Goal: Task Accomplishment & Management: Manage account settings

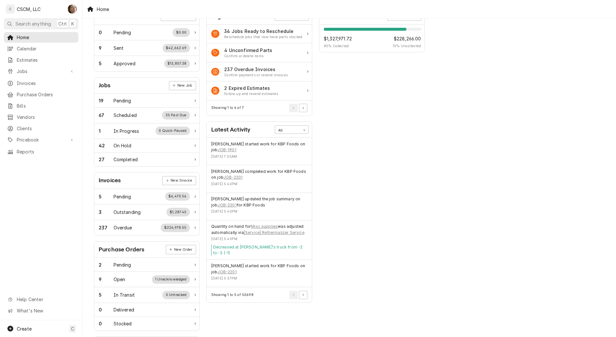
scroll to position [81, 0]
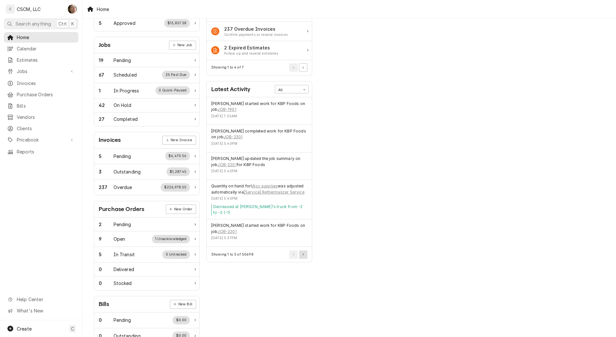
click at [304, 253] on icon "Pagination Controls" at bounding box center [303, 254] width 1 height 2
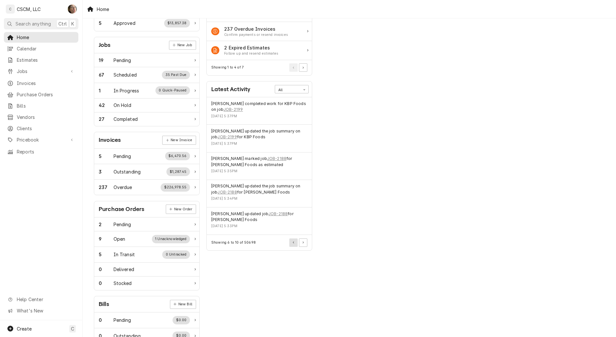
click at [294, 241] on icon "Pagination Controls" at bounding box center [293, 242] width 1 height 2
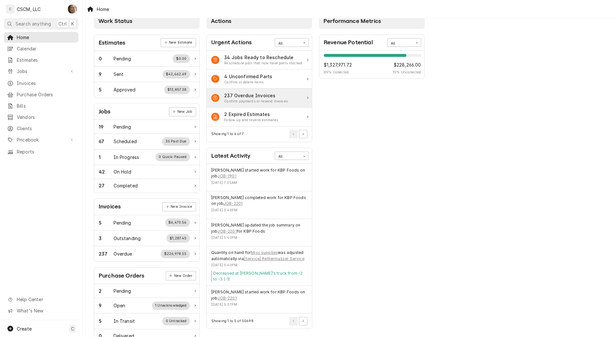
scroll to position [0, 0]
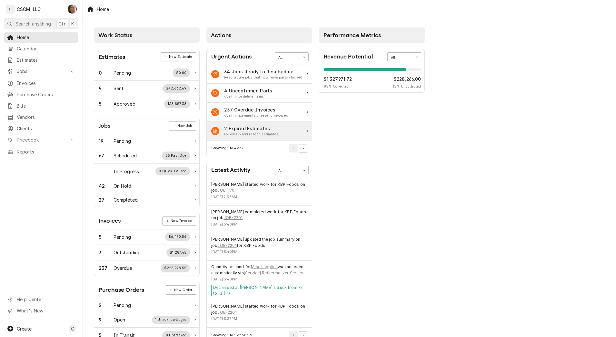
click at [268, 136] on div "Follow up and resend estimates" at bounding box center [251, 134] width 54 height 5
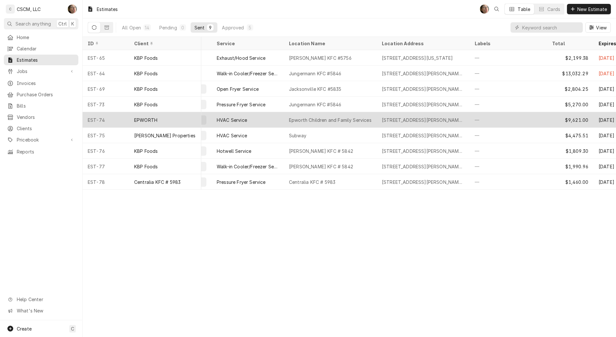
scroll to position [0, 45]
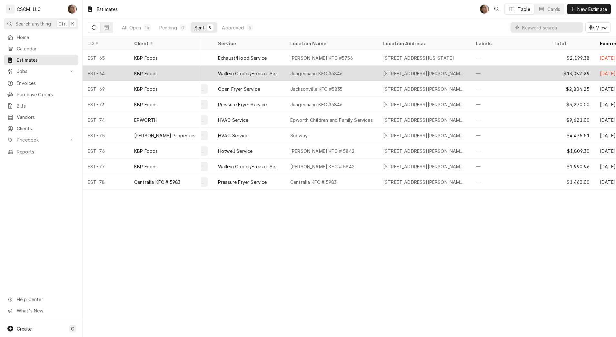
click at [328, 76] on div "Jungermann KFC #5846" at bounding box center [331, 73] width 93 height 15
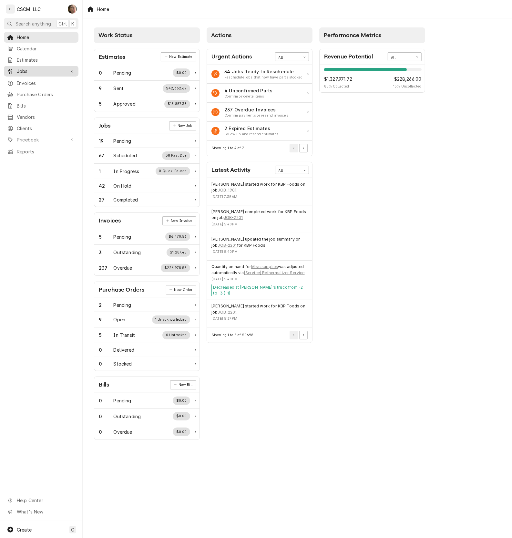
drag, startPoint x: 35, startPoint y: 71, endPoint x: 37, endPoint y: 73, distance: 3.3
click at [35, 71] on span "Jobs" at bounding box center [41, 71] width 49 height 7
click at [39, 81] on span "Jobs" at bounding box center [46, 82] width 58 height 7
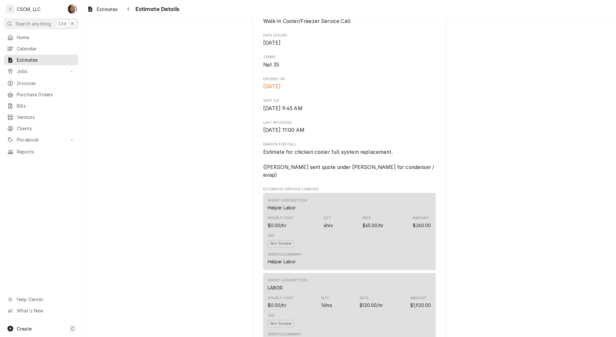
scroll to position [202, 0]
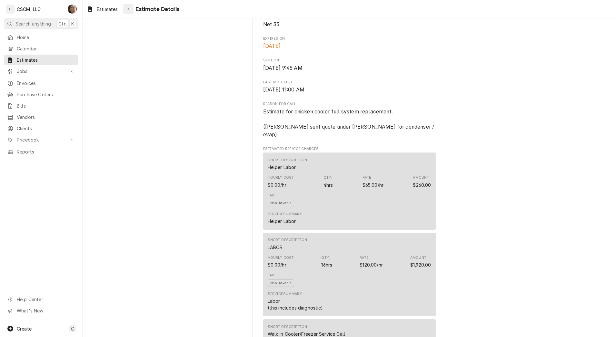
click at [130, 10] on div "Navigate back" at bounding box center [128, 9] width 6 height 6
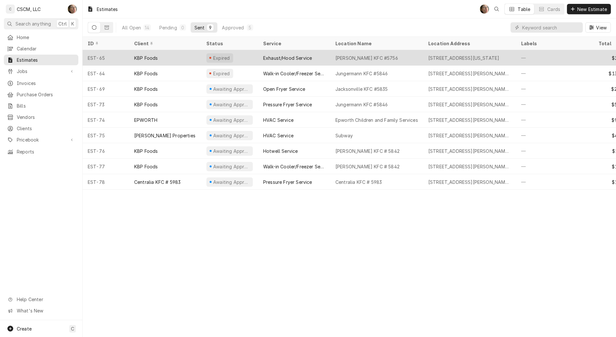
click at [332, 59] on div "Moberly KFC #5756" at bounding box center [376, 57] width 93 height 15
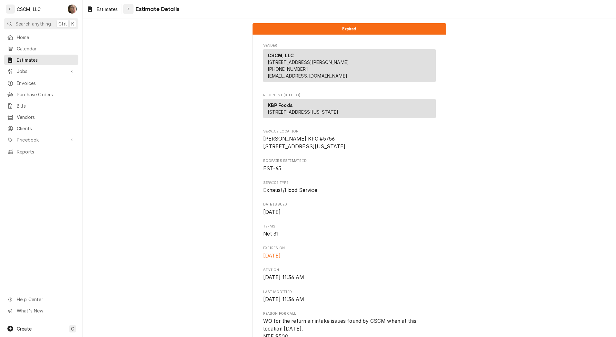
click at [130, 11] on icon "Navigate back" at bounding box center [128, 9] width 3 height 5
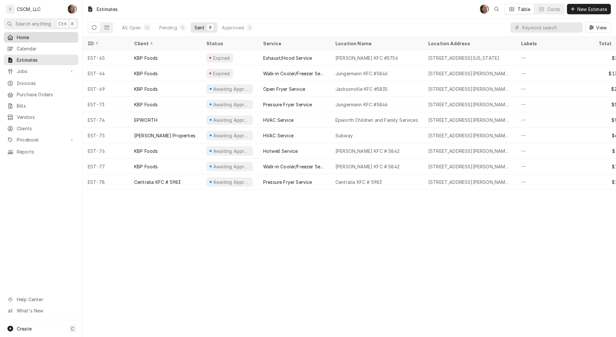
click at [37, 38] on span "Home" at bounding box center [46, 37] width 58 height 7
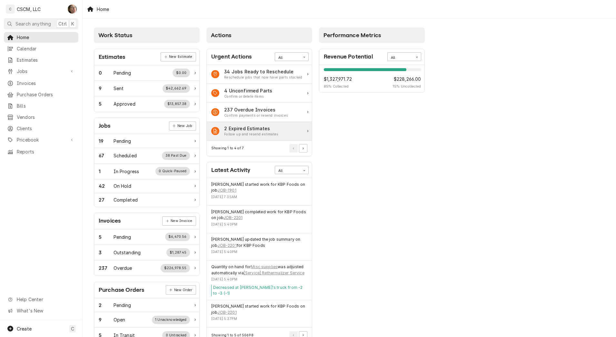
click at [265, 132] on div "Follow up and resend estimates" at bounding box center [251, 134] width 54 height 5
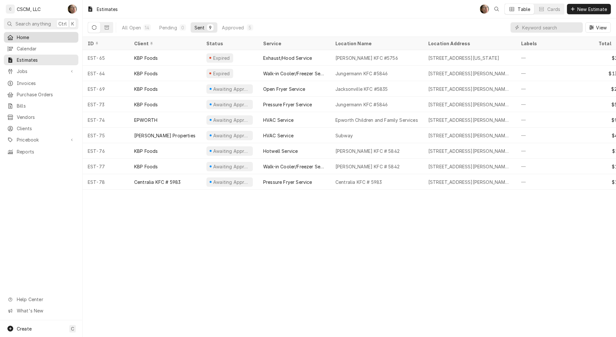
click at [50, 37] on span "Home" at bounding box center [46, 37] width 58 height 7
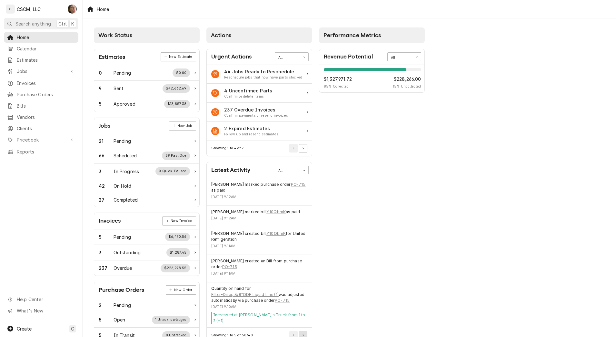
click at [306, 331] on button "Pagination Controls" at bounding box center [303, 335] width 8 height 8
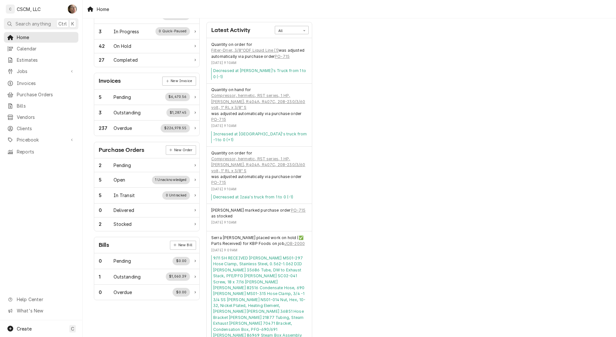
scroll to position [148, 0]
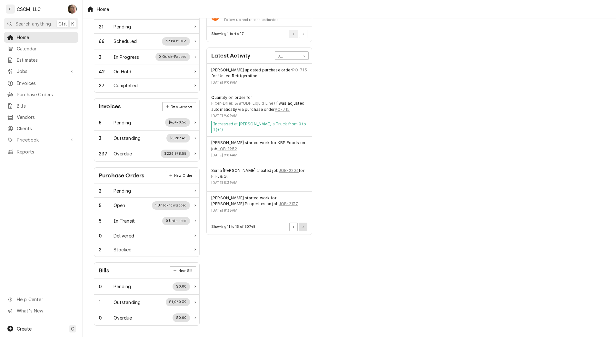
scroll to position [114, 0]
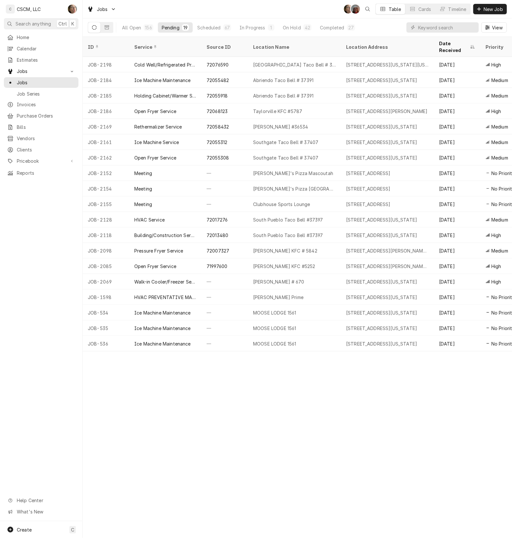
click at [496, 10] on span "New Job" at bounding box center [493, 9] width 22 height 7
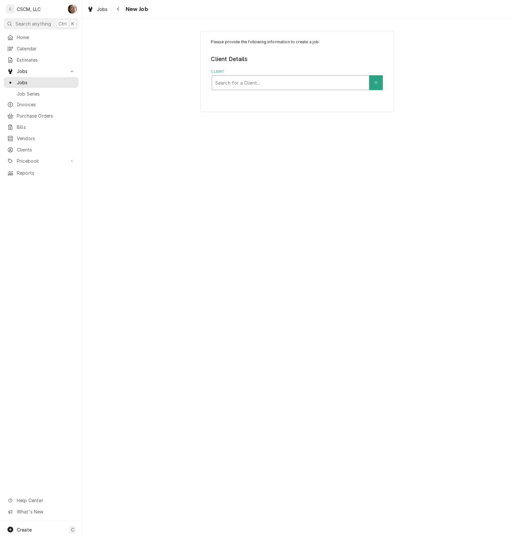
click at [320, 77] on div "Client" at bounding box center [290, 83] width 150 height 12
type input "kbp"
click at [288, 96] on div "KBP Foods" at bounding box center [290, 97] width 157 height 10
click at [328, 128] on div "Service Location" at bounding box center [290, 123] width 150 height 12
type input "390"
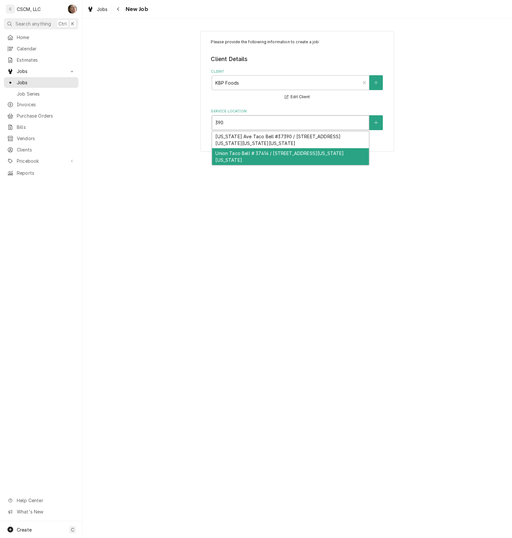
click at [328, 150] on div "Union Taco Bell # 37414 / 390 N. Union Blvd, Colorado Springs, Colorado 80909" at bounding box center [290, 156] width 157 height 17
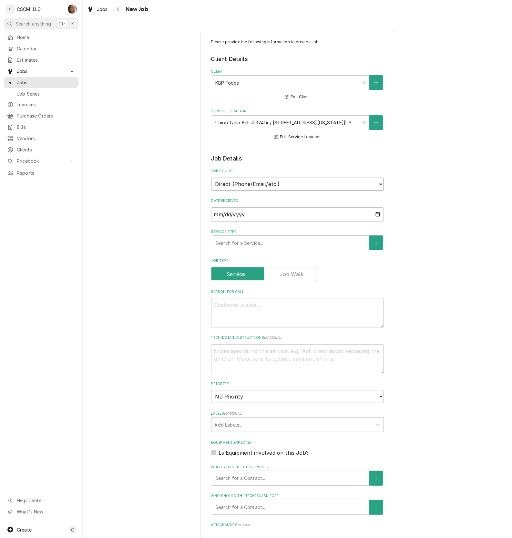
drag, startPoint x: 262, startPoint y: 182, endPoint x: 262, endPoint y: 191, distance: 8.4
click at [262, 182] on select "Direct (Phone/Email/etc.) Other" at bounding box center [297, 184] width 173 height 13
select select "100"
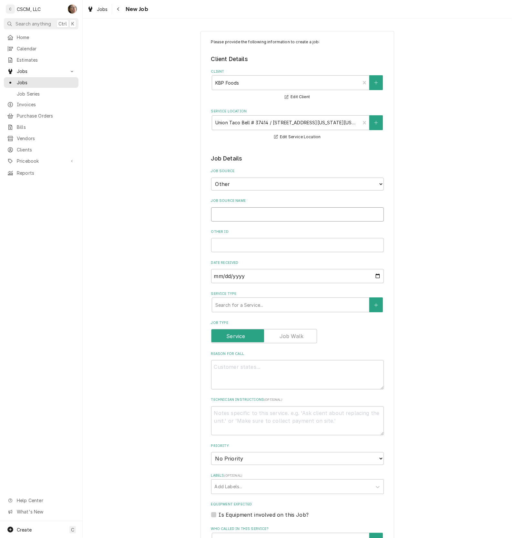
click at [252, 218] on input "Job Source Name" at bounding box center [297, 214] width 173 height 14
type textarea "x"
type input "v"
type textarea "x"
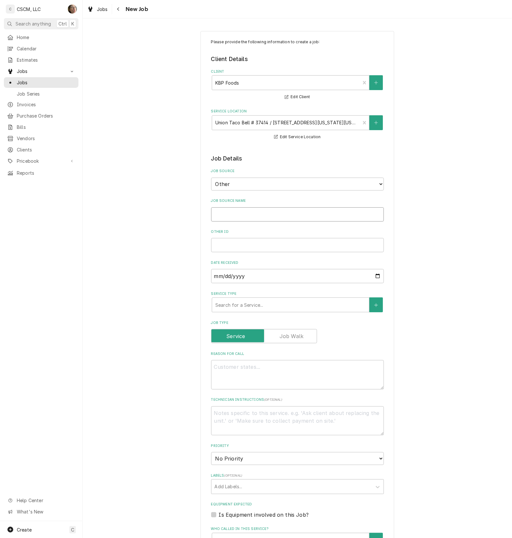
type input "V"
type textarea "x"
type input "Ve"
type textarea "x"
type input "Ver"
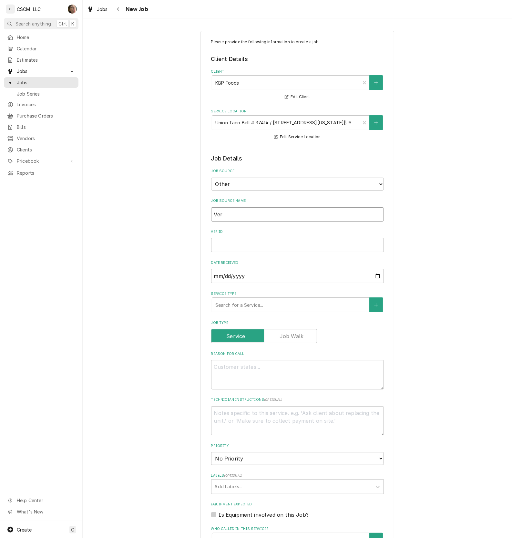
type textarea "x"
type input "Veri"
type textarea "x"
type input "Veris"
type textarea "x"
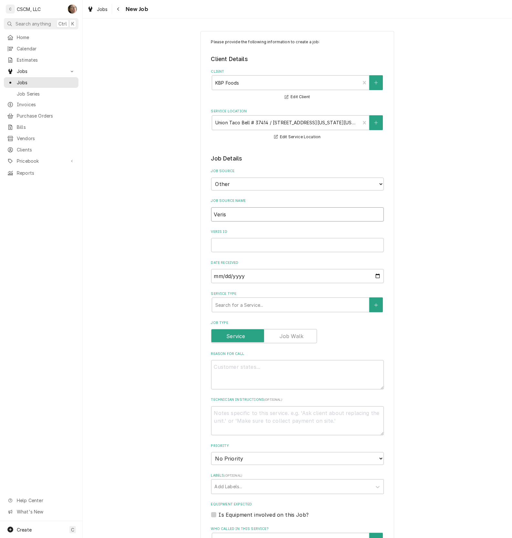
type input "Verisa"
type textarea "x"
type input "Verisaw"
type textarea "x"
type input "Verisa"
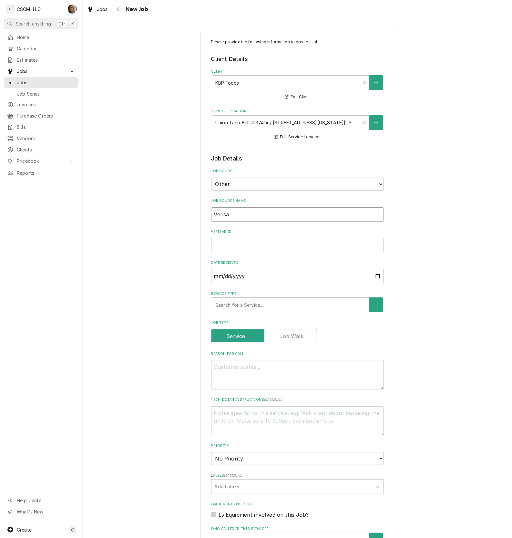
type textarea "x"
type input "Verisae"
type textarea "x"
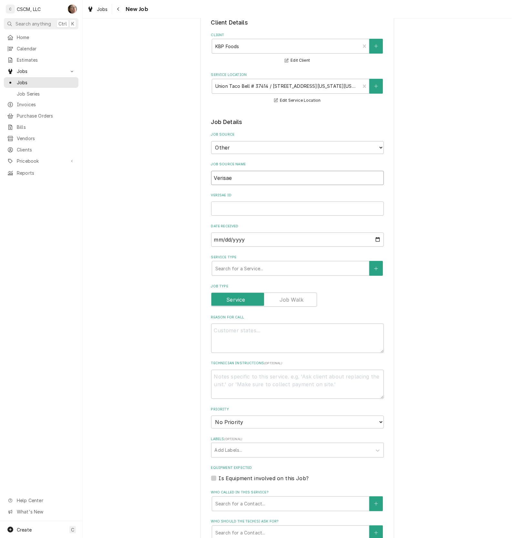
scroll to position [81, 0]
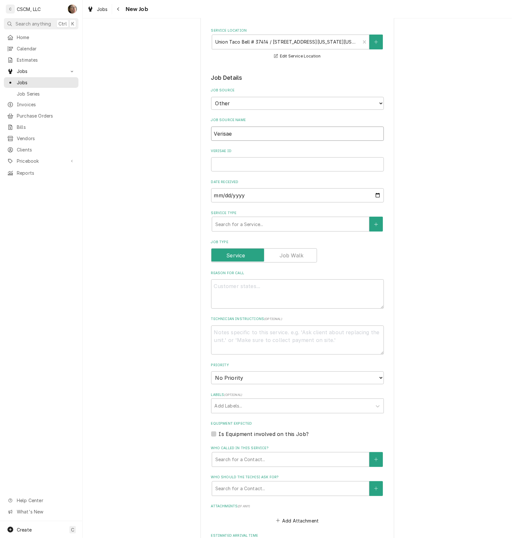
type input "Verisae"
click at [304, 218] on div "Service Type" at bounding box center [290, 224] width 150 height 12
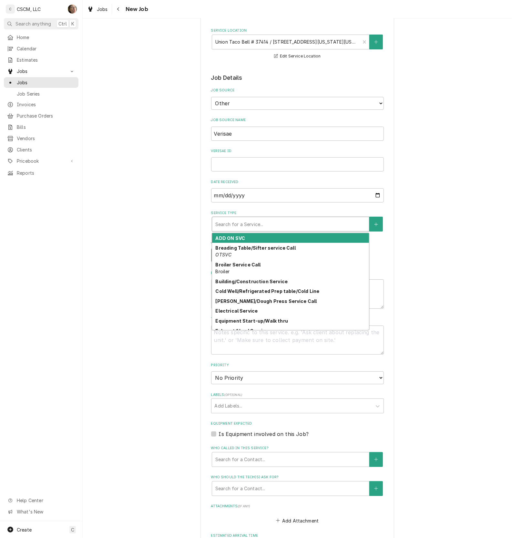
type textarea "x"
type input "r"
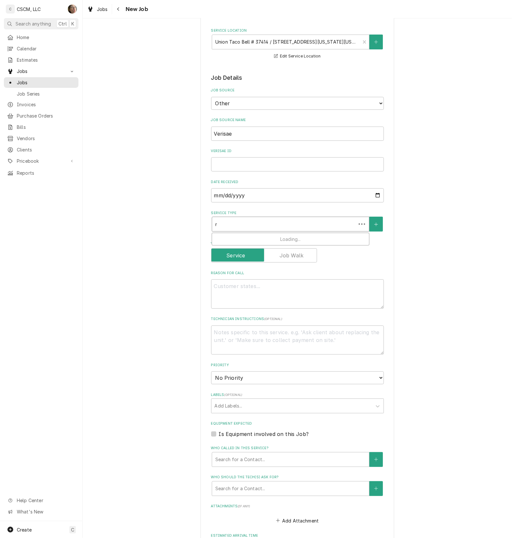
type textarea "x"
type input "re"
type textarea "x"
type input "ret"
type textarea "x"
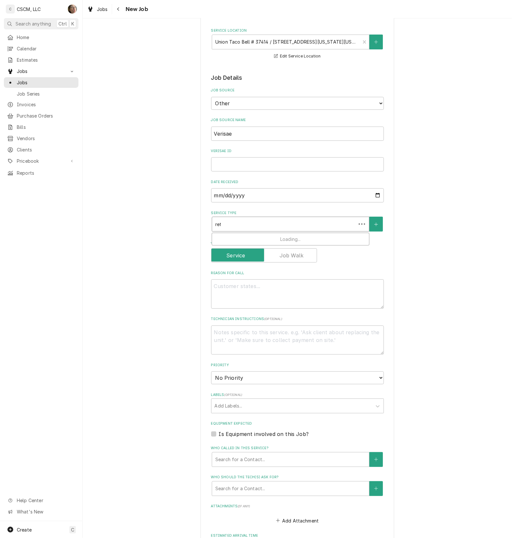
type input "reth"
click at [307, 237] on div "Rethermalizer Service Problem Reported" at bounding box center [290, 241] width 157 height 17
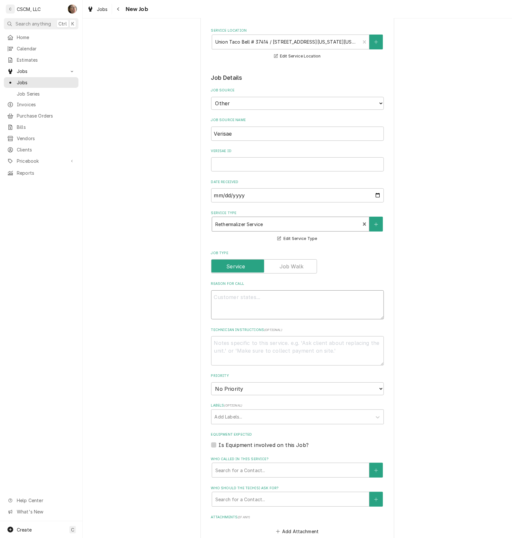
click at [283, 291] on textarea "Reason For Call" at bounding box center [297, 304] width 173 height 29
paste textarea "left side of rethermalizer won't heat up enough to use"
type textarea "x"
type textarea "left side of rethermalizer won't heat up enough to use"
type textarea "x"
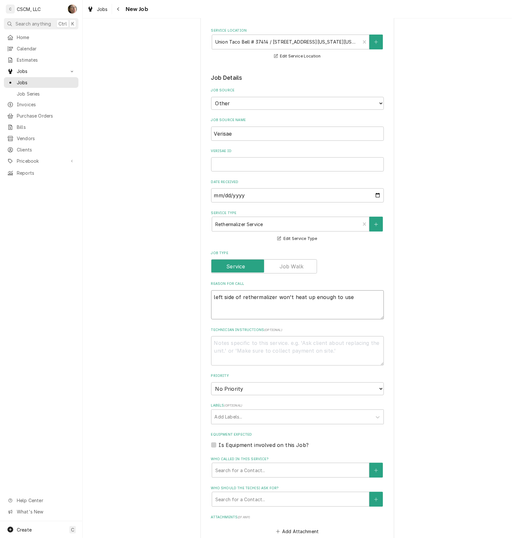
type textarea "left side of rethermalizer won't heat up enough to use"
type textarea "x"
type textarea "left side of rethermalizer won't heat up enough to use N"
type textarea "x"
type textarea "left side of rethermalizer won't heat up enough to use NT"
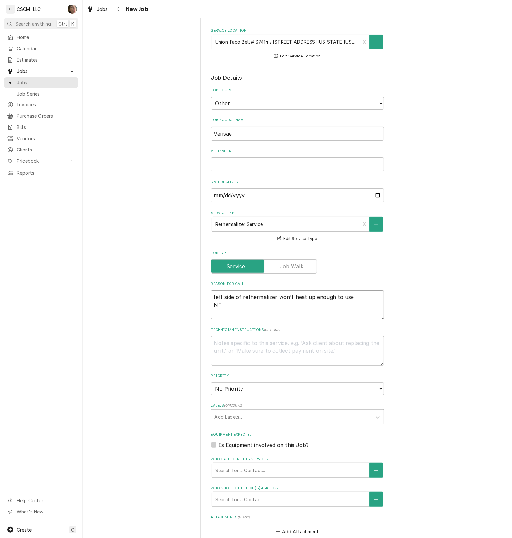
type textarea "x"
type textarea "left side of rethermalizer won't heat up enough to use NTE"
type textarea "x"
type textarea "left side of rethermalizer won't heat up enough to use NTE:"
type textarea "x"
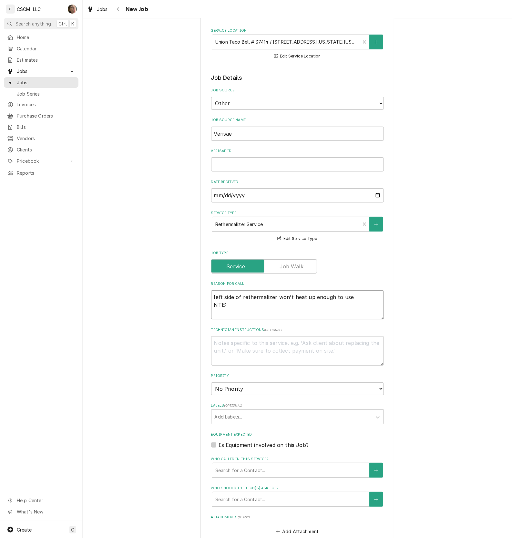
type textarea "left side of rethermalizer won't heat up enough to use NTE:$"
type textarea "x"
type textarea "left side of rethermalizer won't heat up enough to use NTE:$#"
type textarea "x"
type textarea "left side of rethermalizer won't heat up enough to use NTE:$"
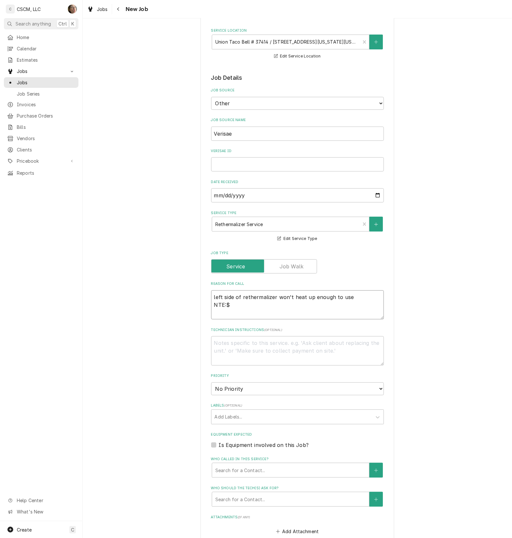
type textarea "x"
type textarea "left side of rethermalizer won't heat up enough to use NTE:$5"
type textarea "x"
type textarea "left side of rethermalizer won't heat up enough to use NTE:$50"
type textarea "x"
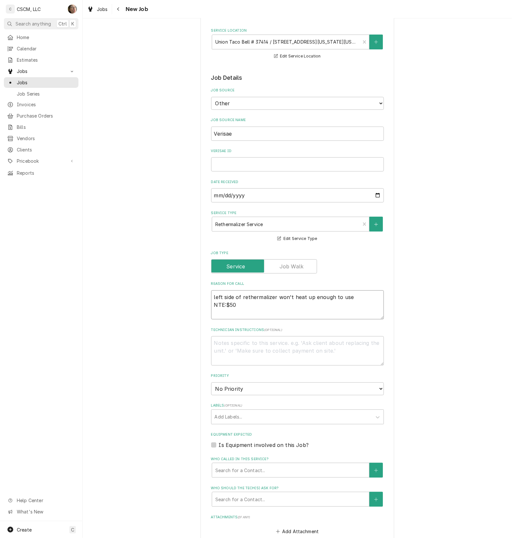
type textarea "left side of rethermalizer won't heat up enough to use NTE:$500"
type textarea "x"
type textarea "left side of rethermalizer won't heat up enough to use NTE: $500"
type textarea "x"
type textarea "left side of rethermalizer won't heat up enough to use NTE:$500"
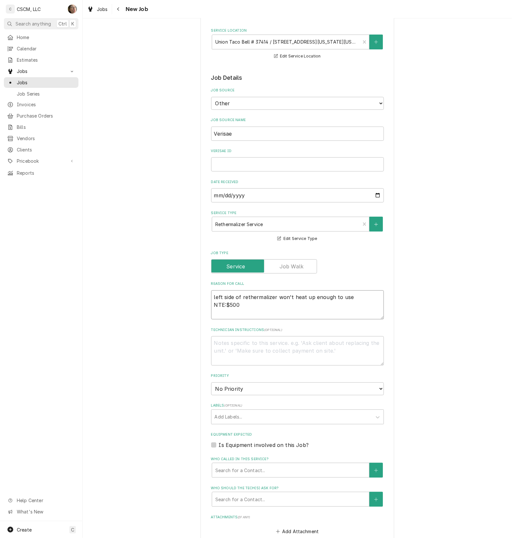
type textarea "x"
type textarea "left side of rethermalizer won't heat up enough to use NTE: $500"
type textarea "x"
type textarea "left side of rethermalizer won't heat up enough to use NTE: $500"
type textarea "x"
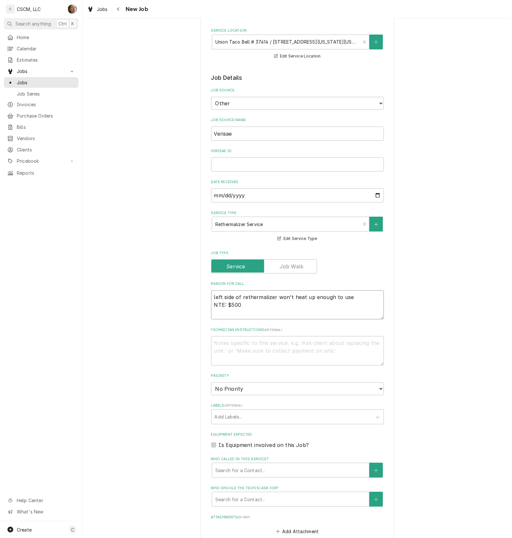
type textarea "left side of rethermalizer won't heat up enough to use NTE: $500 P"
type textarea "x"
type textarea "left side of rethermalizer won't heat up enough to use NTE: $500 PO"
type textarea "x"
type textarea "left side of rethermalizer won't heat up enough to use NTE: $500 PO"
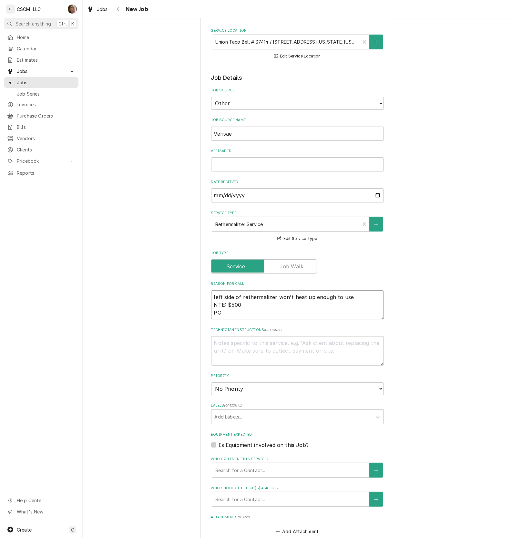
type textarea "x"
type textarea "left side of rethermalizer won't heat up enough to use NTE: $500 PO #"
type textarea "x"
type textarea "left side of rethermalizer won't heat up enough to use NTE: $500 PO #"
type textarea "x"
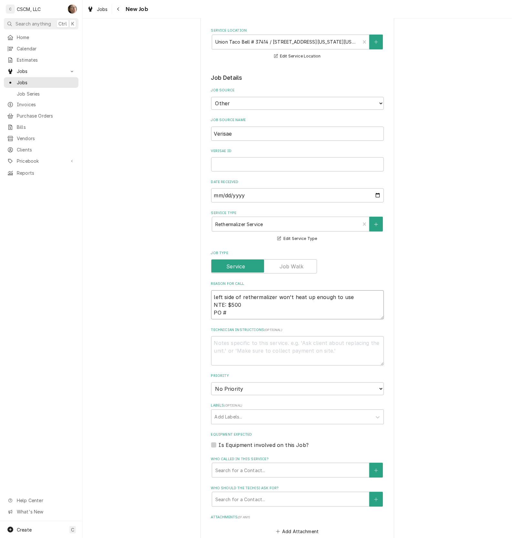
type textarea "left side of rethermalizer won't heat up enough to use NTE: $500 PO #"
click at [282, 164] on input "Verisae ID" at bounding box center [297, 164] width 173 height 14
paste input "72078794"
type textarea "x"
type input "72078794"
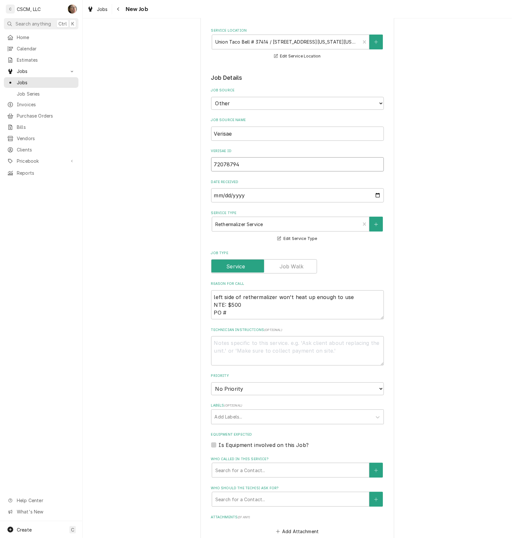
type textarea "x"
type input "72078794"
click at [249, 313] on textarea "left side of rethermalizer won't heat up enough to use NTE: $500 PO #" at bounding box center [297, 304] width 173 height 29
paste textarea "72078794"
type textarea "x"
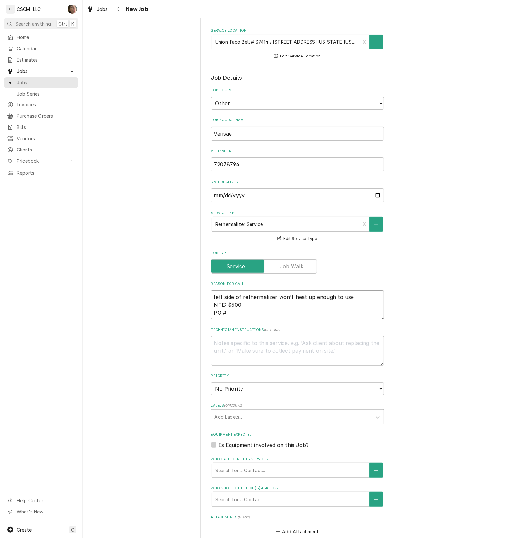
type textarea "left side of rethermalizer won't heat up enough to use NTE: $500 PO # 72078794"
type textarea "x"
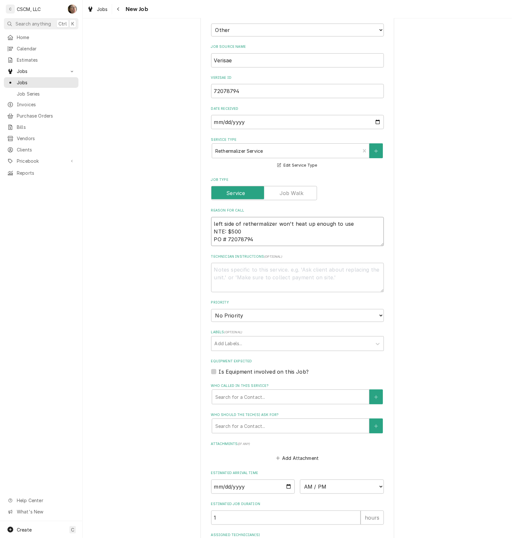
scroll to position [161, 0]
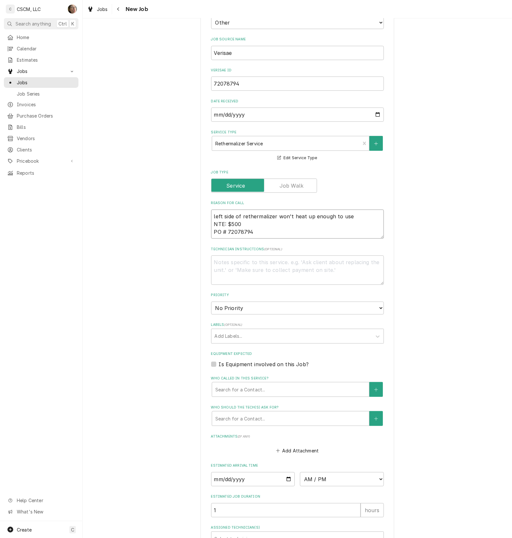
type textarea "left side of rethermalizer won't heat up enough to use NTE: $500 PO # 72078794"
click at [251, 304] on select "No Priority Urgent High Medium Low" at bounding box center [297, 307] width 173 height 13
select select "2"
click at [211, 301] on select "No Priority Urgent High Medium Low" at bounding box center [297, 307] width 173 height 13
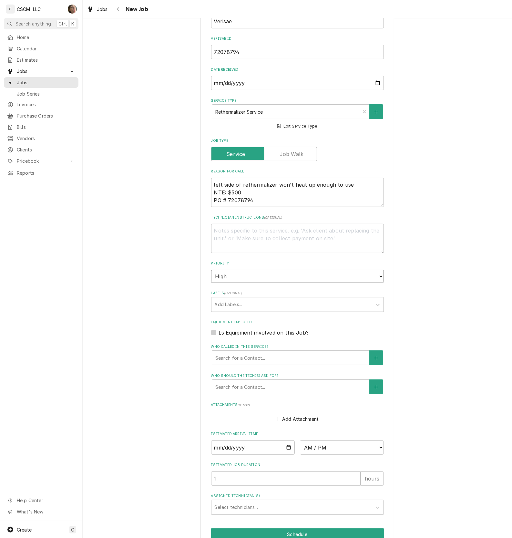
type textarea "x"
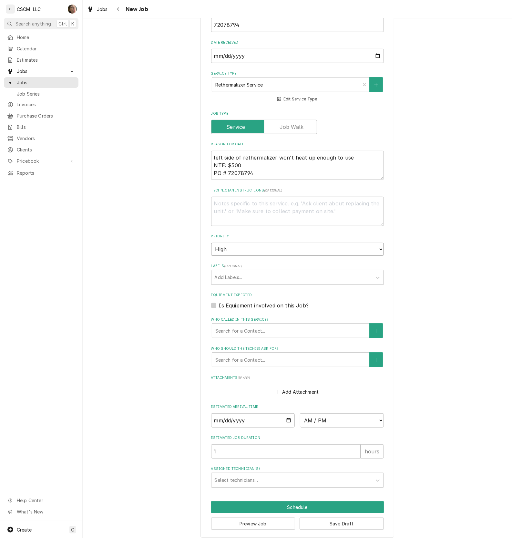
scroll to position [225, 0]
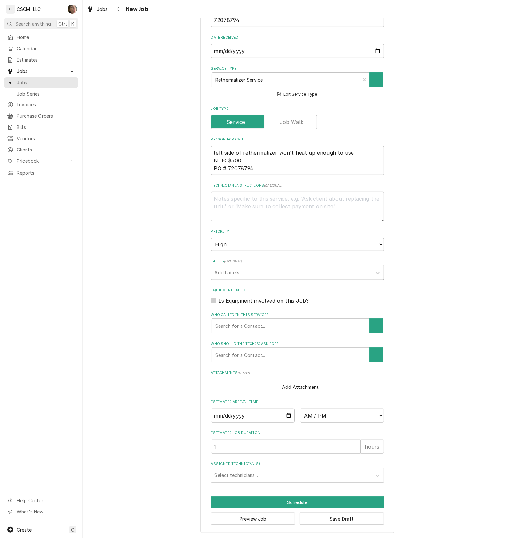
click at [267, 267] on div "Labels" at bounding box center [292, 273] width 154 height 12
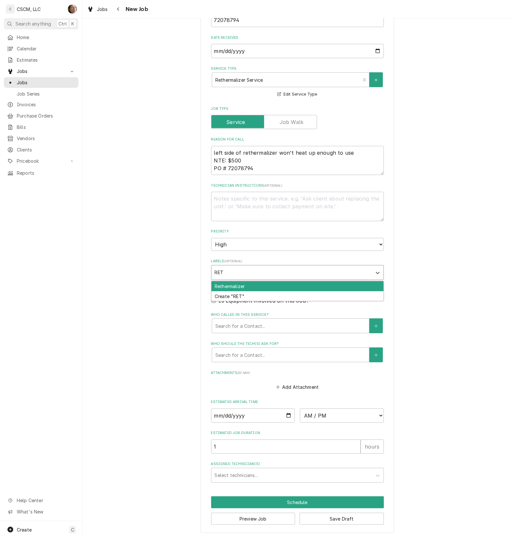
type input "RETH"
click at [251, 286] on div "Rethermalizer" at bounding box center [297, 286] width 172 height 10
type textarea "x"
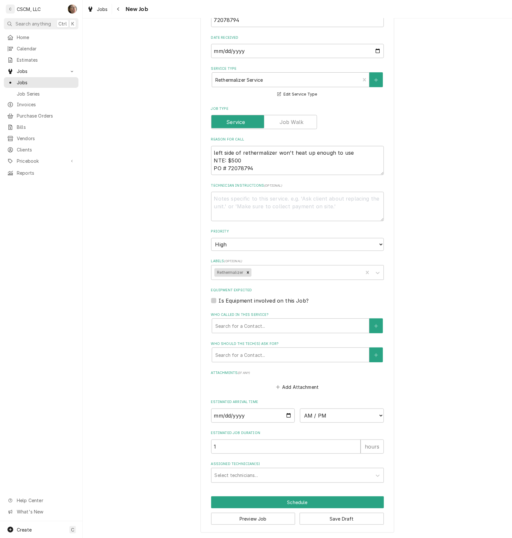
click at [410, 286] on div "Please provide the following information to create a job: Client Details Client…" at bounding box center [297, 169] width 429 height 738
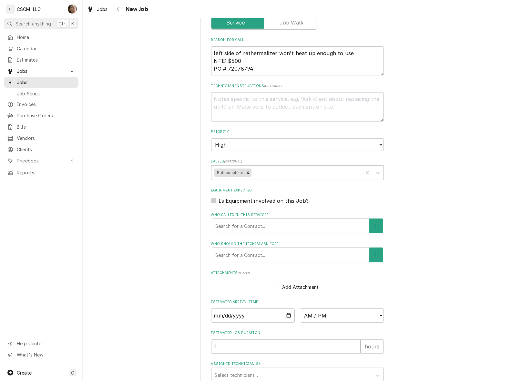
scroll to position [381, 0]
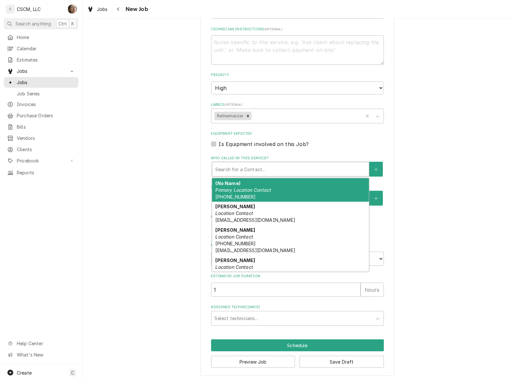
click at [279, 167] on div "Who called in this service?" at bounding box center [290, 170] width 150 height 12
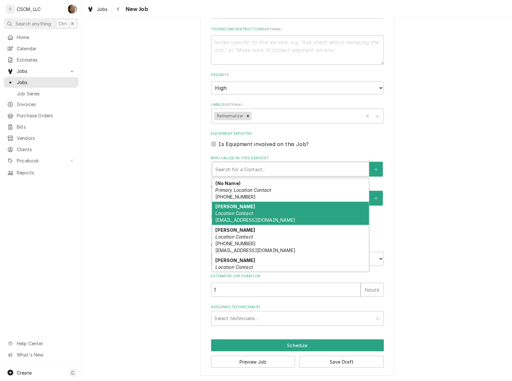
click at [265, 211] on div "Amanda Bernal Location Contact abernal@kbpbells.com" at bounding box center [290, 214] width 157 height 24
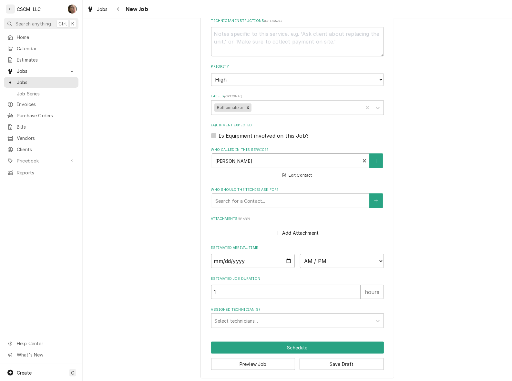
scroll to position [392, 0]
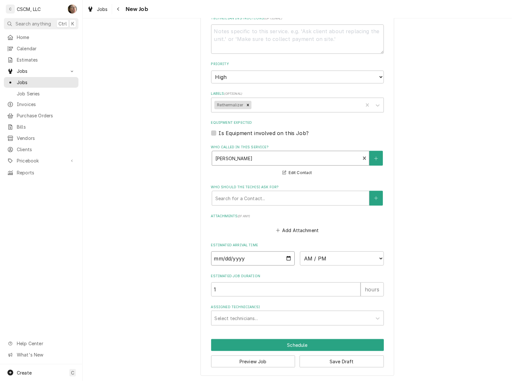
click at [285, 257] on input "Date" at bounding box center [253, 259] width 84 height 14
click at [286, 256] on input "Date" at bounding box center [253, 259] width 84 height 14
click at [332, 311] on div "Select technicians..." at bounding box center [291, 318] width 160 height 14
click at [333, 300] on fieldset "Job Details Job Source Direct (Phone/Email/etc.) Other Job Source Name Verisae …" at bounding box center [297, 44] width 173 height 564
click at [350, 362] on button "Save Draft" at bounding box center [341, 362] width 84 height 12
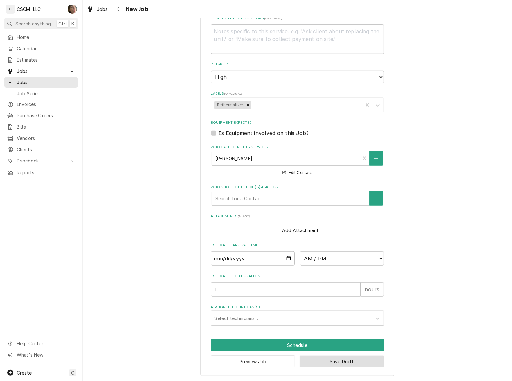
scroll to position [386, 0]
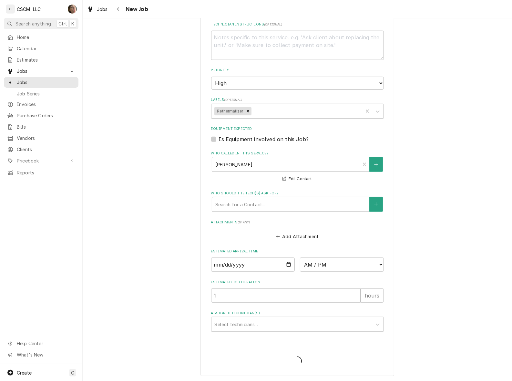
type textarea "x"
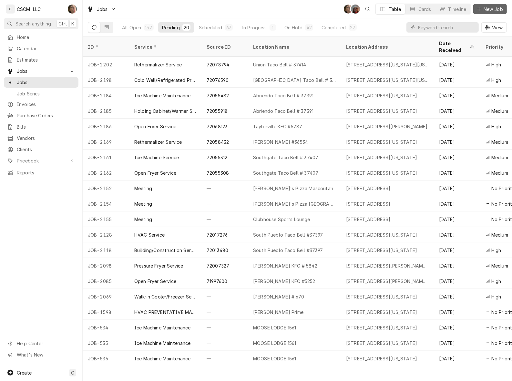
click at [484, 8] on span "New Job" at bounding box center [493, 9] width 22 height 7
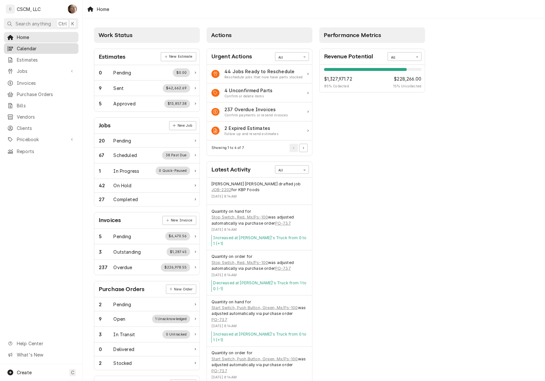
click at [30, 45] on span "Calendar" at bounding box center [46, 48] width 58 height 7
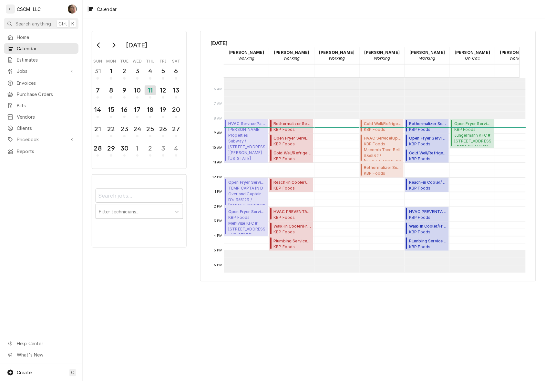
scroll to position [117, 0]
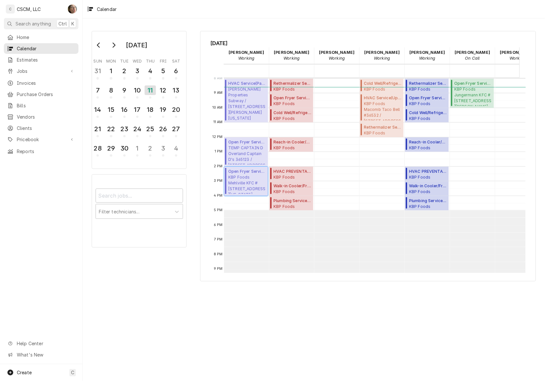
click at [252, 187] on span "KBP Foods Mehlville KFC #5841 / 4071 Union Rd, Mehlville, Missouri 63129" at bounding box center [247, 185] width 38 height 20
click at [26, 71] on span "Jobs" at bounding box center [41, 71] width 49 height 7
click at [27, 83] on span "Jobs" at bounding box center [46, 82] width 58 height 7
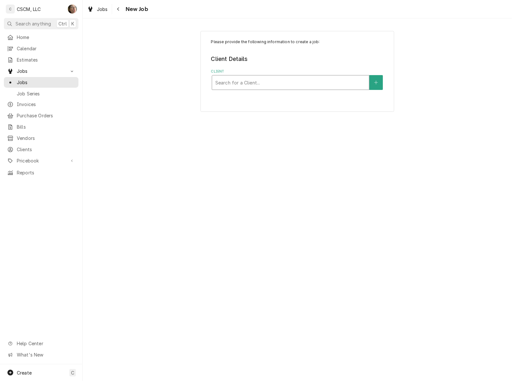
click at [304, 86] on div "Client" at bounding box center [290, 83] width 150 height 12
type input "KBP"
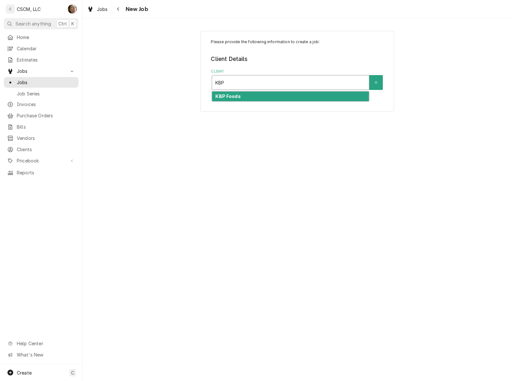
click at [299, 96] on div "KBP Foods" at bounding box center [290, 97] width 157 height 10
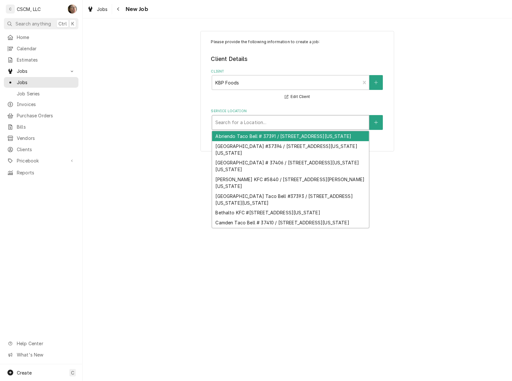
click at [259, 127] on div "Service Location" at bounding box center [290, 123] width 150 height 12
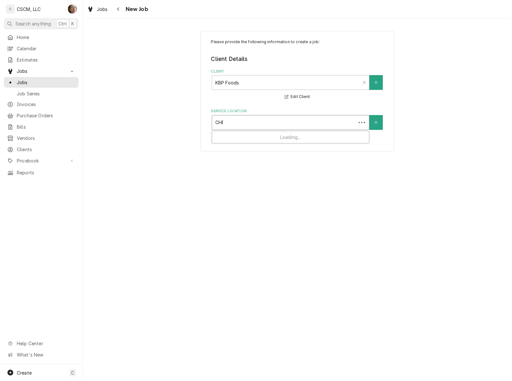
type input "CHEY"
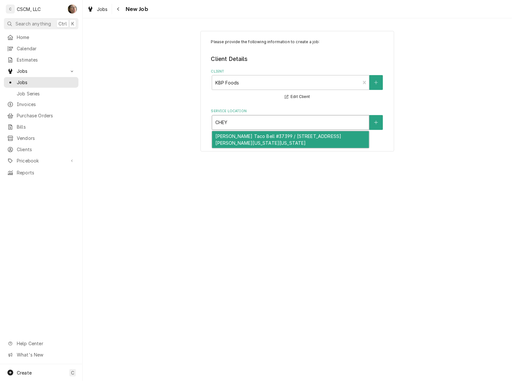
click at [267, 139] on div "Cheyenne Meadows Taco Bell #37399 / 745 Cheyenne Meadows Rd, Colorado Springs, …" at bounding box center [290, 139] width 157 height 17
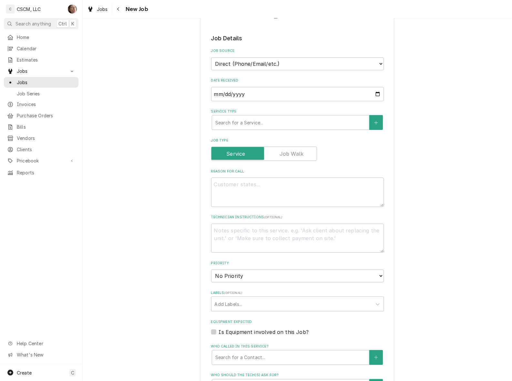
scroll to position [121, 0]
click at [323, 65] on select "Direct (Phone/Email/etc.) Other" at bounding box center [297, 62] width 173 height 13
select select "100"
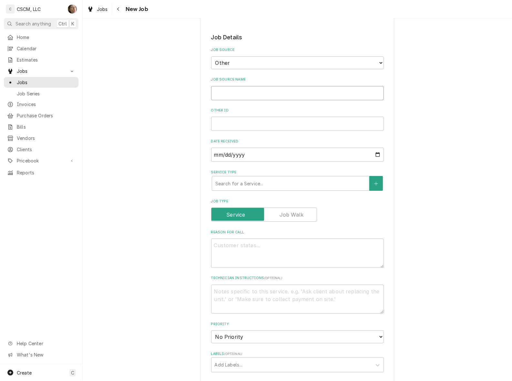
click at [305, 97] on input "Job Source Name" at bounding box center [297, 93] width 173 height 14
type textarea "x"
type input "V"
type textarea "x"
type input "Ve"
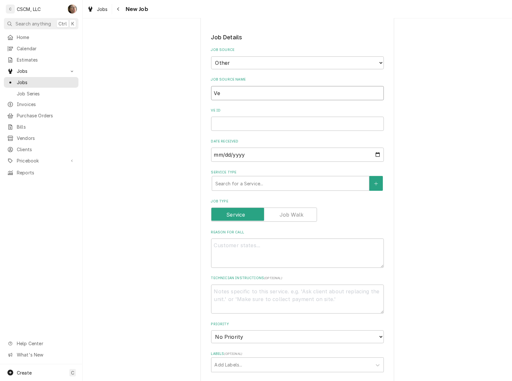
type textarea "x"
type input "Ver"
type textarea "x"
type input "Veri"
type textarea "x"
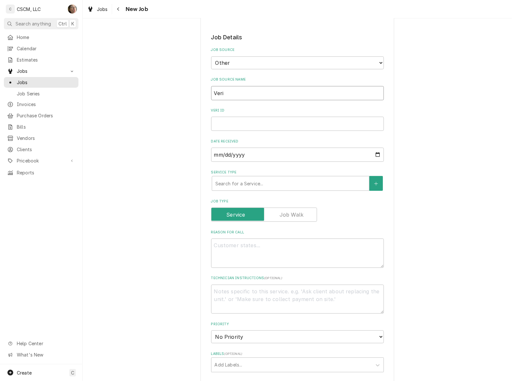
type input "Veris"
type textarea "x"
type input "Verisae"
type textarea "x"
type input "Verisae"
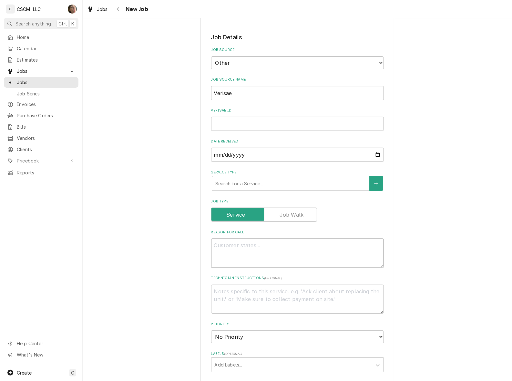
click at [238, 252] on textarea "Reason For Call" at bounding box center [297, 253] width 173 height 29
type textarea "x"
type textarea "R"
type textarea "x"
type textarea "RE"
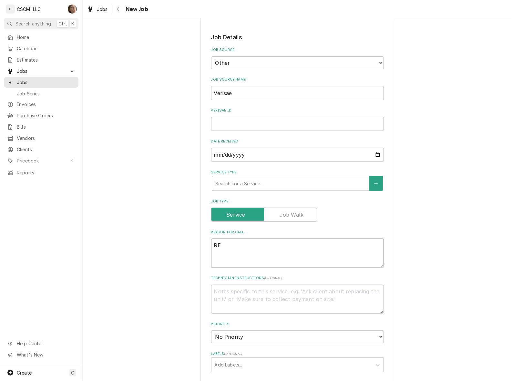
type textarea "x"
type textarea "REA"
type textarea "x"
type textarea "REAC"
type textarea "x"
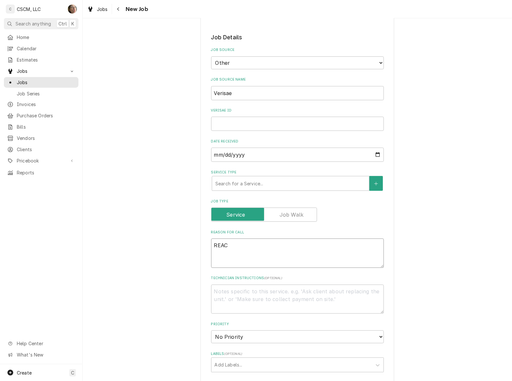
type textarea "REACH"
type textarea "x"
type textarea "REACH"
type textarea "x"
type textarea "REACH I"
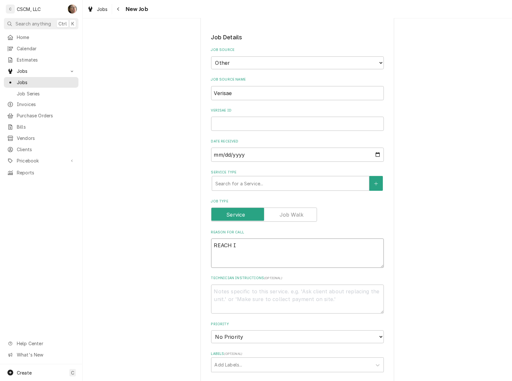
type textarea "x"
type textarea "REACH IN"
type textarea "x"
type textarea "REACH IN"
type textarea "x"
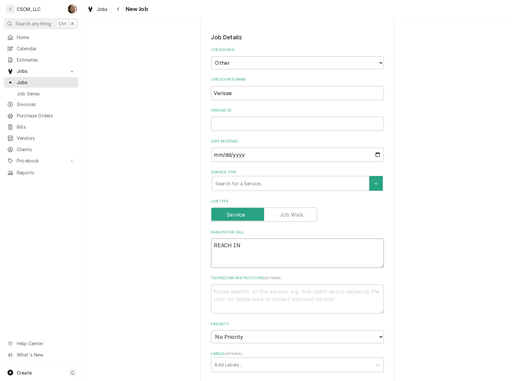
type textarea "REACH I"
type textarea "x"
type textarea "REACH"
type textarea "x"
type textarea "REACH"
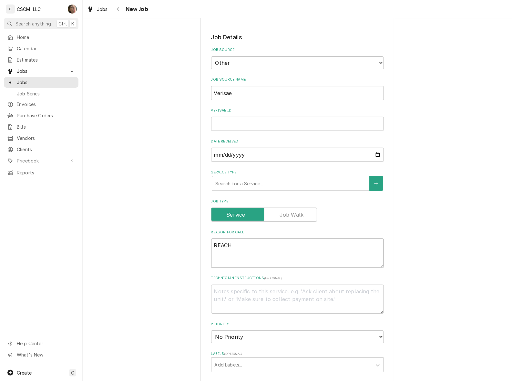
type textarea "x"
type textarea "REAC"
type textarea "x"
type textarea "REA"
type textarea "x"
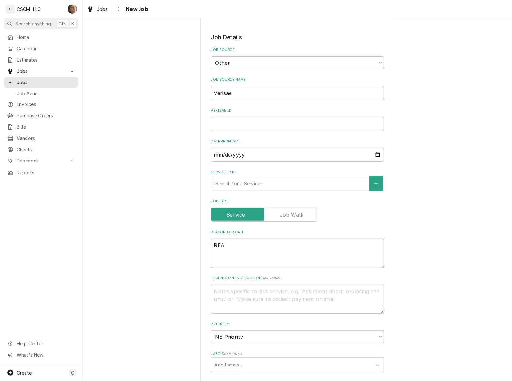
type textarea "RE"
type textarea "x"
type textarea "R"
type textarea "x"
click at [342, 260] on textarea "Reason For Call" at bounding box center [297, 253] width 173 height 29
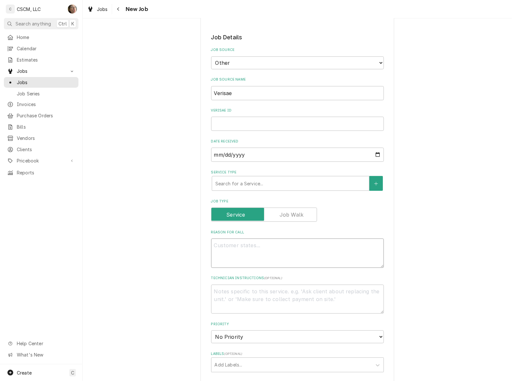
paste textarea "reach-in too warm"
type textarea "x"
type textarea "reach-in too warm"
type textarea "x"
type textarea "reach-in too warm"
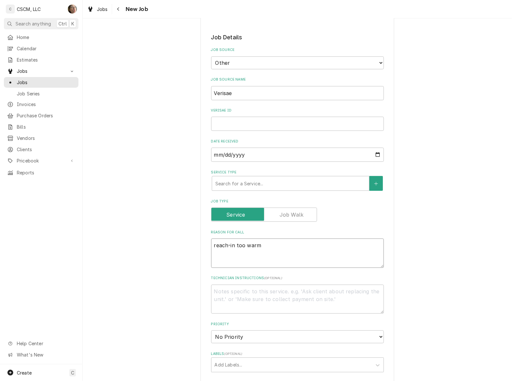
type textarea "x"
type textarea "reach-in too warm N"
type textarea "x"
type textarea "reach-in too warm NT"
type textarea "x"
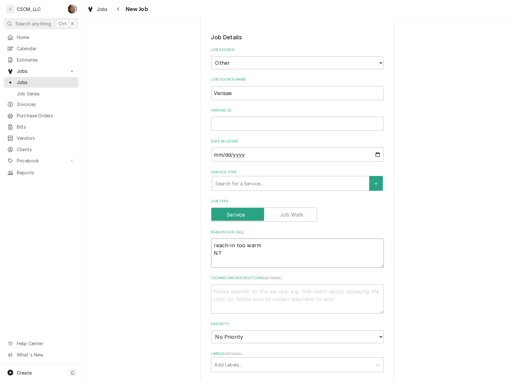
type textarea "reach-in too warm NTE"
type textarea "x"
type textarea "reach-in too warm NTE:"
type textarea "x"
type textarea "reach-in too warm NTE:"
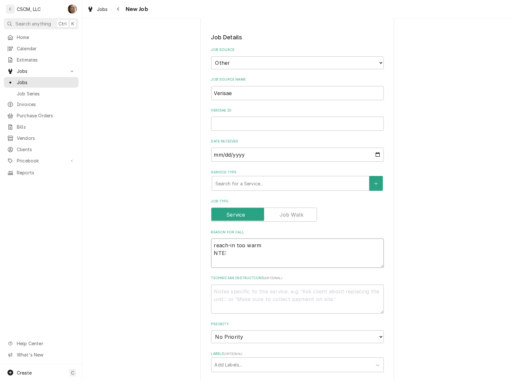
type textarea "x"
type textarea "reach-in too warm NTE: $"
type textarea "x"
type textarea "reach-in too warm NTE: $0"
type textarea "x"
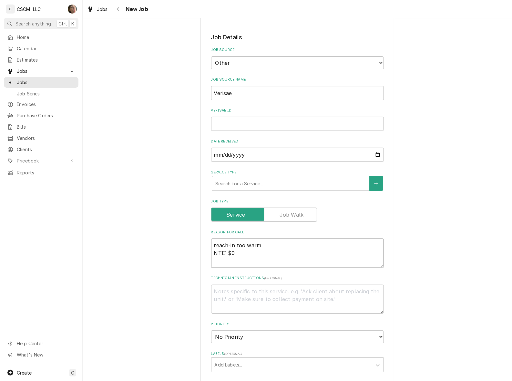
type textarea "reach-in too warm NTE: $00"
type textarea "x"
type textarea "reach-in too warm NTE: $00"
type textarea "x"
type textarea "reach-in too warm NTE: $500"
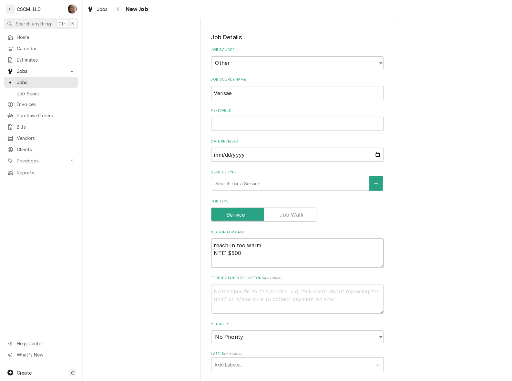
type textarea "x"
type textarea "reach-in too warm NTE: $500"
type textarea "x"
type textarea "reach-in too warm NTE: $500 P"
type textarea "x"
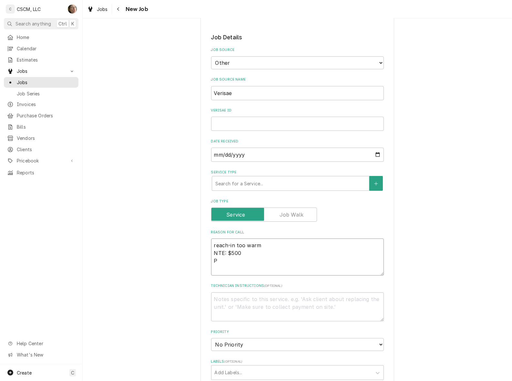
type textarea "reach-in too warm NTE: $500 PO"
type textarea "x"
type textarea "reach-in too warm NTE: $500 PO"
type textarea "x"
type textarea "reach-in too warm NTE: $500 PO #"
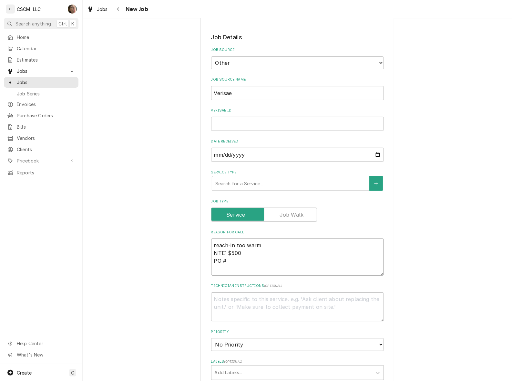
type textarea "x"
type textarea "reach-in too warm NTE: $500 PO #"
paste textarea "reach-in too warm"
type textarea "x"
type textarea "reach-in too warm NTE: $500 PO # reach-in too warm"
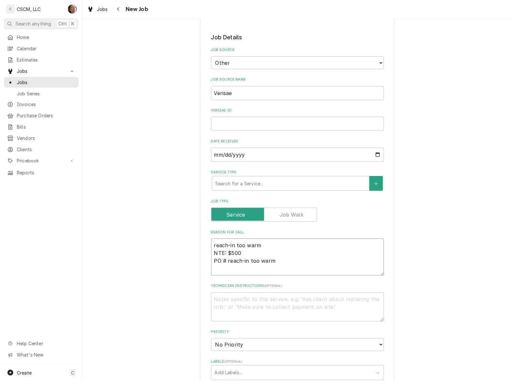
type textarea "x"
type textarea "reach-in too warm NTE: $500 PO #"
type textarea "x"
type textarea "reach-in too warm NTE: $500 PO #"
click at [269, 120] on input "Verisae ID" at bounding box center [297, 124] width 173 height 14
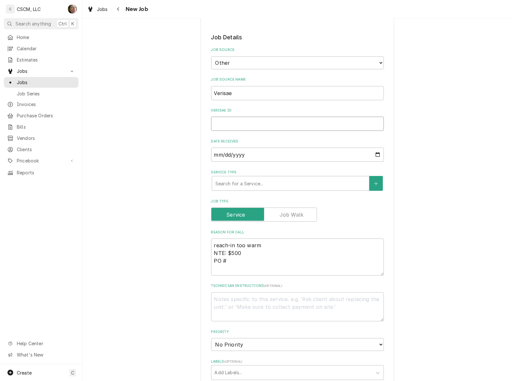
paste input "72078796"
type textarea "x"
type input "72078796"
type textarea "x"
type input "72078796"
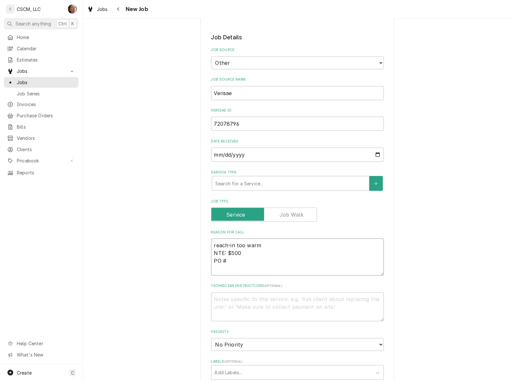
click at [240, 260] on textarea "reach-in too warm NTE: $500 PO #" at bounding box center [297, 257] width 173 height 37
paste textarea "72078796"
type textarea "x"
type textarea "reach-in too warm NTE: $500 PO # 72078796"
type textarea "x"
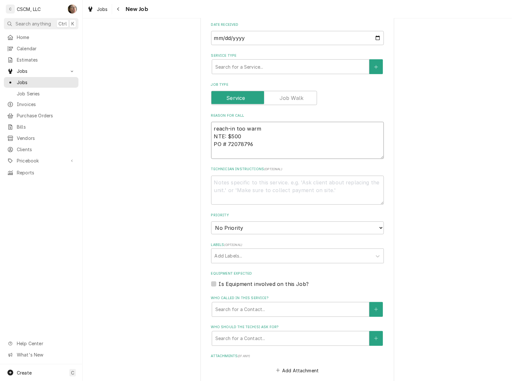
scroll to position [242, 0]
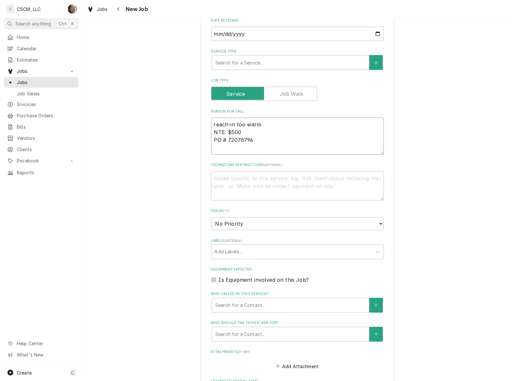
type textarea "reach-in too warm NTE: $500 PO # 72078796"
click at [276, 225] on select "No Priority Urgent High Medium Low" at bounding box center [297, 224] width 173 height 13
select select "2"
click at [211, 218] on select "No Priority Urgent High Medium Low" at bounding box center [297, 224] width 173 height 13
type textarea "x"
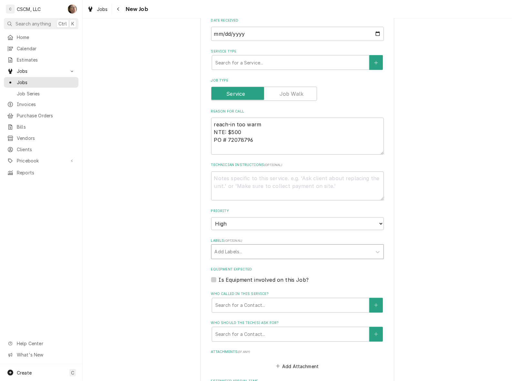
click at [282, 250] on div "Labels" at bounding box center [292, 252] width 154 height 12
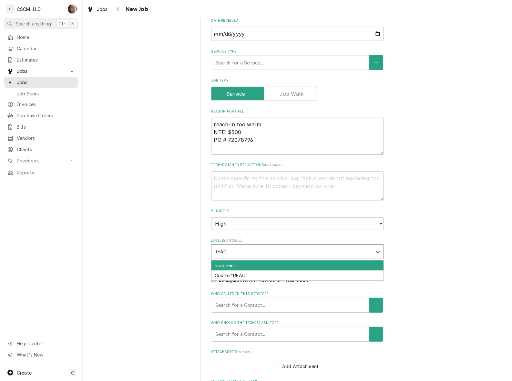
type input "REACH"
click at [255, 261] on div "Reach-in" at bounding box center [297, 266] width 172 height 10
type textarea "x"
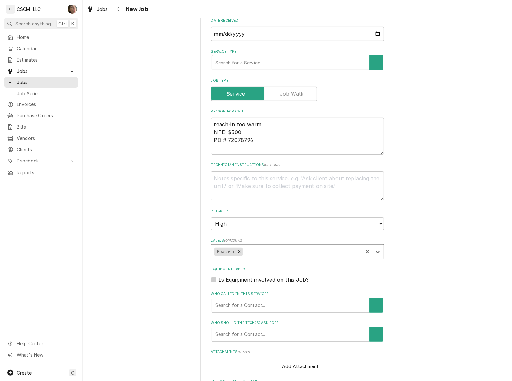
type textarea "x"
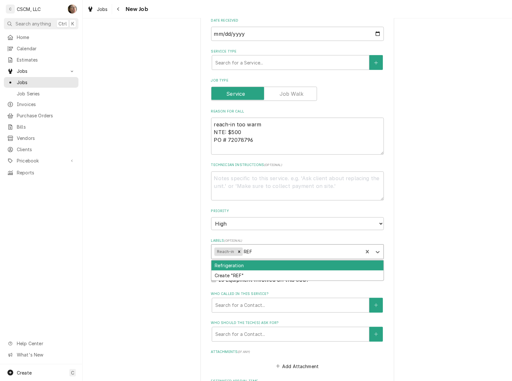
type input "REFR"
click at [235, 265] on div "Refrigeration" at bounding box center [297, 266] width 172 height 10
type textarea "x"
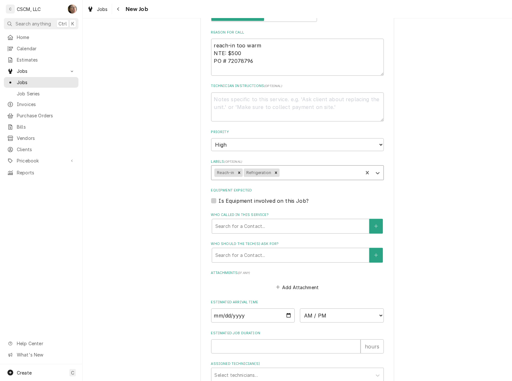
scroll to position [323, 0]
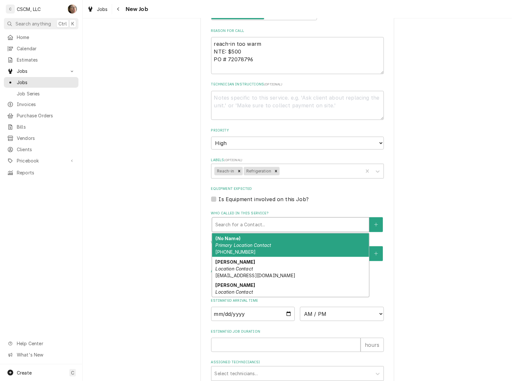
click at [284, 226] on div "Who called in this service?" at bounding box center [290, 225] width 150 height 12
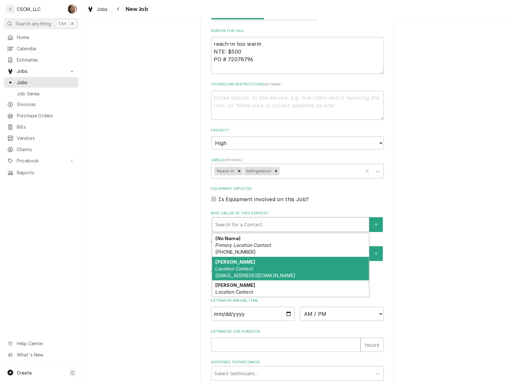
click at [276, 268] on div "Amanda Bernal Location Contact abernal@kbpbells.com" at bounding box center [290, 269] width 157 height 24
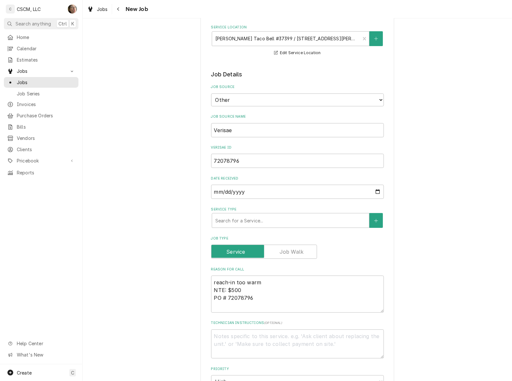
scroll to position [81, 0]
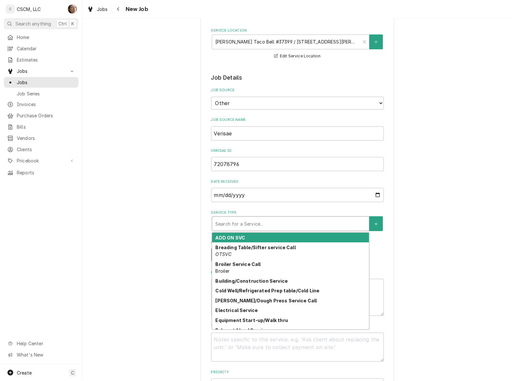
click at [285, 225] on div "Service Type" at bounding box center [290, 224] width 150 height 12
type textarea "x"
type input "R"
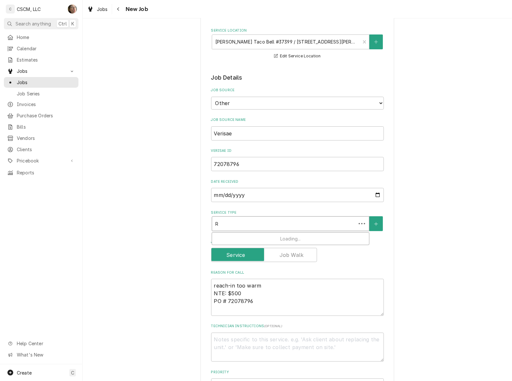
type textarea "x"
type input "RE"
type textarea "x"
type input "REA"
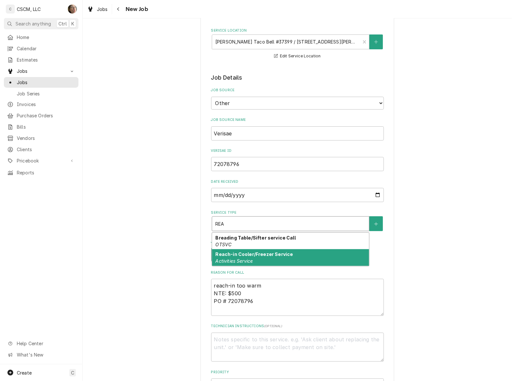
click at [279, 255] on strong "Reach-in Cooler/Freezer Service" at bounding box center [253, 254] width 77 height 5
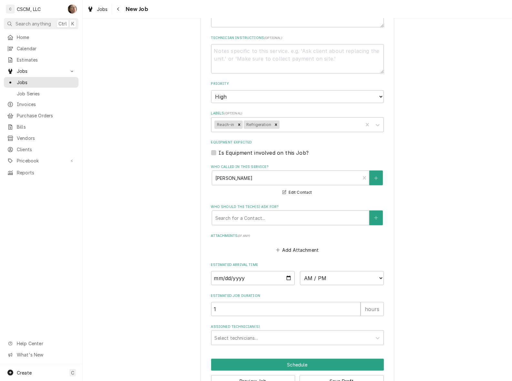
scroll to position [400, 0]
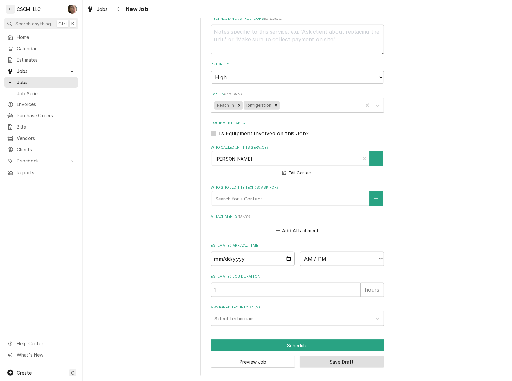
click at [323, 364] on button "Save Draft" at bounding box center [341, 362] width 84 height 12
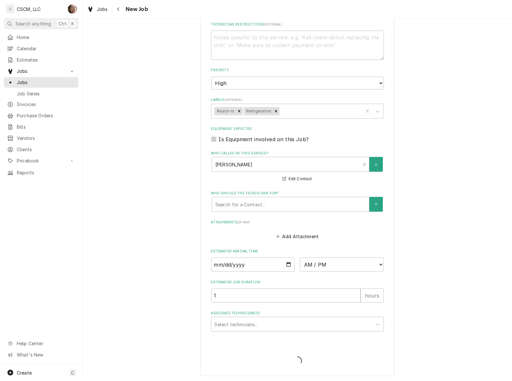
type textarea "x"
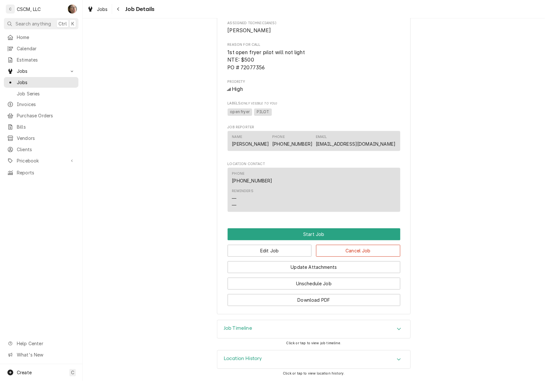
scroll to position [368, 0]
click at [272, 252] on button "Edit Job" at bounding box center [270, 251] width 84 height 12
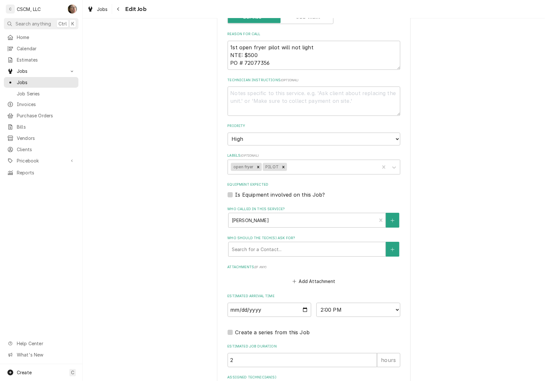
scroll to position [452, 0]
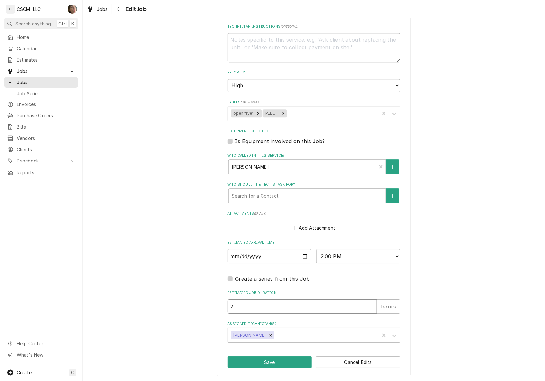
type textarea "x"
type input "1"
click at [368, 307] on input "1" at bounding box center [302, 307] width 149 height 14
type textarea "x"
click at [342, 257] on select "AM / PM 6:00 AM 6:15 AM 6:30 AM 6:45 AM 7:00 AM 7:15 AM 7:30 AM 7:45 AM 8:00 AM…" at bounding box center [358, 256] width 84 height 14
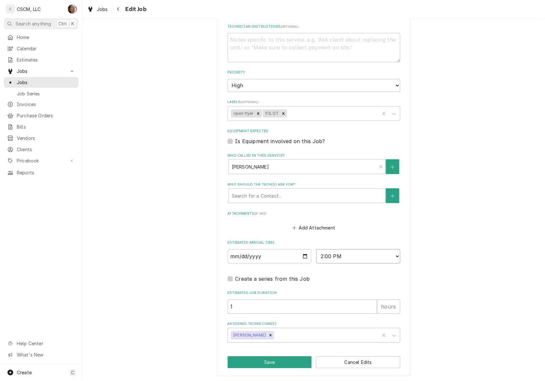
select select "16:00:00"
click at [316, 249] on select "AM / PM 6:00 AM 6:15 AM 6:30 AM 6:45 AM 7:00 AM 7:15 AM 7:30 AM 7:45 AM 8:00 AM…" at bounding box center [358, 256] width 84 height 14
click at [269, 360] on button "Save" at bounding box center [270, 363] width 84 height 12
type textarea "x"
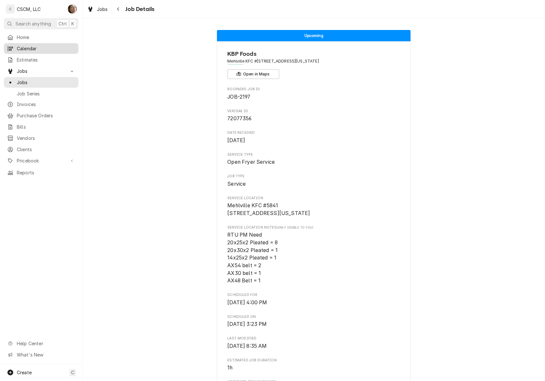
click at [22, 49] on span "Calendar" at bounding box center [46, 48] width 58 height 7
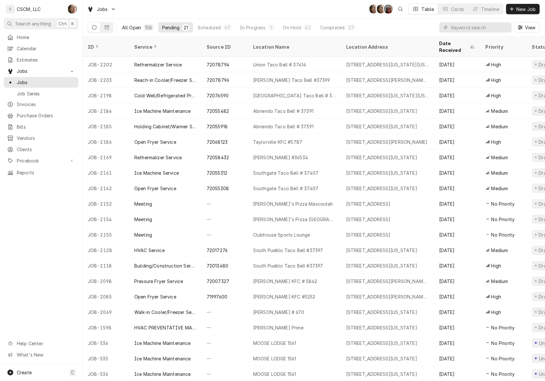
click at [139, 26] on div "All Open" at bounding box center [131, 27] width 19 height 7
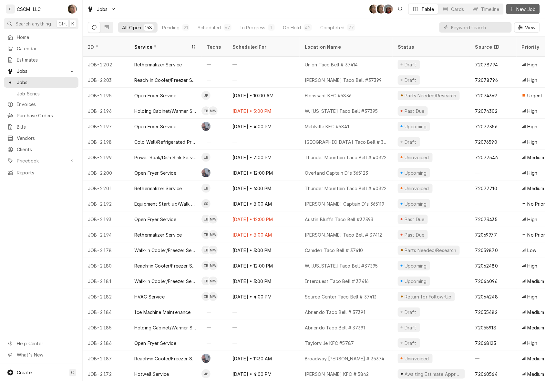
click at [525, 11] on span "New Job" at bounding box center [526, 9] width 22 height 7
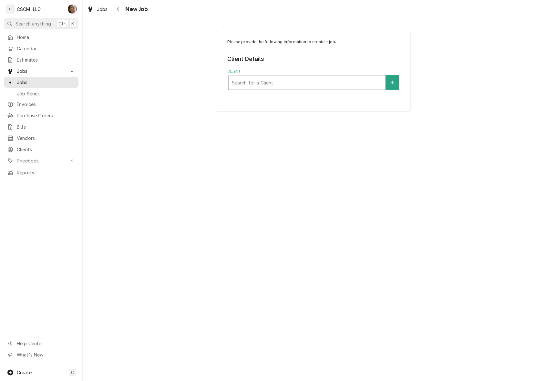
click at [244, 84] on div "Client" at bounding box center [307, 83] width 150 height 12
type input "brent"
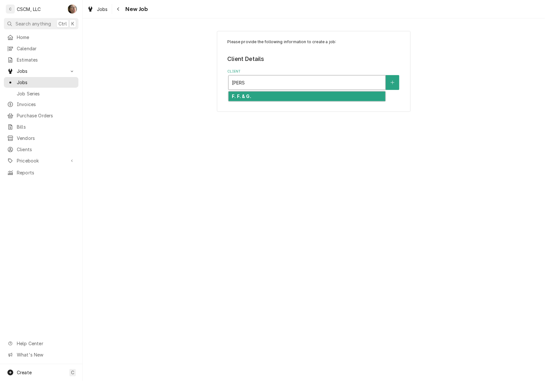
click at [242, 99] on div "F. F. & G." at bounding box center [306, 97] width 157 height 10
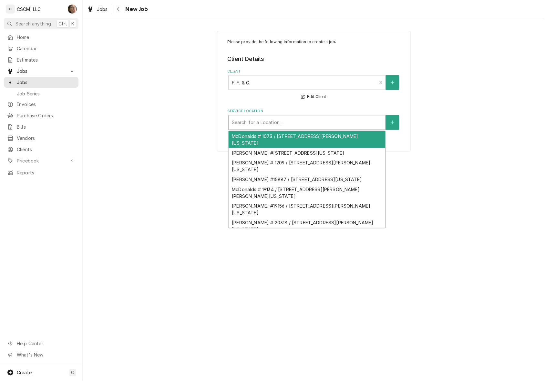
click at [241, 121] on div "Service Location" at bounding box center [307, 123] width 150 height 12
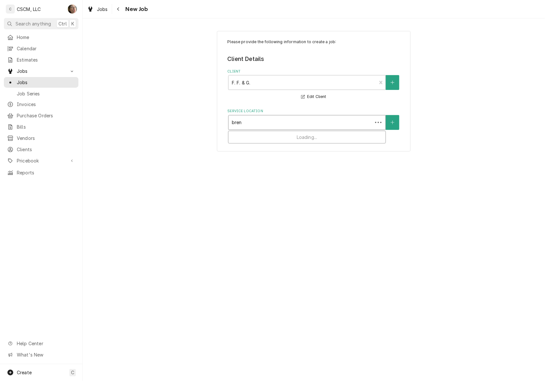
type input "brent"
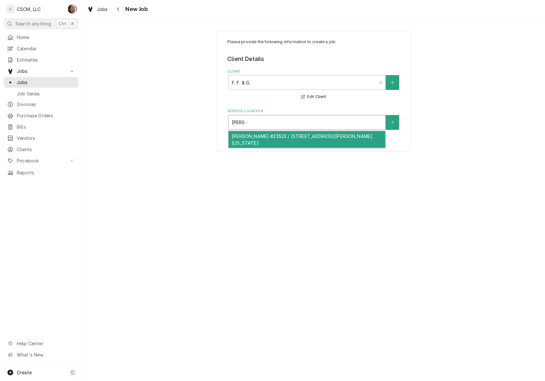
click at [252, 136] on div "[PERSON_NAME] #23523 / [STREET_ADDRESS][PERSON_NAME][US_STATE]" at bounding box center [306, 139] width 157 height 17
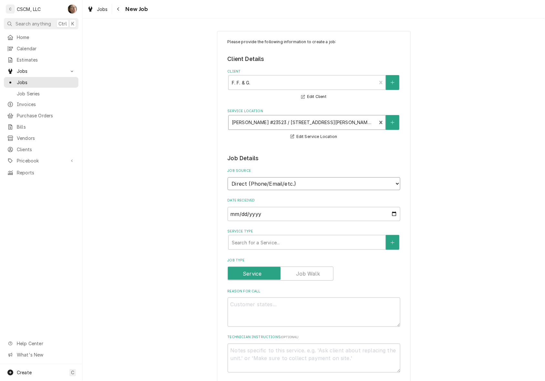
drag, startPoint x: 259, startPoint y: 184, endPoint x: 259, endPoint y: 191, distance: 7.1
click at [259, 184] on select "Direct (Phone/Email/etc.) Other" at bounding box center [314, 184] width 173 height 13
select select "100"
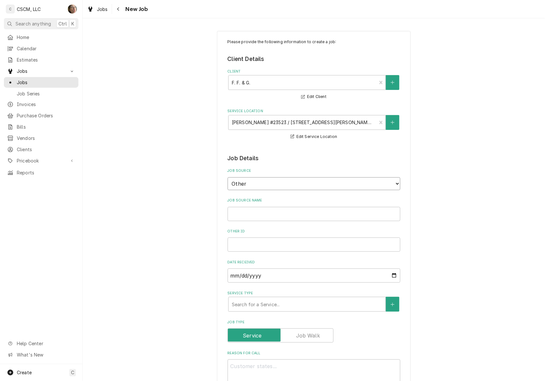
type textarea "x"
click at [261, 184] on select "Direct (Phone/Email/etc.) Other" at bounding box center [314, 184] width 173 height 13
select select "0"
click at [228, 178] on select "Direct (Phone/Email/etc.) Other" at bounding box center [314, 184] width 173 height 13
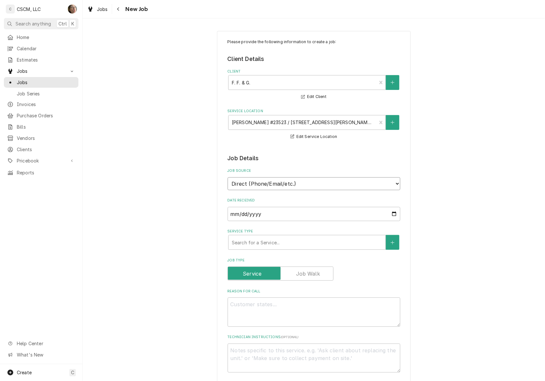
scroll to position [81, 0]
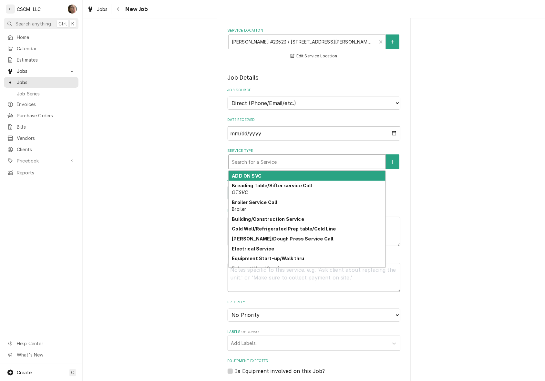
click at [252, 159] on div "Service Type" at bounding box center [307, 162] width 150 height 12
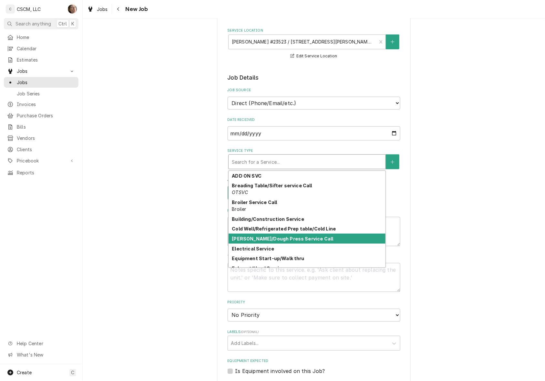
click at [217, 224] on div "Please provide the following information to create a job: Client Details Client…" at bounding box center [314, 277] width 194 height 654
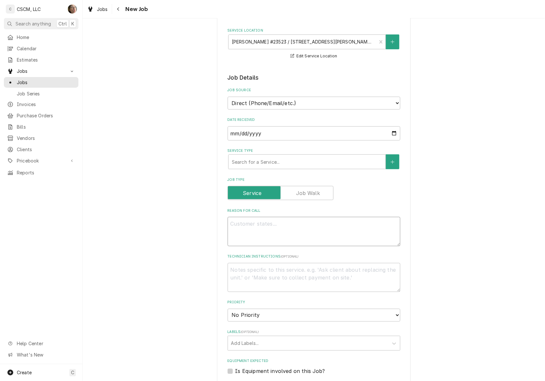
click at [249, 233] on textarea "Reason For Call" at bounding box center [314, 231] width 173 height 29
type textarea "x"
type textarea "w"
type textarea "x"
type textarea "wal"
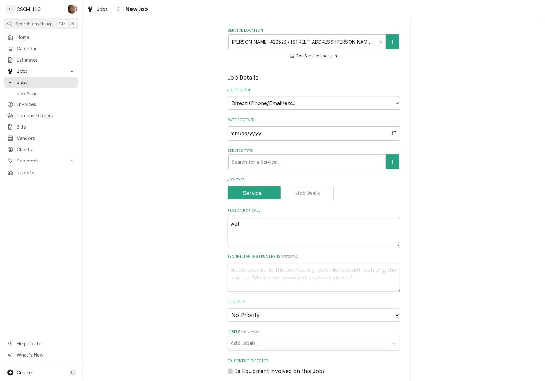
type textarea "x"
type textarea "walk"
type textarea "x"
type textarea "walk"
type textarea "x"
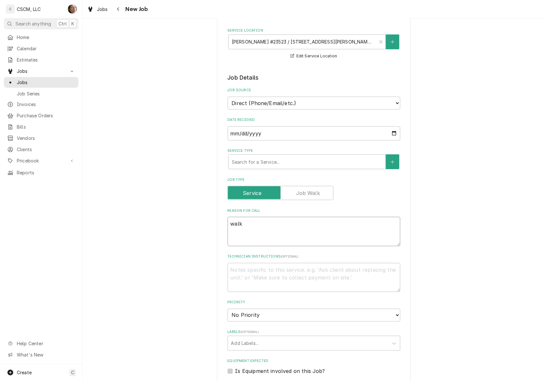
type textarea "walk i"
type textarea "x"
type textarea "walk in"
type textarea "x"
type textarea "walk in"
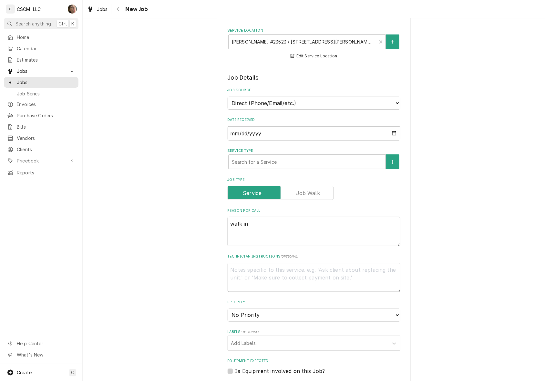
type textarea "x"
type textarea "walk in f"
type textarea "x"
type textarea "walk in fr"
type textarea "x"
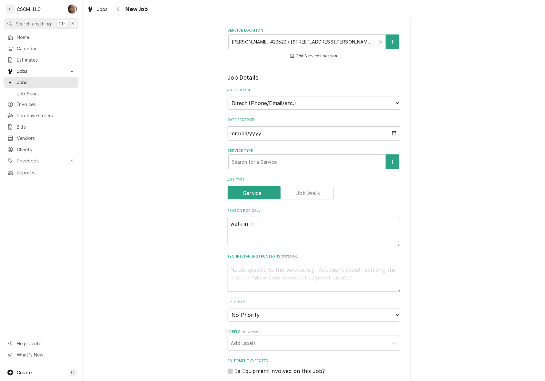
type textarea "walk in fre"
type textarea "x"
type textarea "walk in free"
type textarea "x"
type textarea "walk in freez"
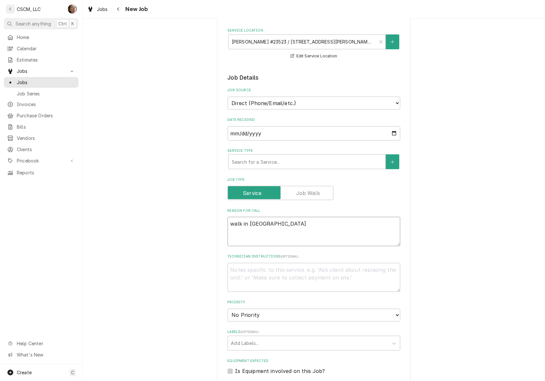
type textarea "x"
type textarea "walk in freeze"
type textarea "x"
type textarea "walk in freezer"
type textarea "x"
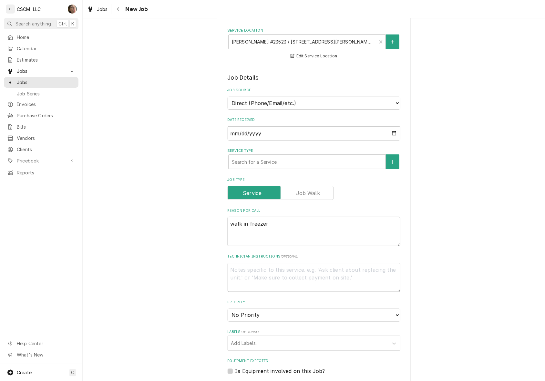
type textarea "walk in freezer"
type textarea "x"
type textarea "walk in freezer i"
type textarea "x"
type textarea "walk in freezer is"
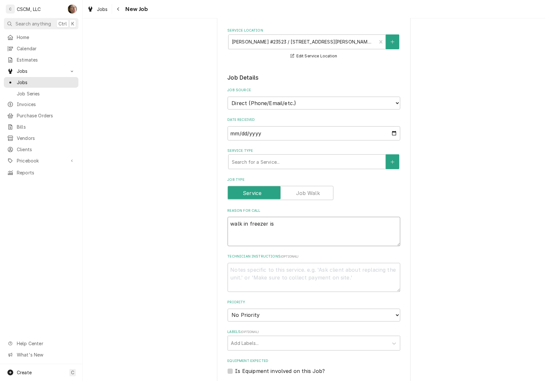
type textarea "x"
type textarea "walk in freezer is"
type textarea "x"
type textarea "walk in freezer is a"
type textarea "x"
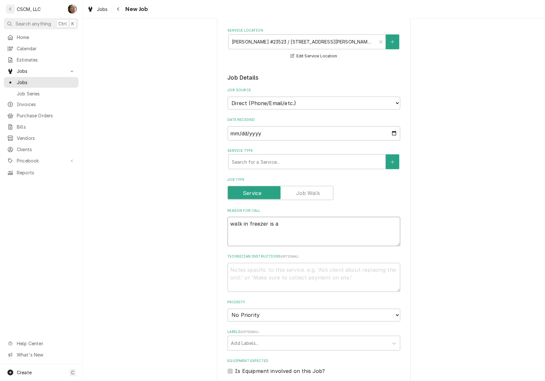
type textarea "walk in freezer is at"
type textarea "x"
type textarea "walk in freezer is at"
type textarea "x"
type textarea "walk in freezer is at 3"
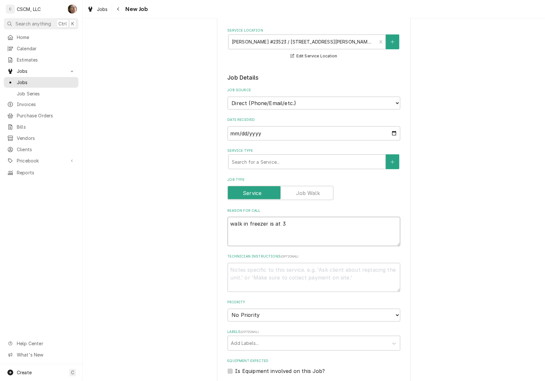
type textarea "x"
type textarea "walk in freezer is at 36"
type textarea "x"
type textarea "walk in freezer is at 367"
type textarea "x"
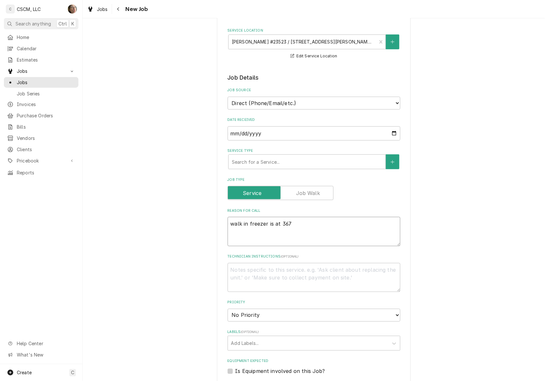
type textarea "walk in freezer is at 36"
type textarea "x"
type textarea "walk in freezer is at 3"
type textarea "x"
type textarea "walk in freezer is at 37"
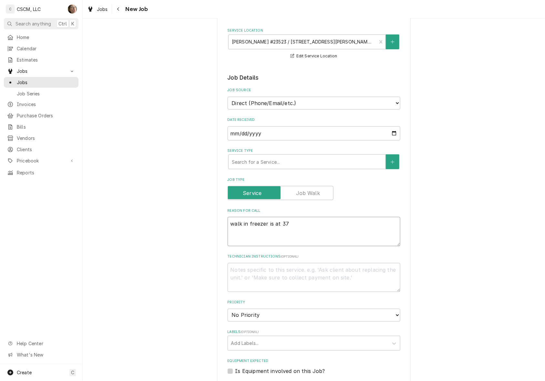
type textarea "x"
type textarea "walk in freezer is at 37"
type textarea "x"
type textarea "walk in freezer is at 37"
type textarea "x"
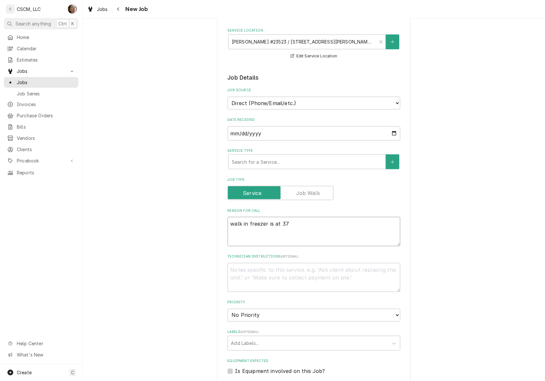
type textarea "walk in freezer is at 37,"
type textarea "x"
type textarea "walk in freezer is at 37,"
type textarea "x"
type textarea "walk in freezer is at 37, t"
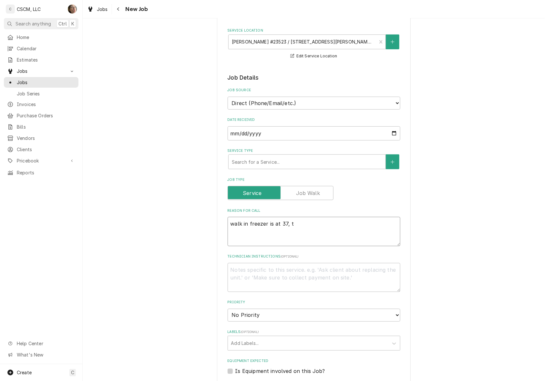
type textarea "x"
type textarea "walk in freezer is at 37, th"
type textarea "x"
type textarea "walk in freezer is at 37, thi"
type textarea "x"
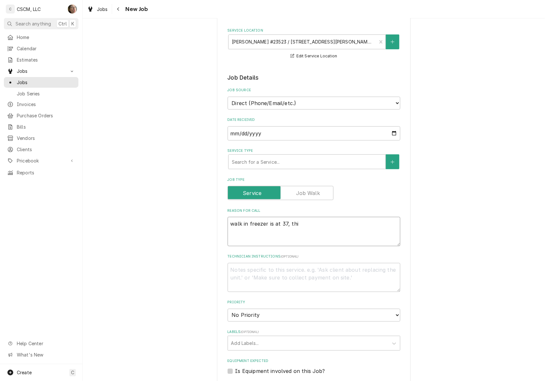
type textarea "walk in freezer is at 37, this"
type textarea "x"
type textarea "walk in freezer is at 37, this"
type textarea "x"
type textarea "walk in freezer is at 37, this i"
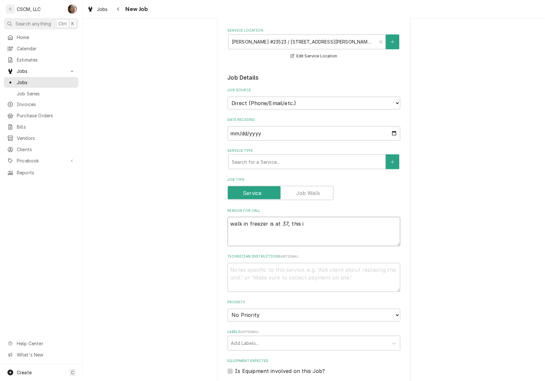
type textarea "x"
type textarea "walk in freezer is at 37, this is"
type textarea "x"
type textarea "walk in freezer is at 37, this is"
type textarea "x"
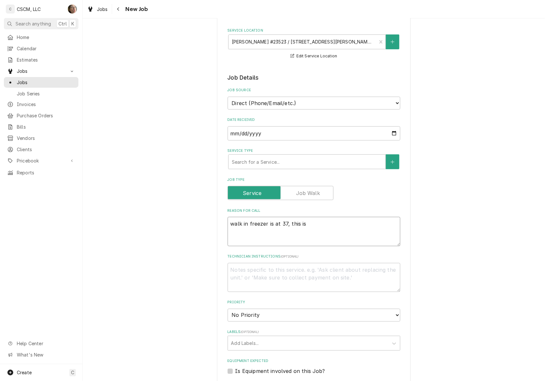
type textarea "walk in freezer is at 37, this is t"
type textarea "x"
type textarea "walk in freezer is at 37, this is th"
type textarea "x"
type textarea "walk in freezer is at 37, this is the"
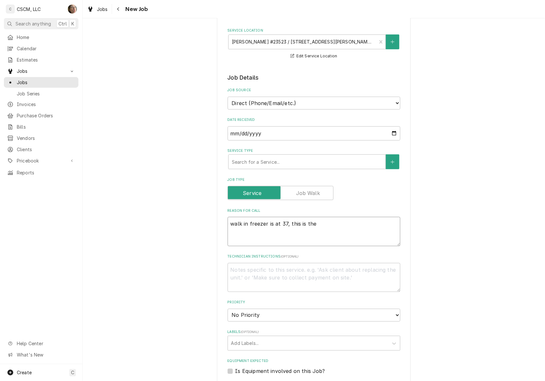
type textarea "x"
type textarea "walk in freezer is at 37, this is the"
type textarea "x"
type textarea "walk in freezer is at 37, this is the s"
type textarea "x"
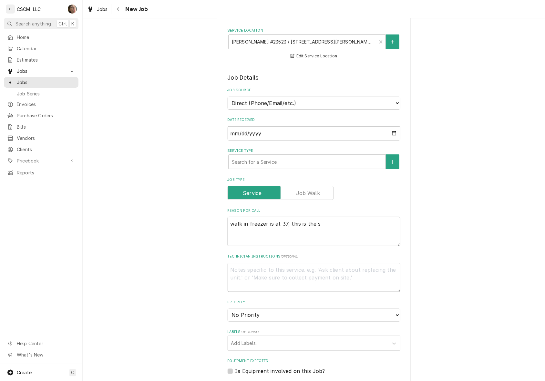
type textarea "walk in freezer is at 37, this is the sa"
type textarea "x"
type textarea "walk in freezer is at 37, this is the sam"
type textarea "x"
type textarea "walk in freezer is at 37, this is the same"
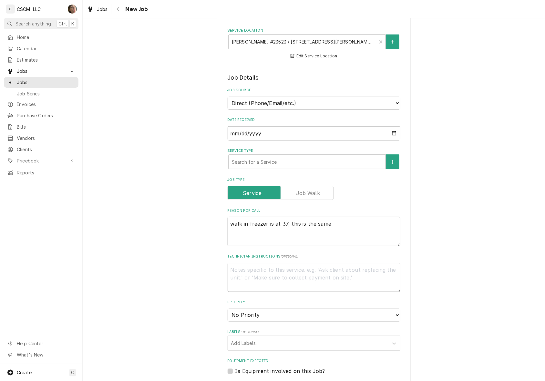
type textarea "x"
type textarea "walk in freezer is at 37, this is the same"
type textarea "x"
type textarea "walk in freezer is at 37, this is the same r"
type textarea "x"
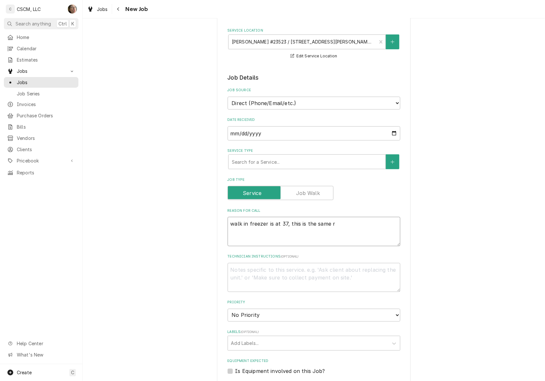
type textarea "walk in freezer is at 37, this is the same re"
type textarea "x"
type textarea "walk in freezer is at 37, this is the same rea"
type textarea "x"
type textarea "walk in freezer is at 37, this is the same reac"
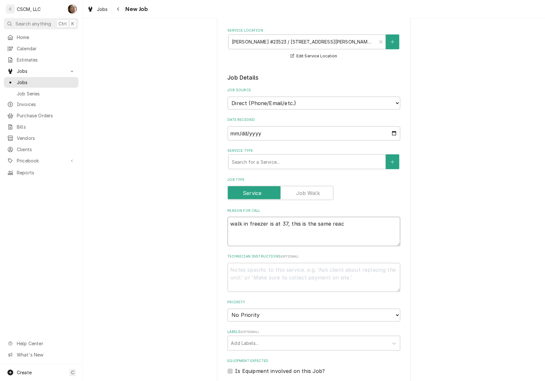
type textarea "x"
type textarea "walk in freezer is at 37, this is the same reach"
type textarea "x"
type textarea "walk in freezer is at 37, this is the same reach"
type textarea "x"
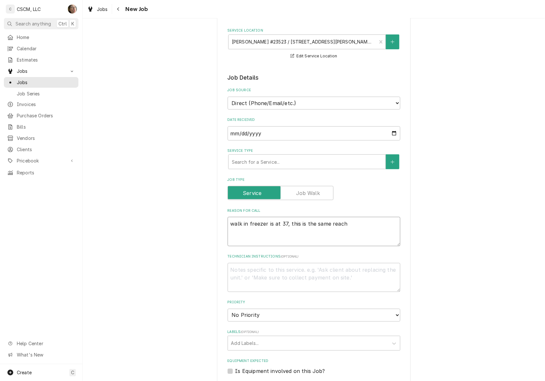
type textarea "walk in freezer is at 37, this is the same reach i"
type textarea "x"
type textarea "walk in freezer is at 37, this is the same reach in"
type textarea "x"
type textarea "walk in freezer is at 37, this is the same reach in"
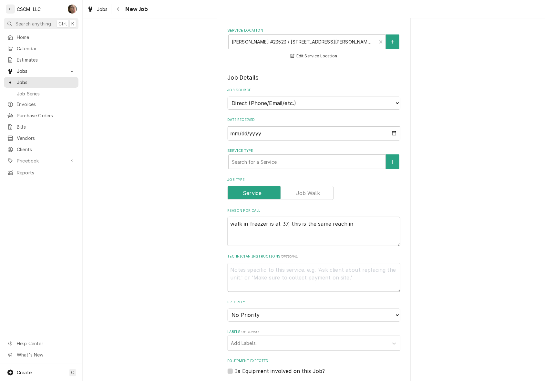
type textarea "x"
type textarea "walk in freezer is at 37, this is the same reach in t"
type textarea "x"
type textarea "walk in freezer is at 37, this is the same reach in th"
type textarea "x"
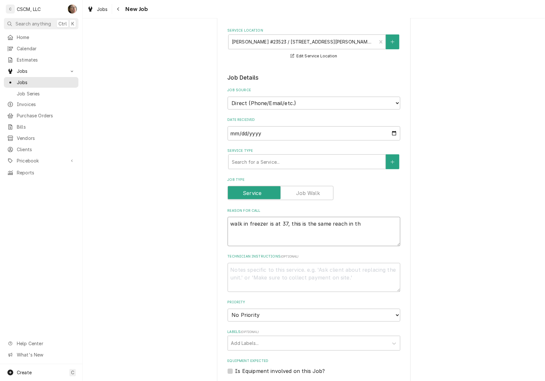
type textarea "walk in freezer is at 37, this is the same reach in tha"
type textarea "x"
type textarea "walk in freezer is at 37, this is the same reach in that"
type textarea "x"
type textarea "walk in freezer is at 37, this is the same reach in that"
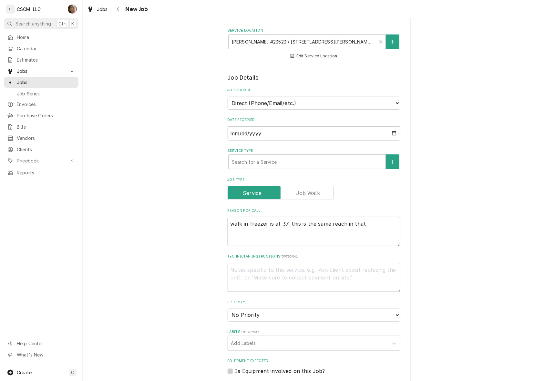
type textarea "x"
type textarea "walk in freezer is at 37, this is the same reach in that t"
type textarea "x"
type textarea "walk in freezer is at 37, this is the same reach in that the"
type textarea "x"
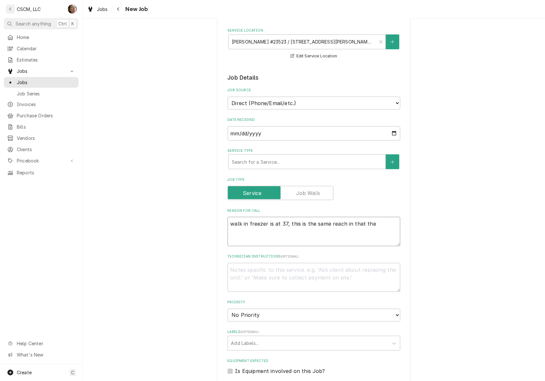
type textarea "walk in freezer is at 37, this is the same reach in that theu"
type textarea "x"
type textarea "walk in freezer is at 37, this is the same reach in that theui"
type textarea "x"
type textarea "walk in freezer is at 37, this is the same reach in that theu"
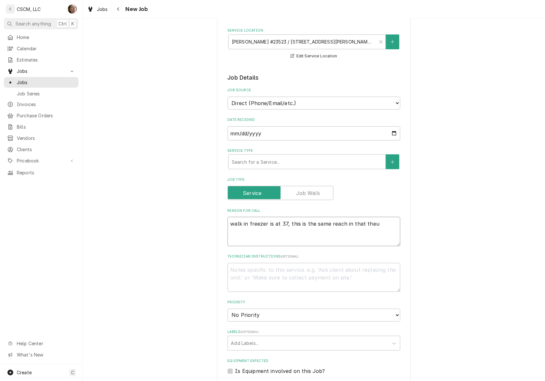
type textarea "x"
type textarea "walk in freezer is at 37, this is the same reach in that the"
type textarea "x"
type textarea "walk in freezer is at 37, this is the same reach in that they"
type textarea "x"
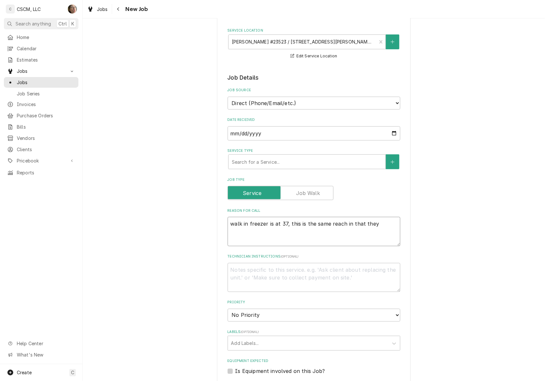
type textarea "walk in freezer is at 37, this is the same reach in that they"
type textarea "x"
type textarea "walk in freezer is at 37, this is the same reach in that they i"
type textarea "x"
type textarea "walk in freezer is at 37, this is the same reach in that they in"
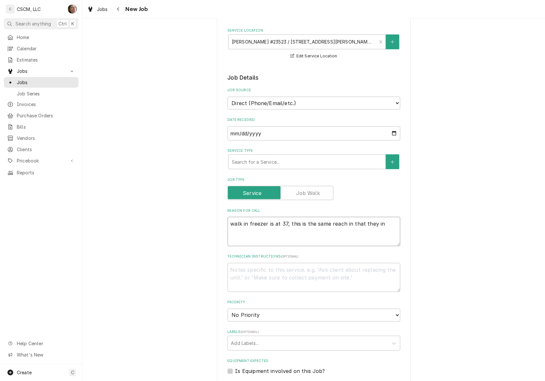
type textarea "x"
type textarea "walk in freezer is at 37, this is the same reach in that they inc"
type textarea "x"
type textarea "walk in freezer is at 37, this is the same reach in that they in"
type textarea "x"
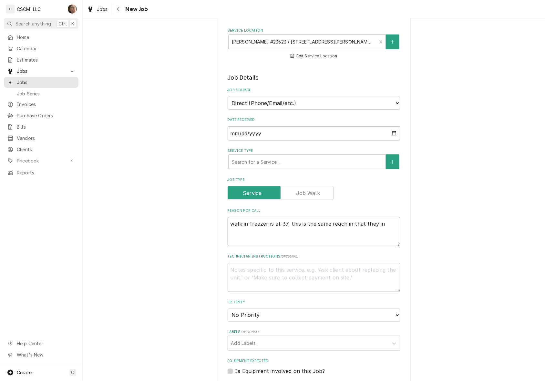
type textarea "walk in freezer is at 37, this is the same reach in that they ins"
type textarea "x"
type textarea "walk in freezer is at 37, this is the same reach in that they inst"
type textarea "x"
type textarea "walk in freezer is at 37, this is the same reach in that they insta"
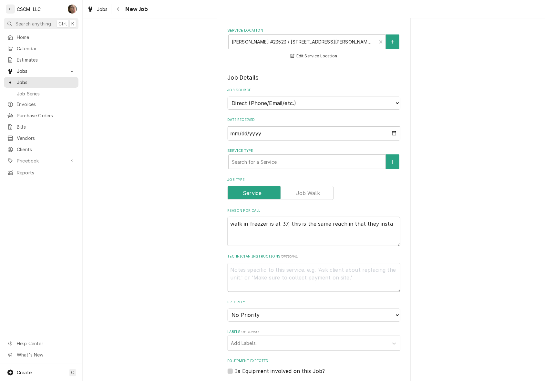
type textarea "x"
type textarea "walk in freezer is at 37, this is the same reach in that they instal"
type textarea "x"
type textarea "walk in freezer is at 37, this is the same reach in that they install"
type textarea "x"
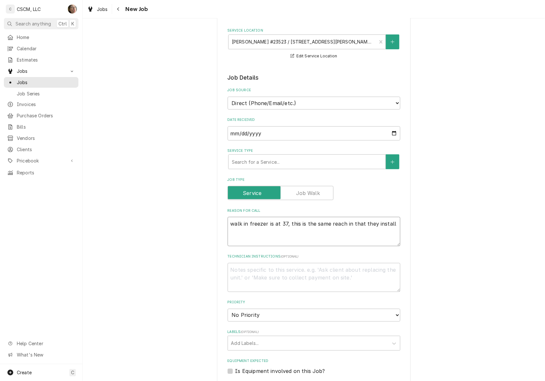
type textarea "walk in freezer is at 37, this is the same reach in that they installe"
type textarea "x"
type textarea "walk in freezer is at 37, this is the same reach in that they installed"
type textarea "x"
type textarea "walk in freezer is at 37, this is the same reach in that they installed"
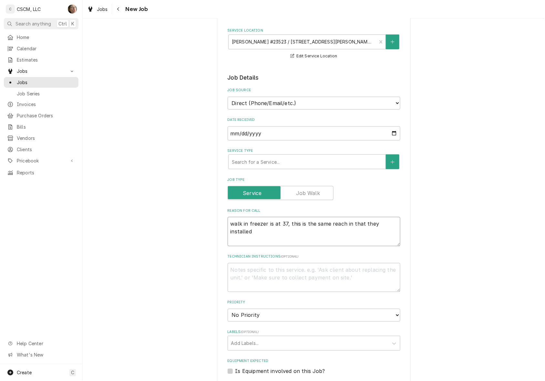
type textarea "x"
type textarea "walk in freezer is at 37, this is the same reach in that they installed t"
type textarea "x"
type textarea "walk in freezer is at 37, this is the same reach in that they installed te"
type textarea "x"
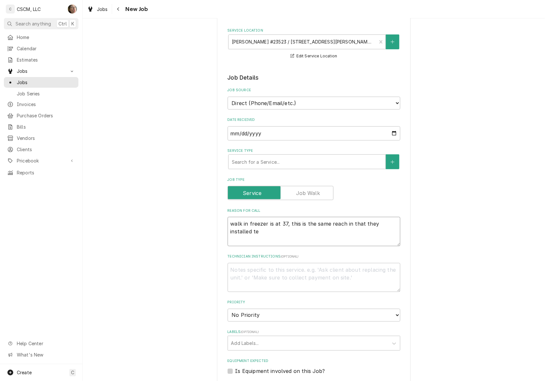
type textarea "walk in freezer is at 37, this is the same reach in that they installed tei"
type textarea "x"
type textarea "walk in freezer is at 37, this is the same reach in that they installed teir"
type textarea "x"
type textarea "walk in freezer is at 37, this is the same reach in that they installed tei"
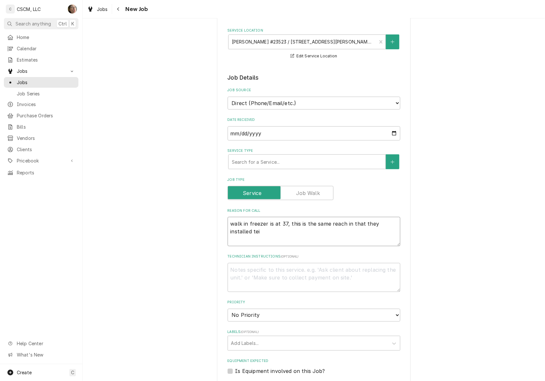
type textarea "x"
type textarea "walk in freezer is at 37, this is the same reach in that they installed te"
type textarea "x"
type textarea "walk in freezer is at 37, this is the same reach in that they installed t"
type textarea "x"
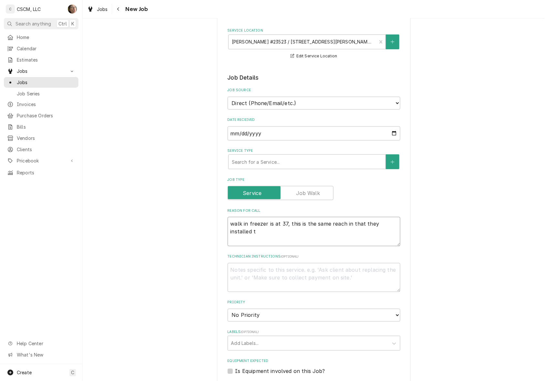
type textarea "walk in freezer is at 37, this is the same reach in that they installed th"
type textarea "x"
type textarea "walk in freezer is at 37, this is the same reach in that they installed the"
type textarea "x"
type textarea "walk in freezer is at 37, this is the same reach in that they installed thei"
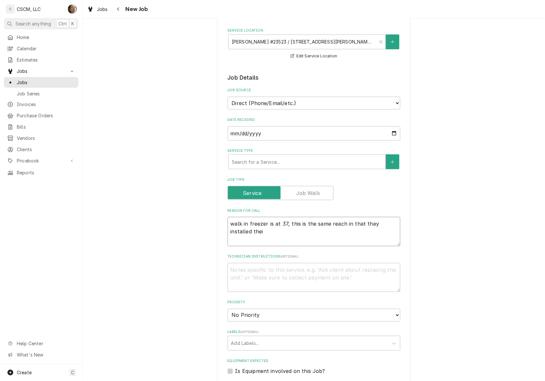
type textarea "x"
type textarea "walk in freezer is at 37, this is the same reach in that they installed their"
type textarea "x"
type textarea "walk in freezer is at 37, this is the same reach in that they installed their"
type textarea "x"
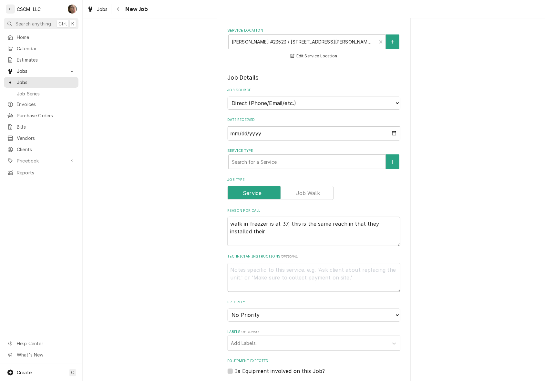
type textarea "walk in freezer is at 37, this is the same reach in that they installed their o"
type textarea "x"
type textarea "walk in freezer is at 37, this is the same reach in that they installed their ow"
type textarea "x"
click at [371, 223] on textarea "walk in freezer is at 37, this is the same reach in that they installed their o…" at bounding box center [314, 231] width 173 height 29
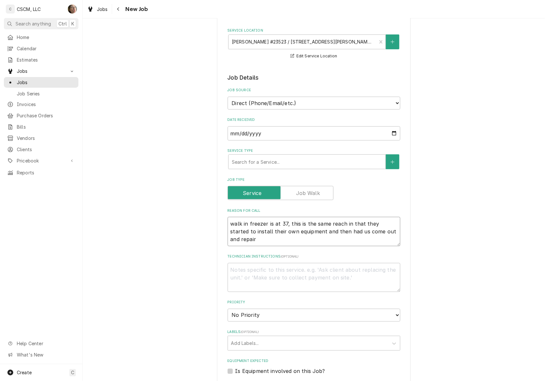
click at [268, 238] on textarea "walk in freezer is at 37, this is the same reach in that they started to instal…" at bounding box center [314, 231] width 173 height 29
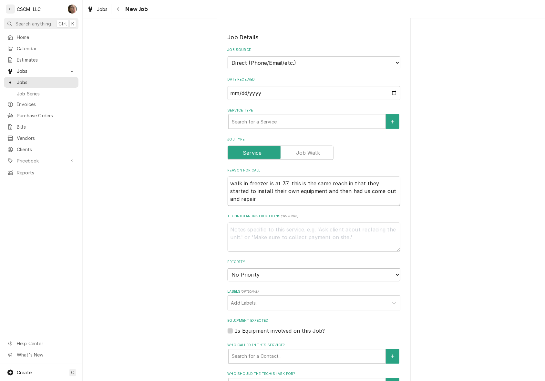
click at [278, 275] on select "No Priority Urgent High Medium Low" at bounding box center [314, 275] width 173 height 13
click at [228, 269] on select "No Priority Urgent High Medium Low" at bounding box center [314, 275] width 173 height 13
click at [251, 201] on textarea "walk in freezer is at 37, this is the same reach in that they started to instal…" at bounding box center [314, 191] width 173 height 29
click at [228, 200] on textarea "walk in freezer is at 37, this is the same reach in that they started to instal…" at bounding box center [314, 191] width 173 height 29
click at [322, 198] on textarea "walk in freezer is at 37, this is the same reach in that they started to instal…" at bounding box center [314, 191] width 173 height 29
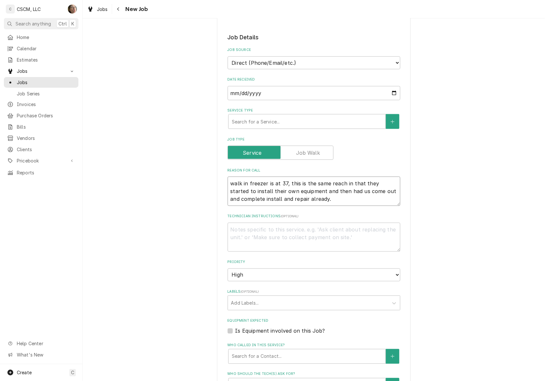
click at [280, 198] on textarea "walk in freezer is at 37, this is the same reach in that they started to instal…" at bounding box center [314, 191] width 173 height 29
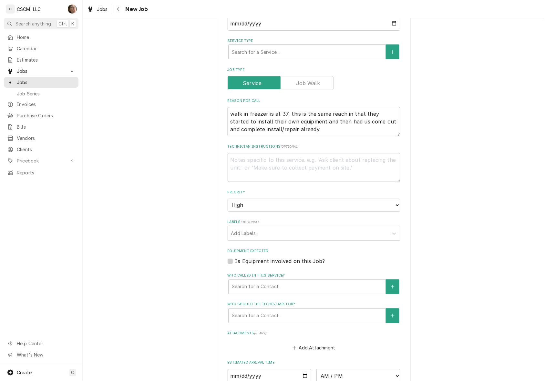
scroll to position [202, 0]
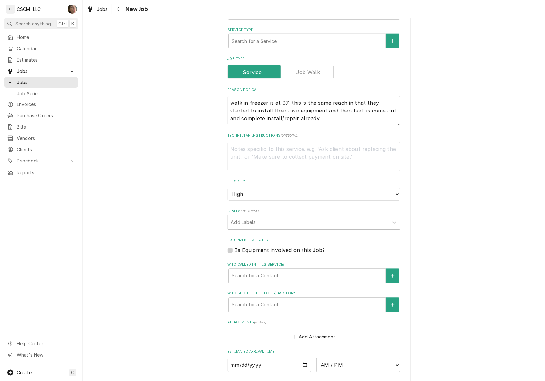
click at [289, 222] on div "Labels" at bounding box center [308, 223] width 154 height 12
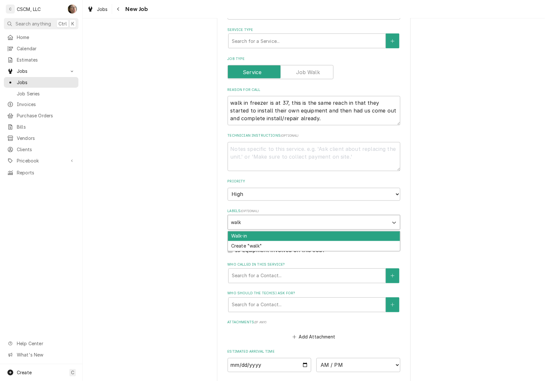
click at [257, 237] on div "Walk-in" at bounding box center [314, 237] width 172 height 10
click at [271, 233] on div "Freezer" at bounding box center [314, 237] width 172 height 10
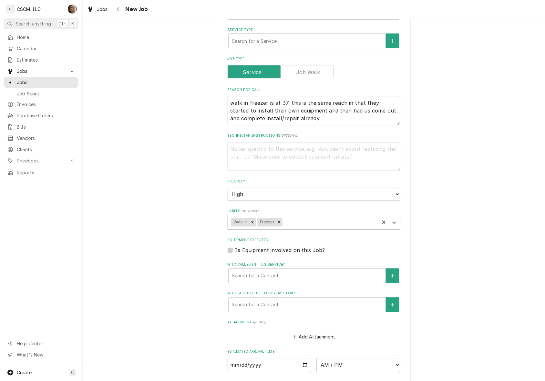
scroll to position [121, 0]
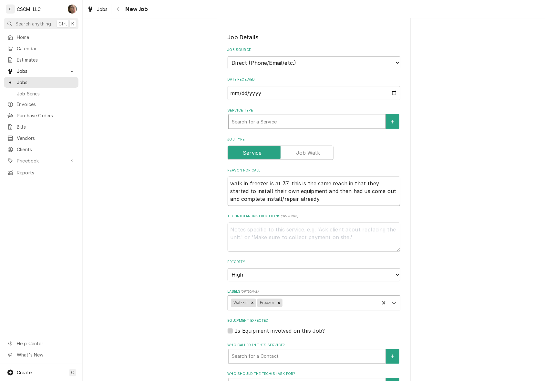
click at [269, 127] on div "Service Type" at bounding box center [307, 122] width 150 height 12
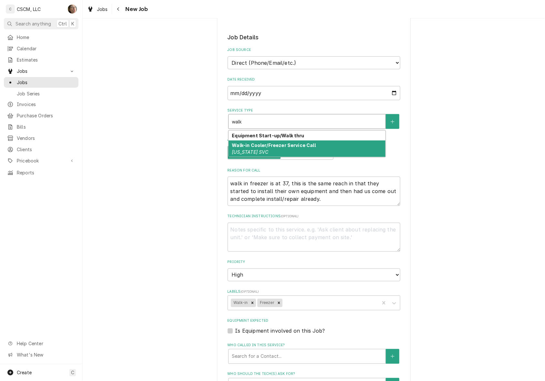
click at [265, 147] on strong "Walk-in Cooler/Freezer Service Call" at bounding box center [274, 145] width 84 height 5
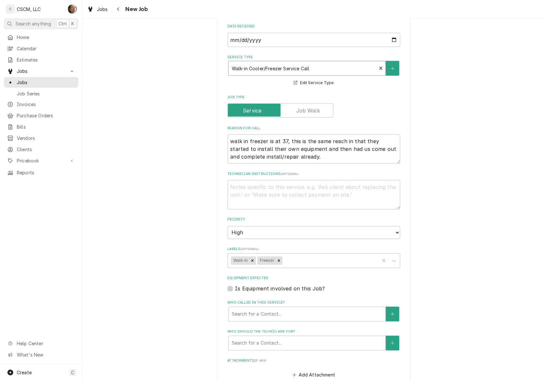
scroll to position [202, 0]
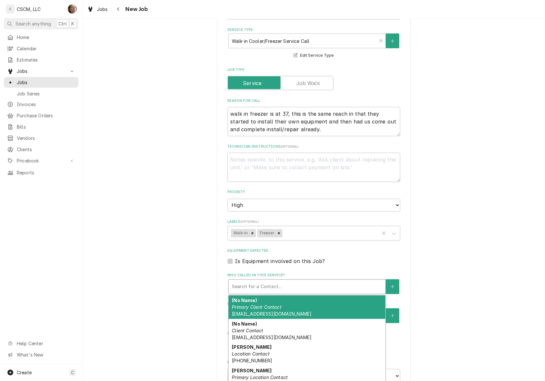
click at [267, 285] on div "Who called in this service?" at bounding box center [307, 287] width 150 height 12
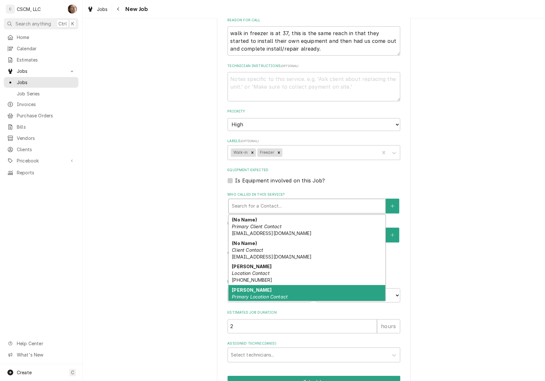
scroll to position [7, 0]
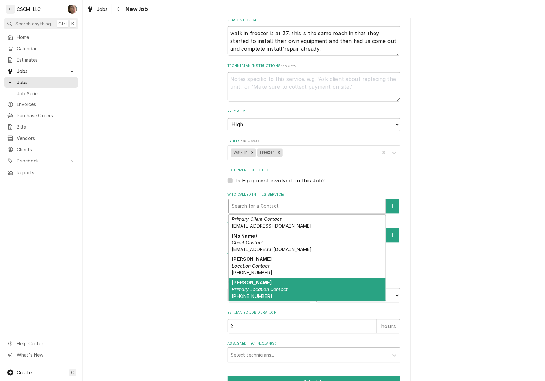
click at [276, 287] on em "Primary Location Contact" at bounding box center [260, 289] width 56 height 5
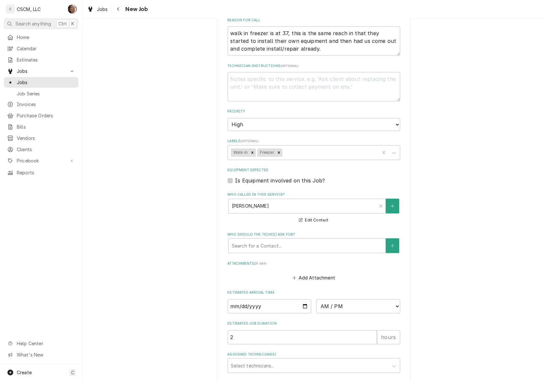
click at [195, 250] on div "Please provide the following information to create a job: Client Details Client…" at bounding box center [314, 86] width 462 height 687
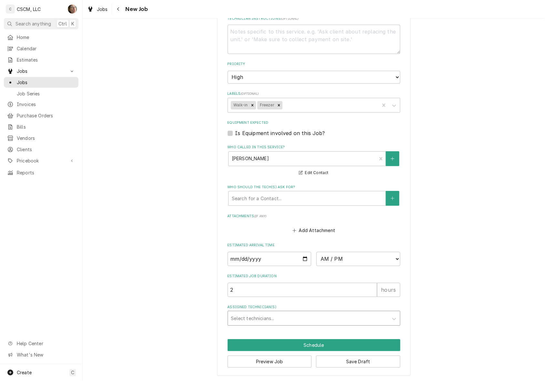
click at [265, 317] on div "Assigned Technician(s)" at bounding box center [308, 319] width 154 height 12
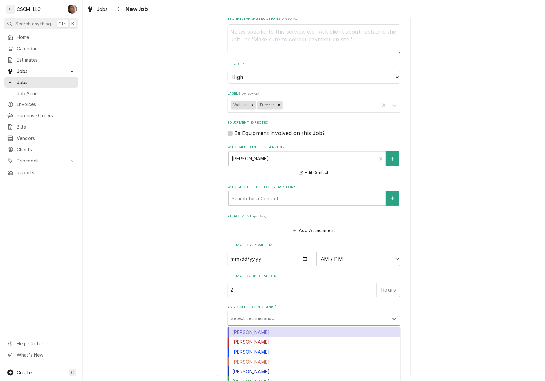
click at [259, 332] on div "[PERSON_NAME]" at bounding box center [314, 333] width 172 height 10
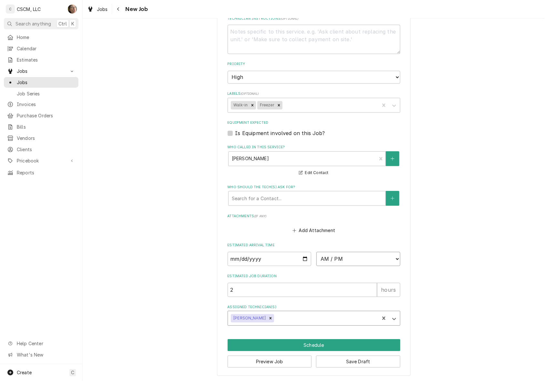
click at [340, 256] on select "AM / PM 6:00 AM 6:15 AM 6:30 AM 6:45 AM 7:00 AM 7:15 AM 7:30 AM 7:45 AM 8:00 AM…" at bounding box center [358, 259] width 84 height 14
click at [349, 254] on select "AM / PM 6:00 AM 6:15 AM 6:30 AM 6:45 AM 7:00 AM 7:15 AM 7:30 AM 7:45 AM 8:00 AM…" at bounding box center [358, 259] width 84 height 14
click at [316, 252] on select "AM / PM 6:00 AM 6:15 AM 6:30 AM 6:45 AM 7:00 AM 7:15 AM 7:30 AM 7:45 AM 8:00 AM…" at bounding box center [358, 259] width 84 height 14
click at [300, 257] on input "Date" at bounding box center [270, 259] width 84 height 14
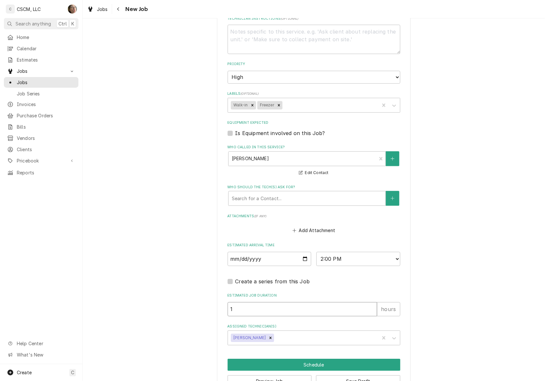
click at [369, 310] on input "1" at bounding box center [302, 310] width 149 height 14
click at [346, 362] on button "Schedule" at bounding box center [314, 366] width 173 height 12
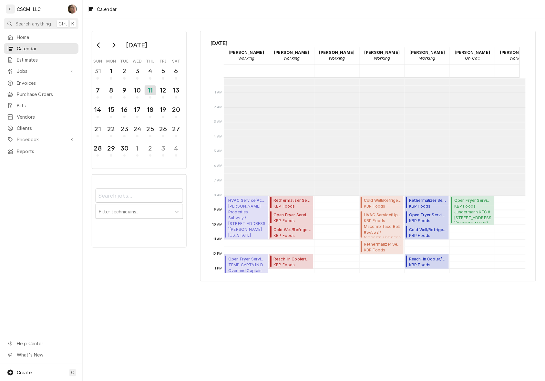
scroll to position [117, 0]
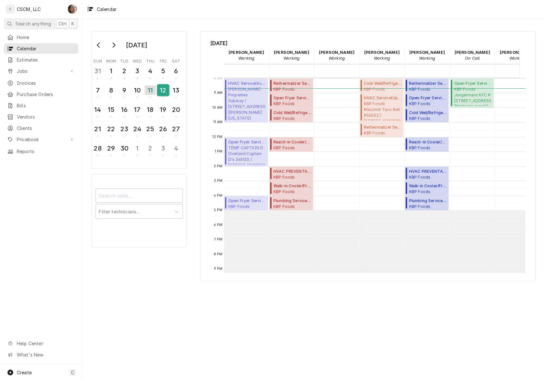
click at [164, 89] on div "12" at bounding box center [162, 90] width 11 height 11
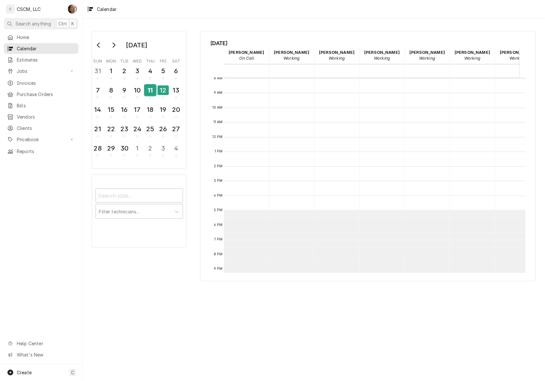
click at [149, 93] on div "11" at bounding box center [150, 90] width 11 height 11
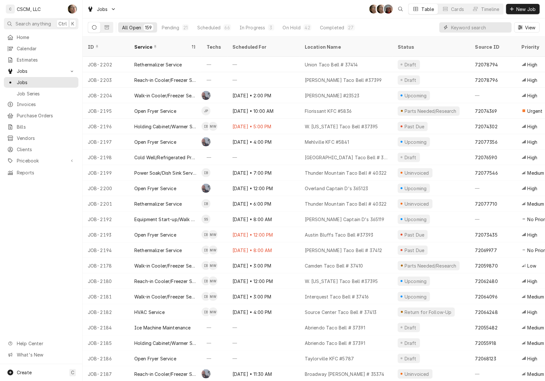
click at [479, 29] on input "Dynamic Content Wrapper" at bounding box center [479, 27] width 57 height 10
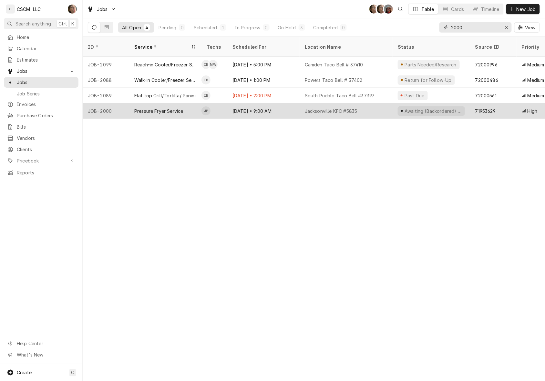
type input "2000"
click at [145, 108] on div "Pressure Fryer Service" at bounding box center [158, 111] width 49 height 7
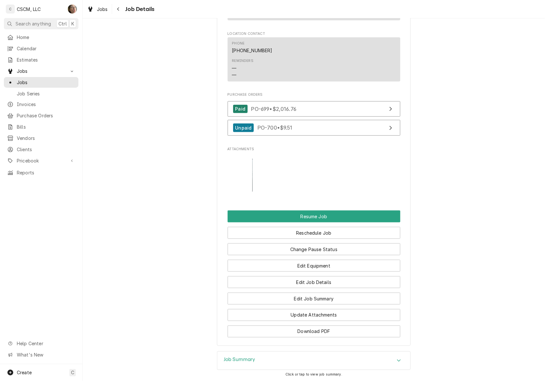
scroll to position [877, 0]
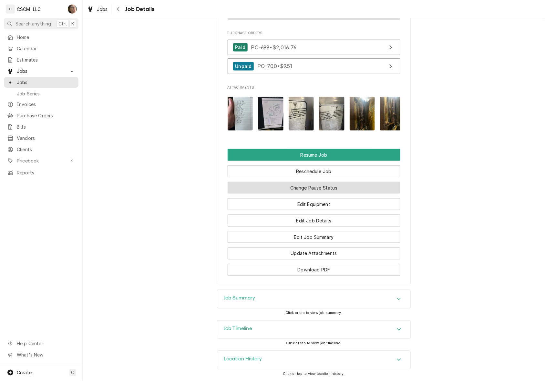
click at [265, 189] on button "Change Pause Status" at bounding box center [314, 188] width 173 height 12
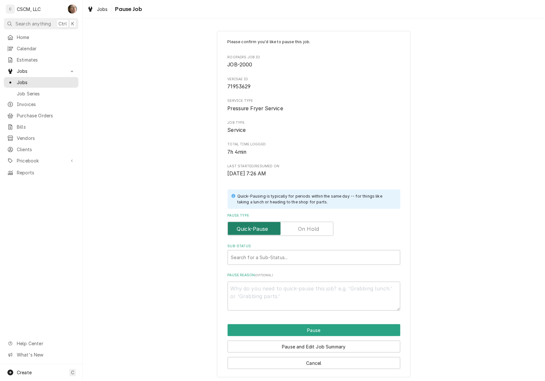
click at [293, 232] on input "Pause Type" at bounding box center [280, 229] width 100 height 14
checkbox input "true"
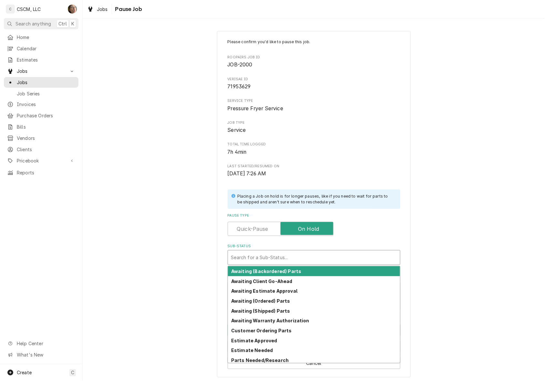
click at [276, 259] on div "Sub-Status" at bounding box center [314, 258] width 166 height 12
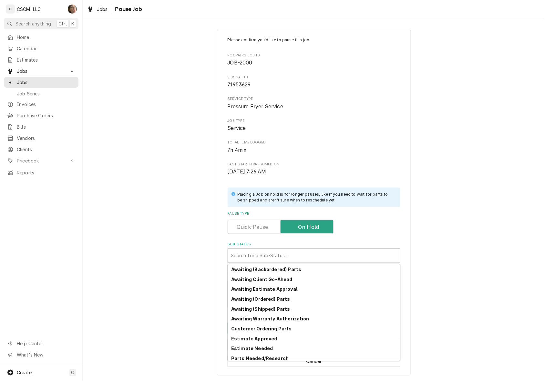
scroll to position [61, 0]
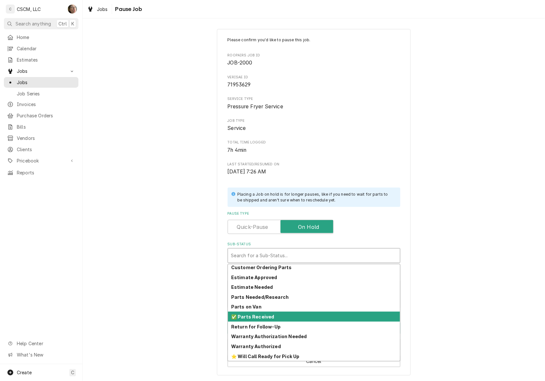
click at [278, 319] on div "✅ Parts Received" at bounding box center [314, 317] width 172 height 10
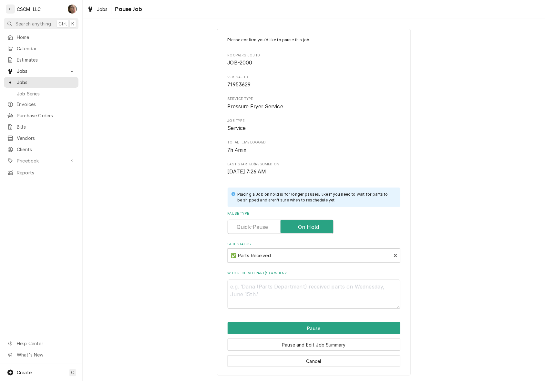
scroll to position [0, 0]
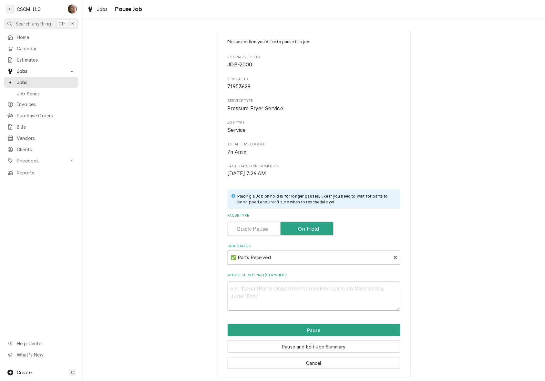
click at [267, 295] on textarea "Who received part(s) & when?" at bounding box center [314, 296] width 173 height 29
click at [341, 365] on button "Cancel" at bounding box center [314, 364] width 173 height 12
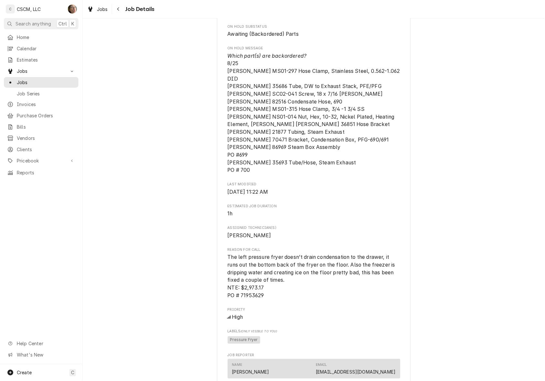
scroll to position [386, 0]
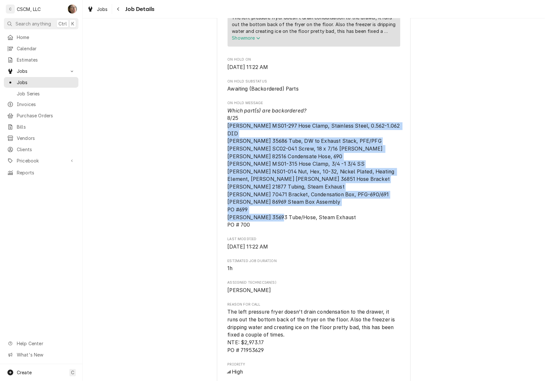
drag, startPoint x: 254, startPoint y: 231, endPoint x: 220, endPoint y: 132, distance: 105.0
click at [220, 132] on div "KBP Foods Jacksonville KFC [STREET_ADDRESS][PERSON_NAME][US_STATE] Open in Maps…" at bounding box center [314, 208] width 194 height 1104
copy span "[PERSON_NAME] MS01-297 Hose Clamp, Stainless Steel, 0.562-1.062 DID [PERSON_NAM…"
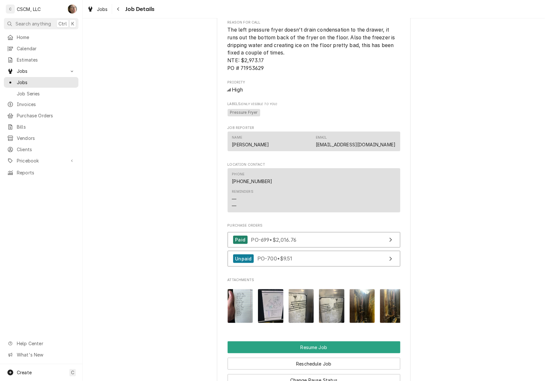
scroll to position [877, 0]
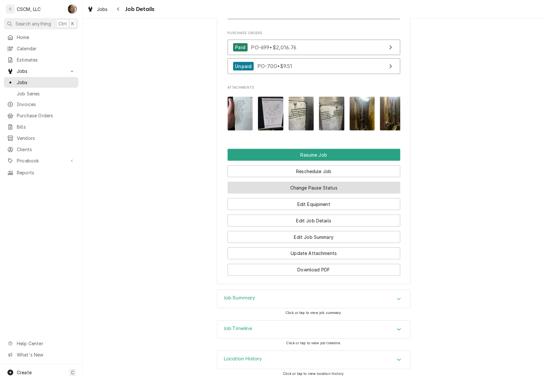
click at [281, 184] on button "Change Pause Status" at bounding box center [314, 188] width 173 height 12
type textarea "x"
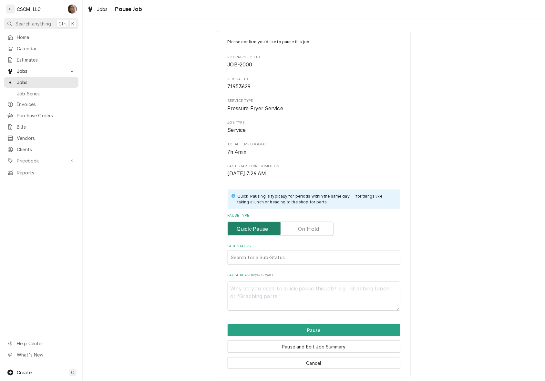
click at [288, 228] on input "Pause Type" at bounding box center [280, 229] width 100 height 14
checkbox input "true"
click at [269, 260] on div "Sub-Status" at bounding box center [314, 258] width 166 height 12
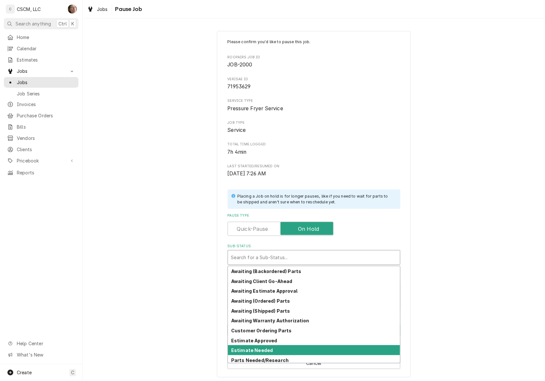
scroll to position [61, 0]
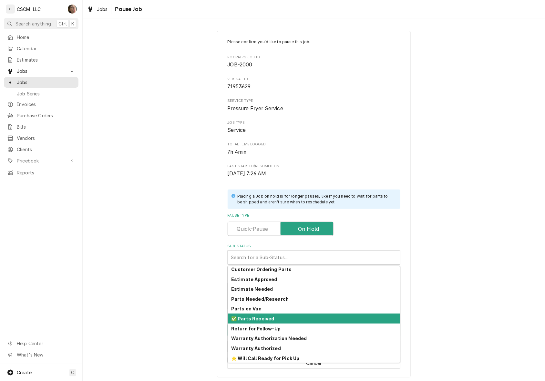
click at [268, 318] on strong "✅ Parts Received" at bounding box center [252, 318] width 43 height 5
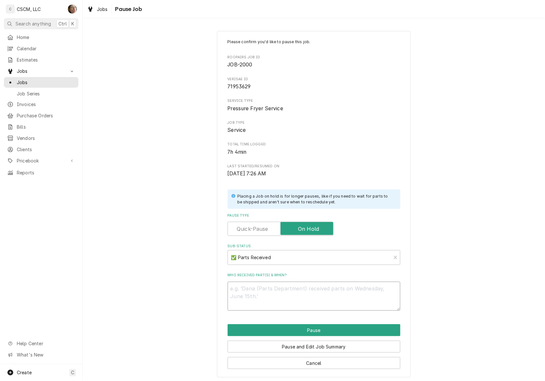
click at [264, 299] on textarea "Who received part(s) & when?" at bounding box center [314, 296] width 173 height 29
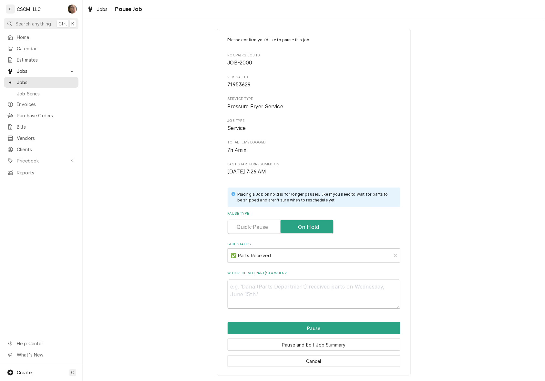
scroll to position [3, 0]
paste textarea "Henny Penny MS01-297 Hose Clamp, Stainless Steel, 0.562-1.062 DID Henny Penny 3…"
type textarea "x"
type textarea "Henny Penny MS01-297 Hose Clamp, Stainless Steel, 0.562-1.062 DID Henny Penny 3…"
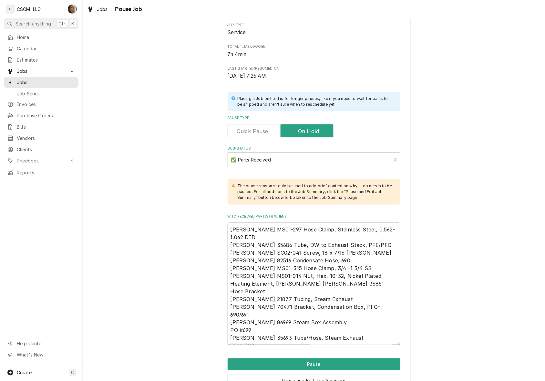
scroll to position [134, 0]
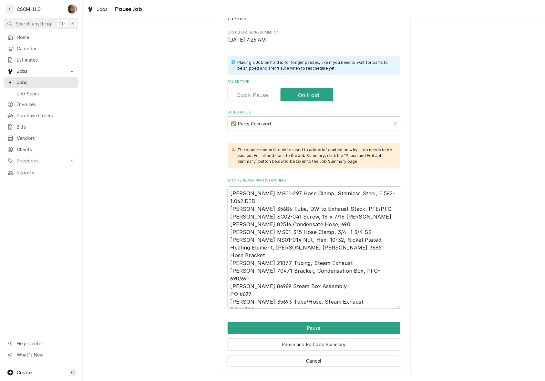
type textarea "x"
type textarea "Henny Penny MS01-297 Hose Clamp, Stainless Steel, 0.562-1.062 DID Henny Penny 3…"
type textarea "x"
type textarea "Henny Penny MS01-297 Hose Clamp, Stainless Steel, 0.562-1.062 DID Henny Penny 3…"
type textarea "x"
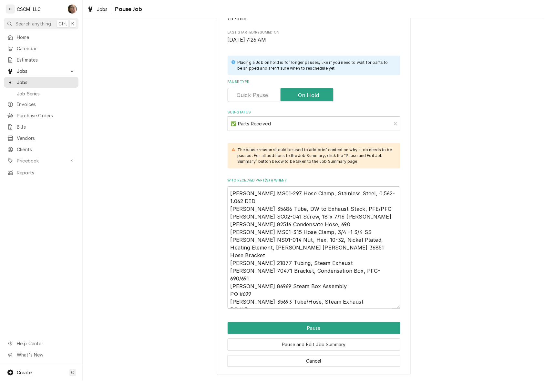
type textarea "Henny Penny MS01-297 Hose Clamp, Stainless Steel, 0.562-1.062 DID Henny Penny 3…"
type textarea "x"
type textarea "Henny Penny MS01-297 Hose Clamp, Stainless Steel, 0.562-1.062 DID Henny Penny 3…"
type textarea "x"
type textarea "Henny Penny MS01-297 Hose Clamp, Stainless Steel, 0.562-1.062 DID Henny Penny 3…"
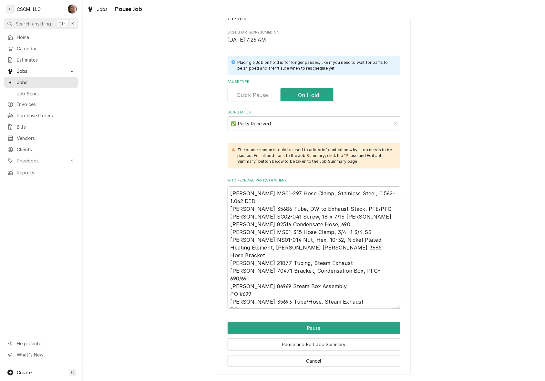
type textarea "x"
type textarea "Henny Penny MS01-297 Hose Clamp, Stainless Steel, 0.562-1.062 DID Henny Penny 3…"
type textarea "x"
type textarea "Henny Penny MS01-297 Hose Clamp, Stainless Steel, 0.562-1.062 DID Henny Penny 3…"
type textarea "x"
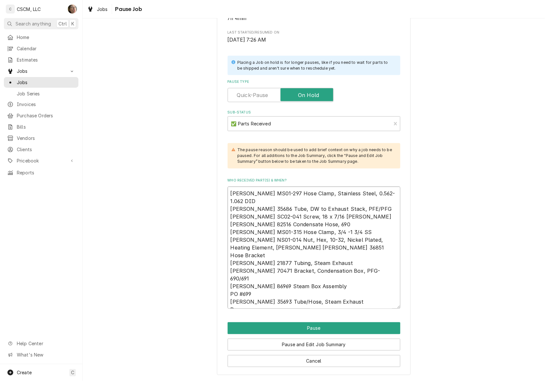
type textarea "Henny Penny MS01-297 Hose Clamp, Stainless Steel, 0.562-1.062 DID Henny Penny 3…"
click at [228, 194] on textarea "Henny Penny MS01-297 Hose Clamp, Stainless Steel, 0.562-1.062 DID Henny Penny 3…" at bounding box center [314, 248] width 173 height 122
type textarea "x"
type textarea "sHenny Penny MS01-297 Hose Clamp, Stainless Steel, 0.562-1.062 DID Henny Penny …"
type textarea "x"
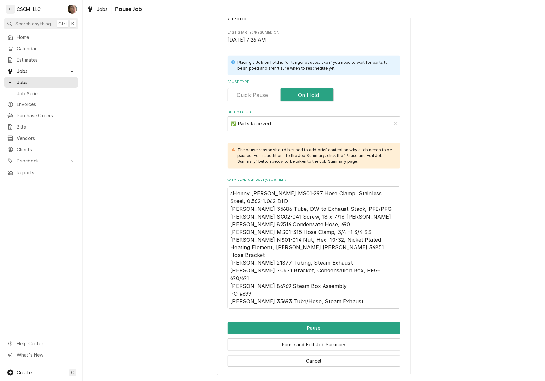
type textarea "shHenny Penny MS01-297 Hose Clamp, Stainless Steel, 0.562-1.062 DID Henny Penny…"
type textarea "x"
type textarea "sh Henny Penny MS01-297 Hose Clamp, Stainless Steel, 0.562-1.062 DID Henny Penn…"
type textarea "x"
type textarea "shHenny Penny MS01-297 Hose Clamp, Stainless Steel, 0.562-1.062 DID Henny Penny…"
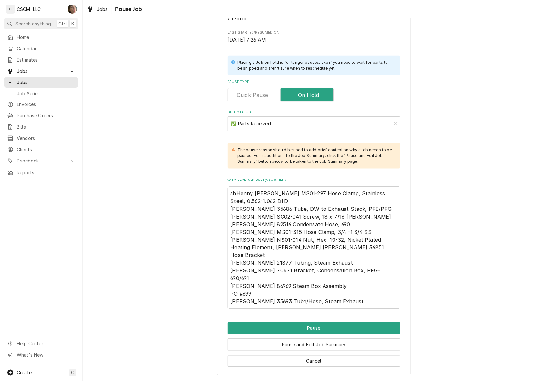
type textarea "x"
type textarea "sHenny Penny MS01-297 Hose Clamp, Stainless Steel, 0.562-1.062 DID Henny Penny …"
type textarea "x"
type textarea "Henny Penny MS01-297 Hose Clamp, Stainless Steel, 0.562-1.062 DID Henny Penny 3…"
type textarea "x"
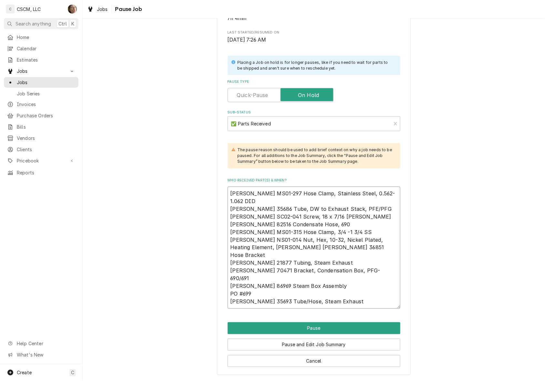
type textarea "9Henny Penny MS01-297 Hose Clamp, Stainless Steel, 0.562-1.062 DID Henny Penny …"
type textarea "x"
type textarea "9/Henny Penny MS01-297 Hose Clamp, Stainless Steel, 0.562-1.062 DID Henny Penny…"
type textarea "x"
type textarea "9/1Henny Penny MS01-297 Hose Clamp, Stainless Steel, 0.562-1.062 DID Henny Penn…"
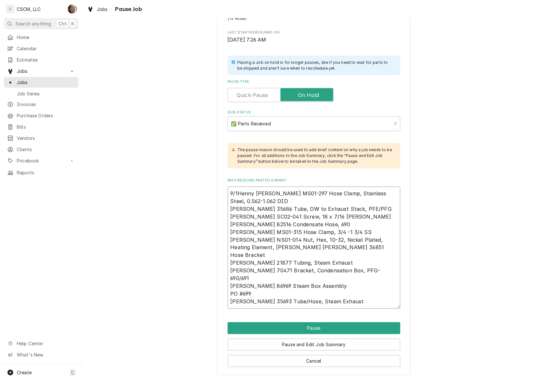
type textarea "x"
type textarea "9/11Henny Penny MS01-297 Hose Clamp, Stainless Steel, 0.562-1.062 DID Henny Pen…"
type textarea "x"
type textarea "9/11 Henny Penny MS01-297 Hose Clamp, Stainless Steel, 0.562-1.062 DID Henny Pe…"
type textarea "x"
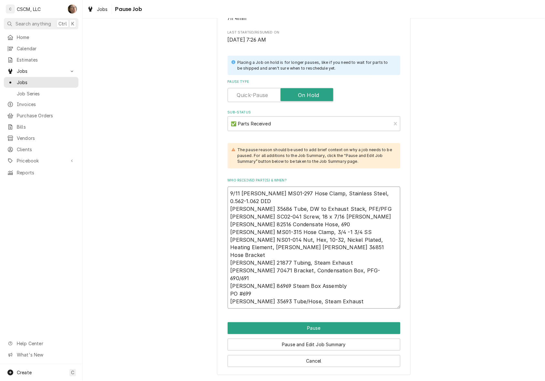
type textarea "9/11 SHenny Penny MS01-297 Hose Clamp, Stainless Steel, 0.562-1.062 DID Henny P…"
type textarea "x"
type textarea "9/11 SHHenny Penny MS01-297 Hose Clamp, Stainless Steel, 0.562-1.062 DID Henny …"
type textarea "x"
type textarea "9/11 SH Henny Penny MS01-297 Hose Clamp, Stainless Steel, 0.562-1.062 DID Henny…"
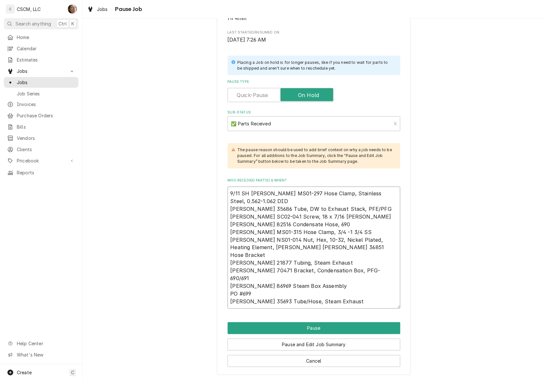
type textarea "x"
type textarea "9/11 SH RHenny Penny MS01-297 Hose Clamp, Stainless Steel, 0.562-1.062 DID Henn…"
type textarea "x"
type textarea "9/11 SH REHenny Penny MS01-297 Hose Clamp, Stainless Steel, 0.562-1.062 DID Hen…"
type textarea "x"
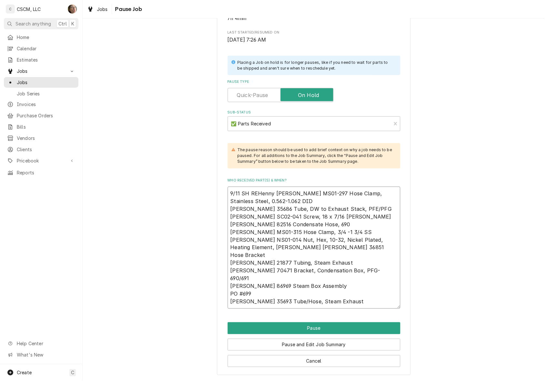
type textarea "9/11 SH RECHenny Penny MS01-297 Hose Clamp, Stainless Steel, 0.562-1.062 DID He…"
type textarea "x"
type textarea "9/11 SH RECEHenny Penny MS01-297 Hose Clamp, Stainless Steel, 0.562-1.062 DID H…"
type textarea "x"
type textarea "9/11 SH RECEIHenny Penny MS01-297 Hose Clamp, Stainless Steel, 0.562-1.062 DID …"
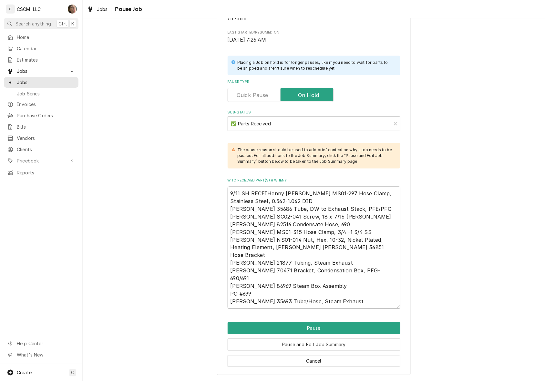
type textarea "x"
type textarea "9/11 SH RECEIVHenny Penny MS01-297 Hose Clamp, Stainless Steel, 0.562-1.062 DID…"
type textarea "x"
type textarea "9/11 SH RECEIVEHenny Penny MS01-297 Hose Clamp, Stainless Steel, 0.562-1.062 DI…"
type textarea "x"
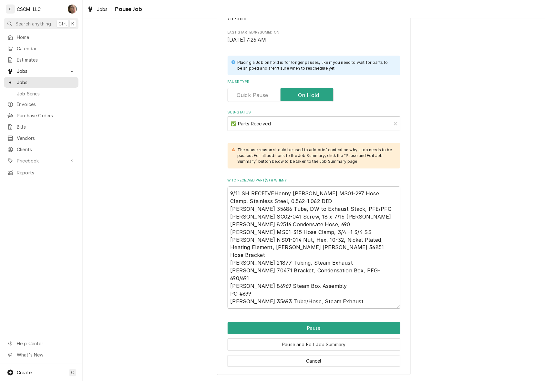
type textarea "9/11 SH RECEIVEDHenny Penny MS01-297 Hose Clamp, Stainless Steel, 0.562-1.062 D…"
type textarea "x"
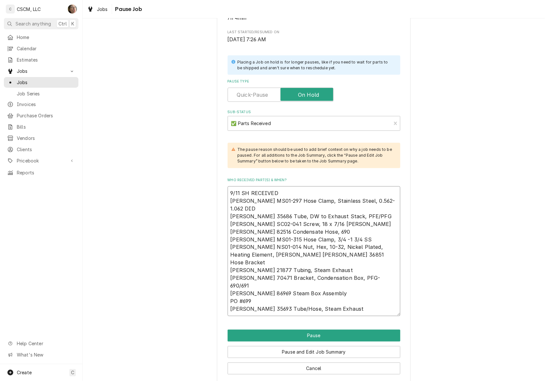
scroll to position [142, 0]
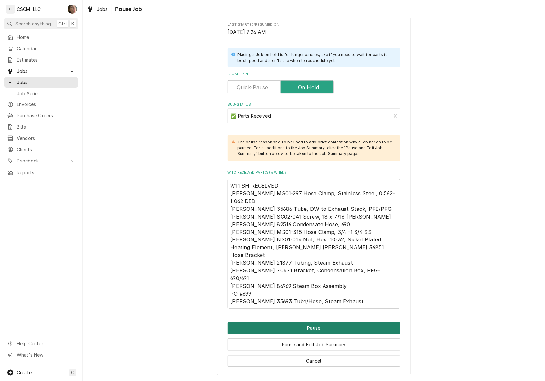
type textarea "9/11 SH RECEIVED Henny Penny MS01-297 Hose Clamp, Stainless Steel, 0.562-1.062 …"
click at [347, 323] on button "Pause" at bounding box center [314, 329] width 173 height 12
type textarea "x"
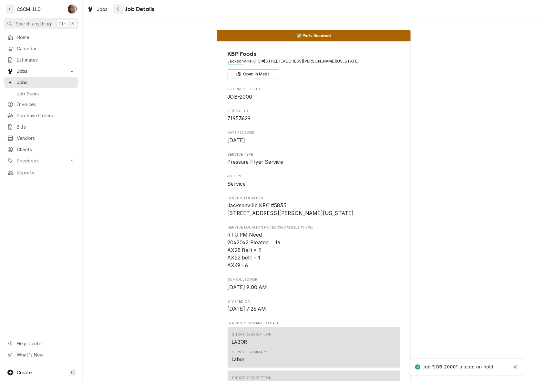
click at [120, 10] on div "Navigate back" at bounding box center [118, 9] width 6 height 6
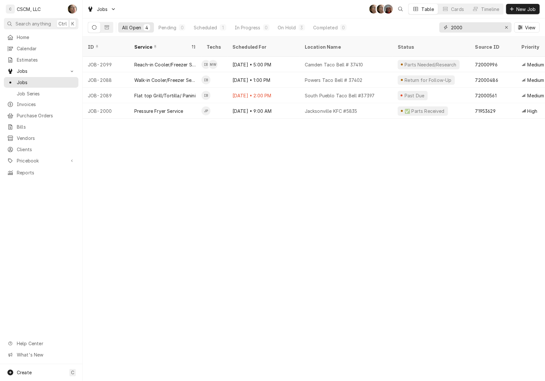
drag, startPoint x: 475, startPoint y: 27, endPoint x: 379, endPoint y: 18, distance: 96.3
click at [390, 21] on div "All Open 4 Pending 0 Scheduled 1 In Progress 0 On Hold 3 Completed 0 2000 View" at bounding box center [314, 27] width 452 height 18
type input "J"
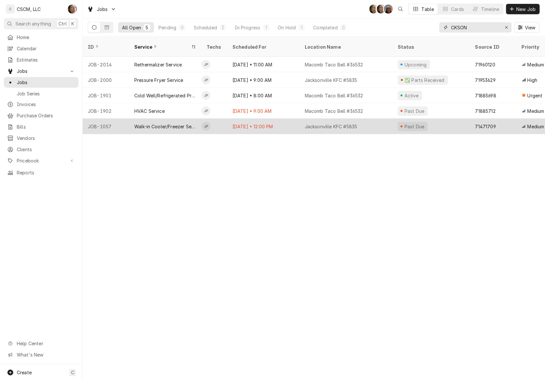
type input "CKSON"
click at [453, 120] on div "Past Due" at bounding box center [430, 126] width 77 height 15
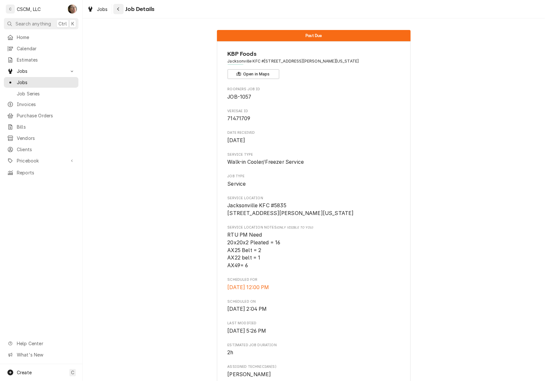
click at [118, 10] on icon "Navigate back" at bounding box center [118, 9] width 3 height 5
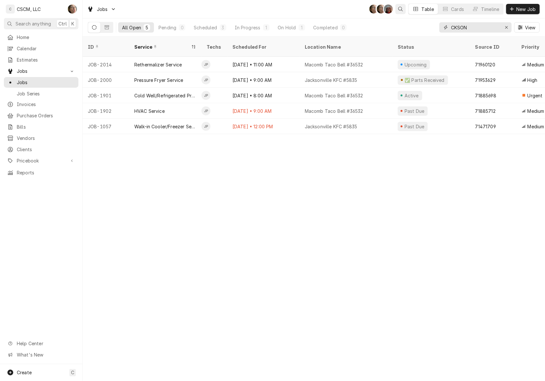
drag, startPoint x: 473, startPoint y: 26, endPoint x: 398, endPoint y: 14, distance: 76.6
click at [401, 15] on div "Jobs SH SH DV Table Cards Timeline New Job All Open 5 Pending 0 Scheduled 3 In …" at bounding box center [314, 18] width 462 height 37
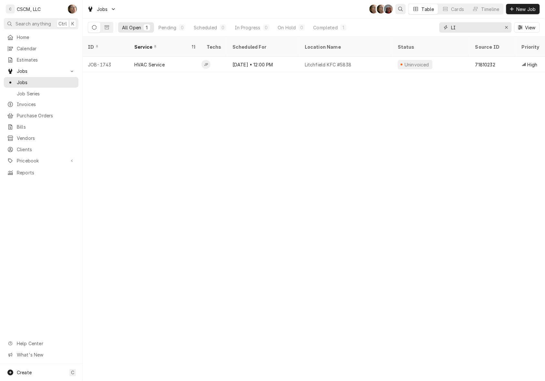
type input "L"
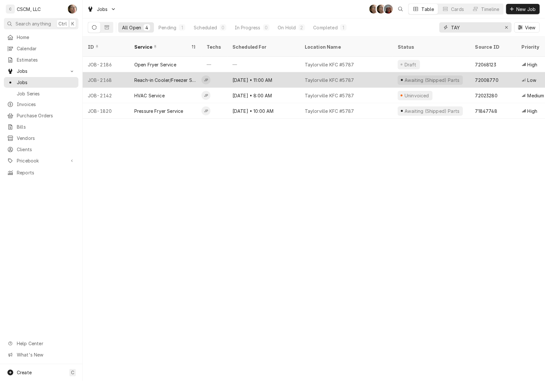
type input "TAY"
click at [365, 72] on div "Taylorville KFC #5787" at bounding box center [345, 79] width 93 height 15
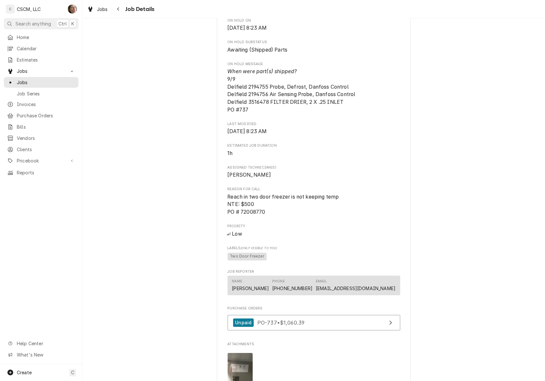
scroll to position [444, 0]
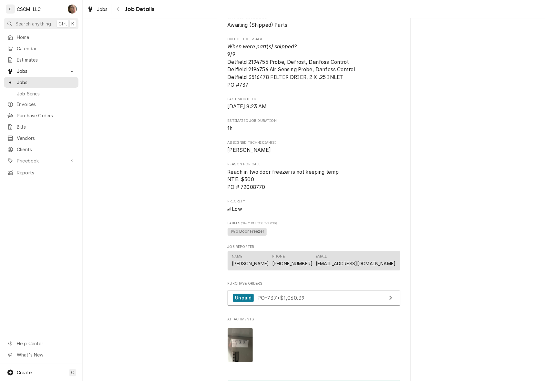
click at [115, 226] on div "Awaiting (Shipped) Parts KBP Foods Taylorville KFC #5787 / 510 N. Webster St, T…" at bounding box center [314, 51] width 462 height 941
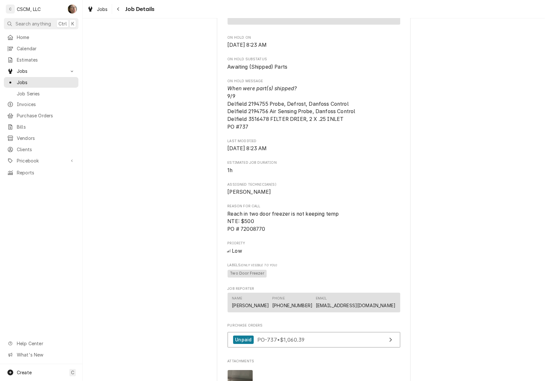
scroll to position [403, 0]
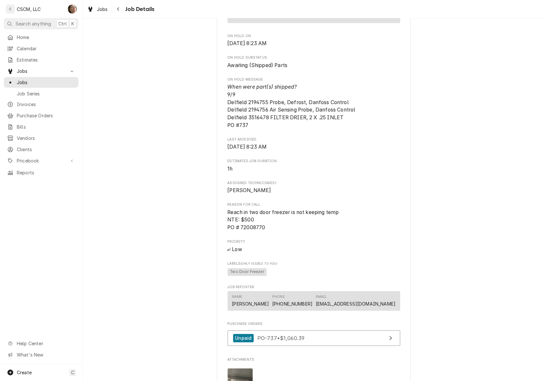
click at [186, 175] on div "Awaiting (Shipped) Parts KBP Foods Taylorville KFC #5787 / 510 N. Webster St, T…" at bounding box center [314, 92] width 462 height 941
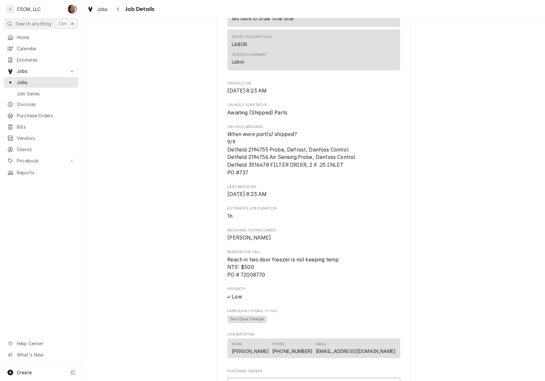
scroll to position [356, 0]
click at [120, 192] on div "Awaiting (Shipped) Parts KBP Foods Taylorville KFC #5787 / 510 N. Webster St, T…" at bounding box center [314, 140] width 462 height 941
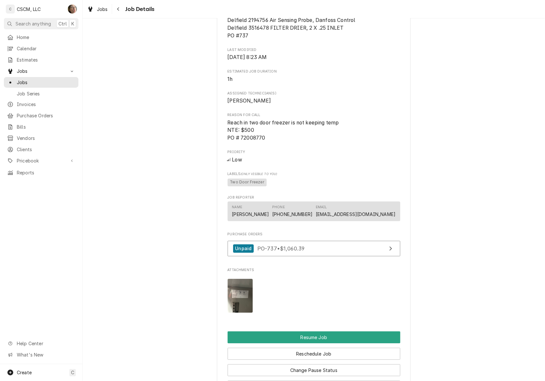
scroll to position [403, 0]
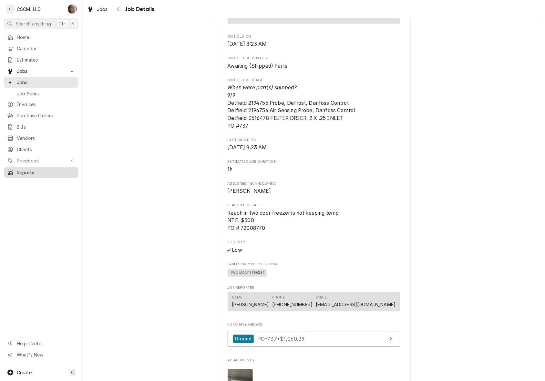
click at [60, 173] on div "Home Calendar Estimates Jobs Jobs Job Series Invoices Purchase Orders Bills Ven…" at bounding box center [41, 198] width 82 height 333
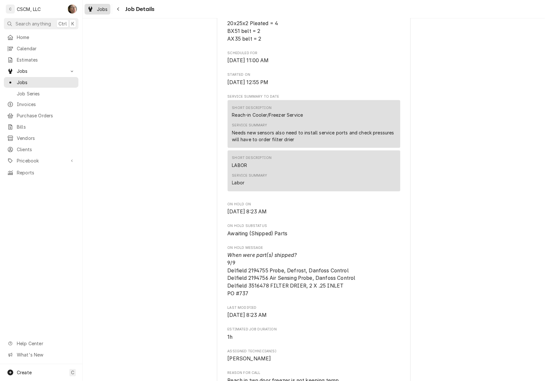
scroll to position [80, 0]
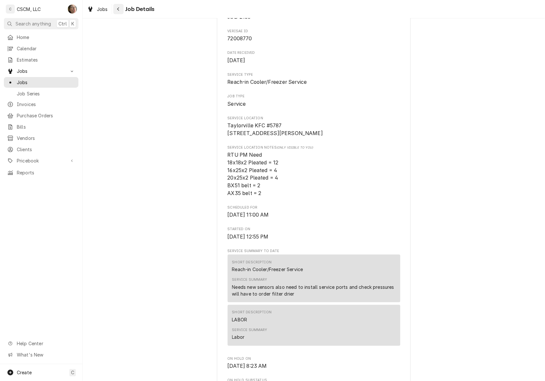
click at [115, 10] on div "Navigate back" at bounding box center [118, 9] width 6 height 6
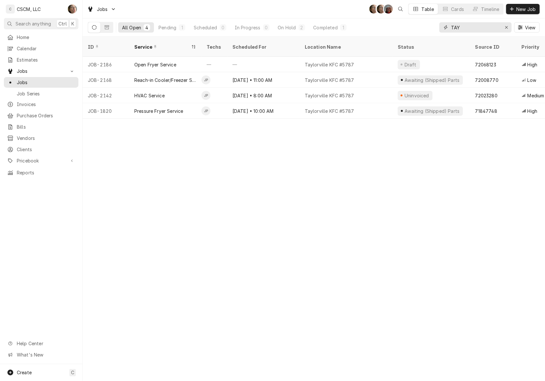
drag, startPoint x: 468, startPoint y: 26, endPoint x: 413, endPoint y: 14, distance: 56.0
click at [413, 14] on div "Jobs SH SH DV Table Cards Timeline New Job All Open 4 Pending 1 Scheduled 0 In …" at bounding box center [314, 18] width 462 height 37
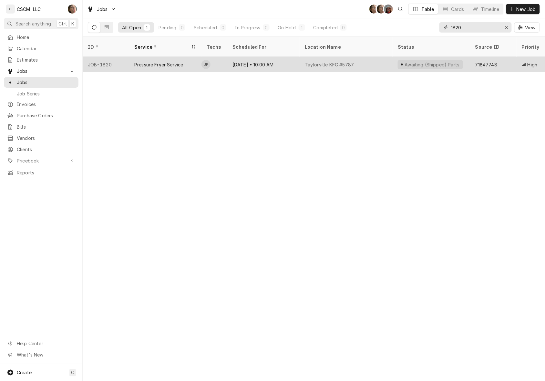
type input "1820"
click at [219, 60] on td "JP" at bounding box center [214, 64] width 26 height 15
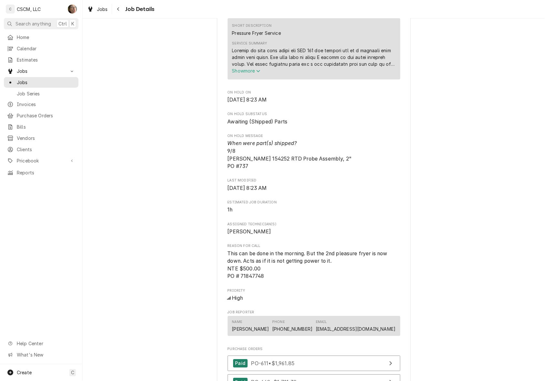
scroll to position [363, 0]
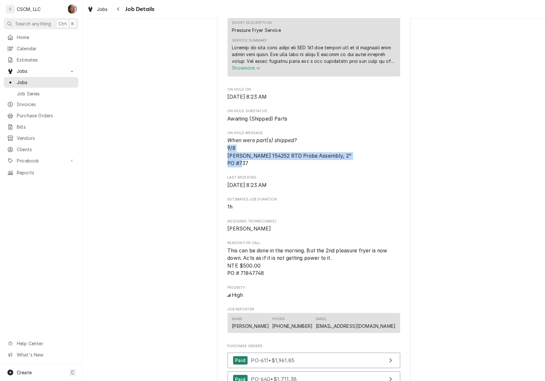
drag, startPoint x: 258, startPoint y: 172, endPoint x: 223, endPoint y: 156, distance: 38.8
click at [223, 156] on div "KBP Foods Taylorville KFC #[STREET_ADDRESS][PERSON_NAME] Open in Maps Roopairs …" at bounding box center [314, 166] width 194 height 977
drag, startPoint x: 223, startPoint y: 156, endPoint x: 294, endPoint y: 174, distance: 73.1
click at [294, 168] on span "When were part(s) shipped? 9/8 [PERSON_NAME] 154252 RTD Probe Assembly, 2" PO #…" at bounding box center [314, 152] width 173 height 31
drag, startPoint x: 278, startPoint y: 173, endPoint x: 224, endPoint y: 165, distance: 55.2
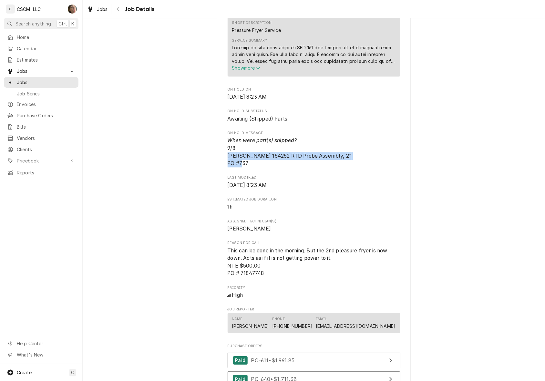
click at [224, 165] on div "KBP Foods Taylorville KFC #[STREET_ADDRESS][PERSON_NAME] Open in Maps Roopairs …" at bounding box center [314, 166] width 194 height 977
copy span "[PERSON_NAME] 154252 RTD Probe Assembly, 2" PO #737"
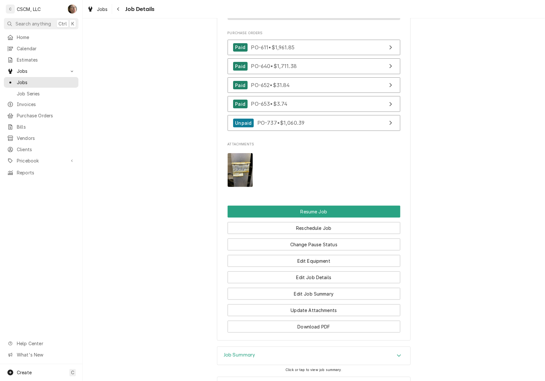
scroll to position [744, 0]
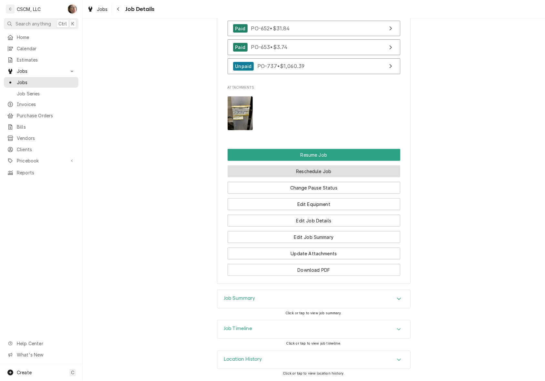
click at [300, 170] on button "Reschedule Job" at bounding box center [314, 172] width 173 height 12
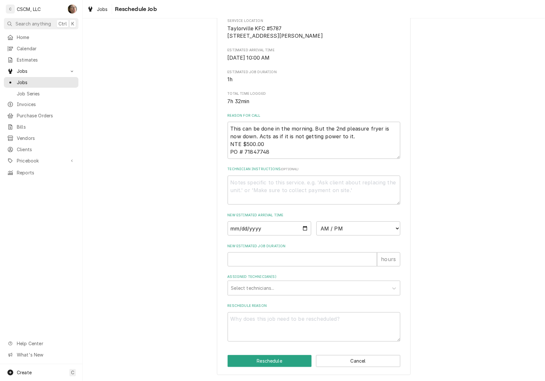
scroll to position [131, 0]
click at [359, 360] on button "Cancel" at bounding box center [358, 362] width 84 height 12
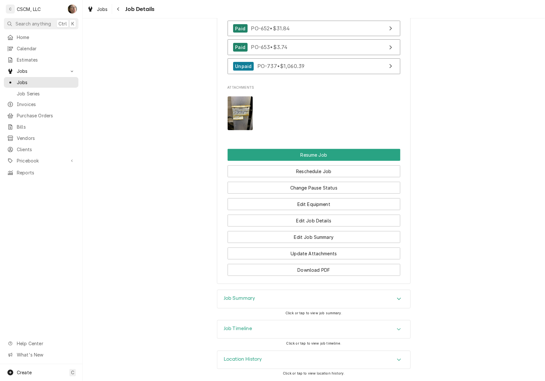
scroll to position [744, 0]
click at [333, 182] on button "Change Pause Status" at bounding box center [314, 188] width 173 height 12
type textarea "x"
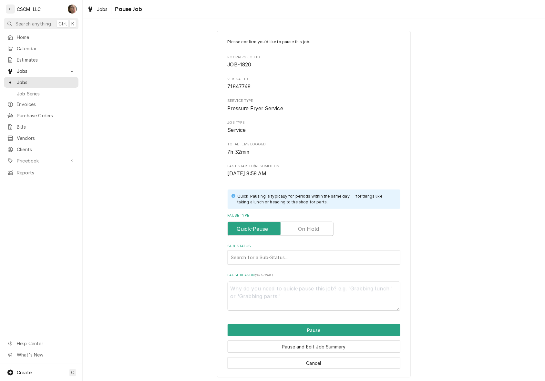
click at [301, 231] on label "Pause Type" at bounding box center [281, 229] width 106 height 14
click at [301, 231] on input "Pause Type" at bounding box center [280, 229] width 100 height 14
checkbox input "true"
click at [278, 258] on div "Sub-Status" at bounding box center [314, 258] width 166 height 12
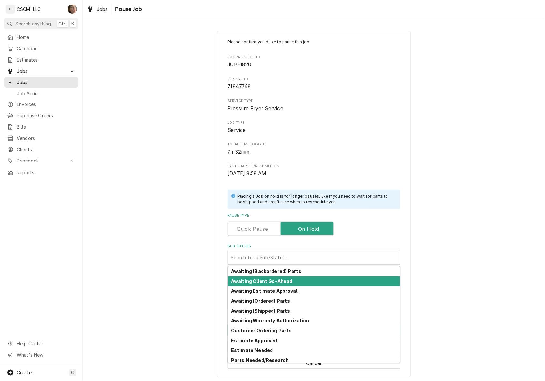
scroll to position [61, 0]
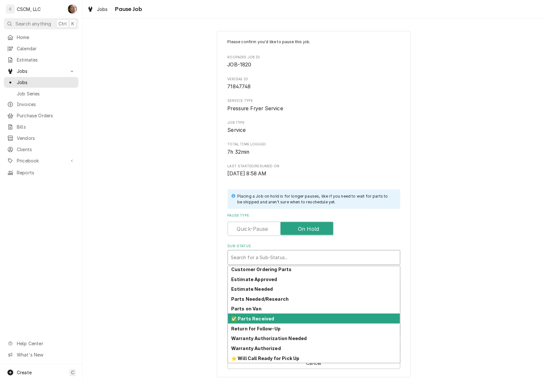
click at [262, 315] on div "✅ Parts Received" at bounding box center [314, 319] width 172 height 10
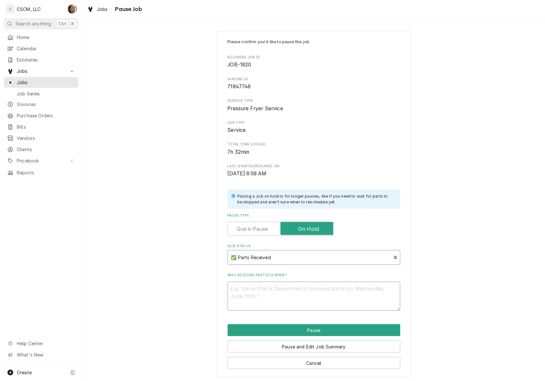
click at [271, 289] on textarea "Who received part(s) & when?" at bounding box center [314, 296] width 173 height 29
paste textarea "[PERSON_NAME] 154252 RTD Probe Assembly, 2" PO #737"
type textarea "x"
type textarea "[PERSON_NAME] 154252 RTD Probe Assembly, 2" PO #737"
type textarea "x"
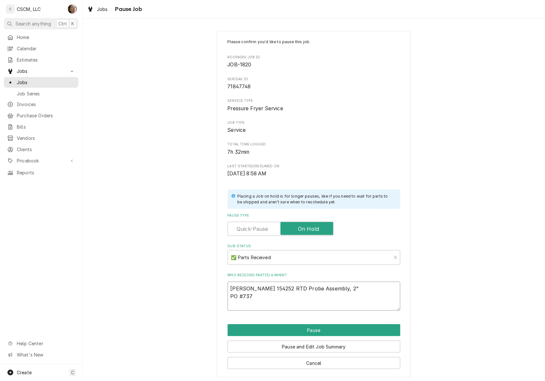
type textarea "*[PERSON_NAME] 154252 RTD Probe Assembly, 2" PO #737"
type textarea "x"
type textarea "[PERSON_NAME] 154252 RTD Probe Assembly, 2" PO #737"
type textarea "x"
type textarea "9Henny [PERSON_NAME] 154252 RTD Probe Assembly, 2" PO #737"
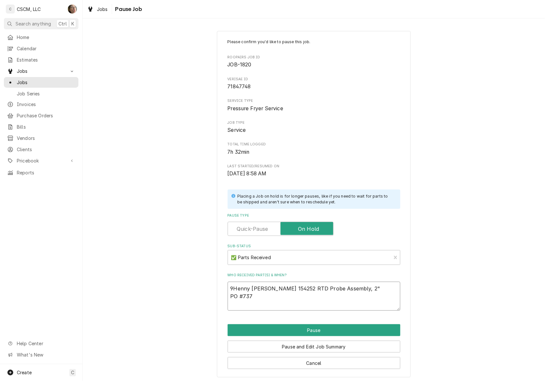
type textarea "x"
type textarea "9/[PERSON_NAME] 154252 RTD Probe Assembly, 2" PO #737"
type textarea "x"
type textarea "9/1Henny [PERSON_NAME] 154252 RTD Probe Assembly, 2" PO #737"
type textarea "x"
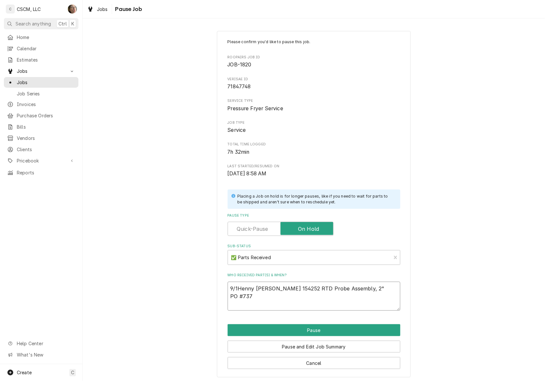
type textarea "9/11Henny [PERSON_NAME] 154252 RTD Probe Assembly, 2" PO #737"
type textarea "x"
type textarea "9/11 [PERSON_NAME] 154252 RTD Probe Assembly, 2" PO #737"
type textarea "x"
type textarea "9/11 SHenny [PERSON_NAME] 154252 RTD Probe Assembly, 2" PO #737"
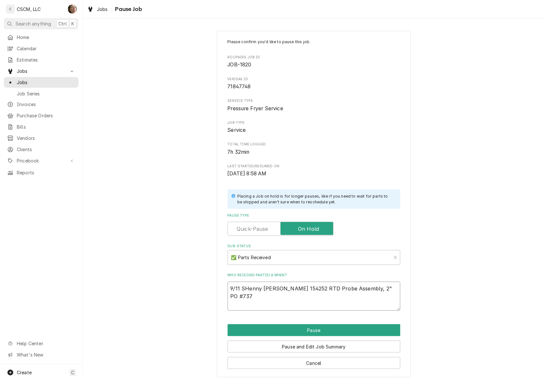
type textarea "x"
type textarea "9/11 SHHenny [PERSON_NAME] 154252 RTD Probe Assembly, 2" PO #737"
type textarea "x"
type textarea "9/11 SH [PERSON_NAME] 154252 RTD Probe Assembly, 2" PO #737"
type textarea "x"
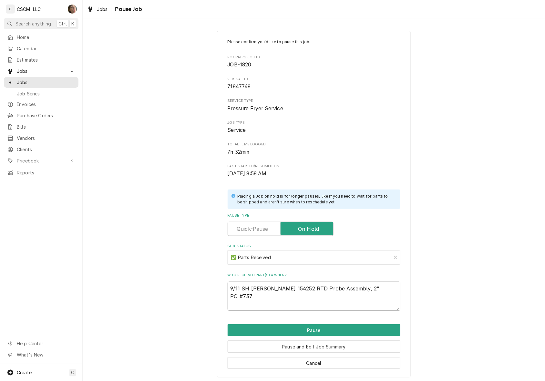
type textarea "9/11 SH RHenny Penny 154252 RTD Probe Assembly, 2" PO #737"
type textarea "x"
type textarea "9/11 SH REHenny [PERSON_NAME] 154252 RTD Probe Assembly, 2" PO #737"
type textarea "x"
type textarea "9/11 SH RECEHenny [PERSON_NAME] 154252 RTD Probe Assembly, 2" PO #737"
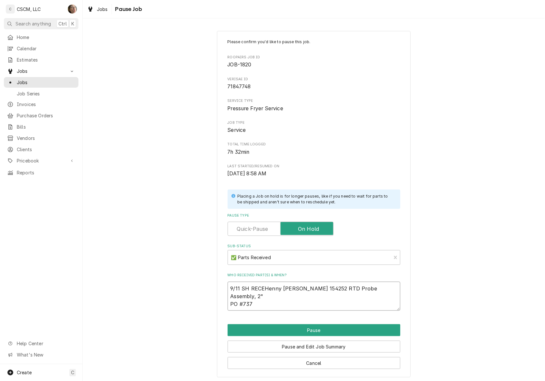
type textarea "x"
type textarea "9/11 SH RECEIHenny [PERSON_NAME] 154252 RTD Probe Assembly, 2" PO #737"
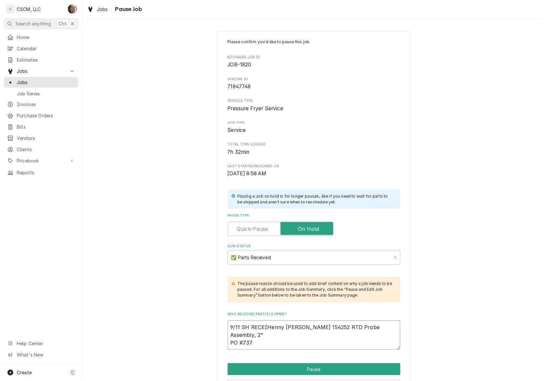
type textarea "x"
type textarea "9/11 SH RECEIVHenny [PERSON_NAME] 154252 RTD Probe Assembly, 2" PO #737"
type textarea "x"
type textarea "9/11 SH RECEIVEHenny [PERSON_NAME] 154252 RTD Probe Assembly, 2" PO #737"
type textarea "x"
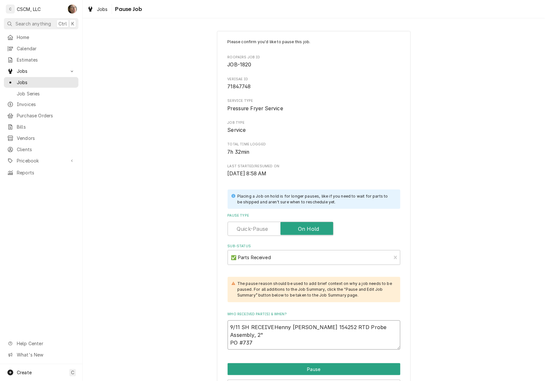
type textarea "9/11 SH RECEIVEDHenny [PERSON_NAME] 154252 RTD Probe Assembly, 2" PO #737"
type textarea "x"
type textarea "9/11 SH RECEIVED [PERSON_NAME] 154252 RTD Probe Assembly, 2" PO #737"
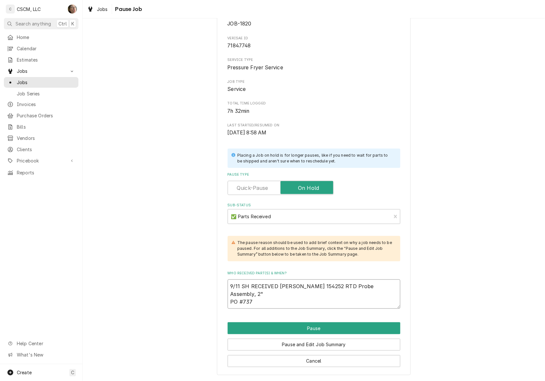
click at [275, 286] on textarea "9/11 SH RECEIVED [PERSON_NAME] 154252 RTD Probe Assembly, 2" PO #737" at bounding box center [314, 294] width 173 height 29
type textarea "x"
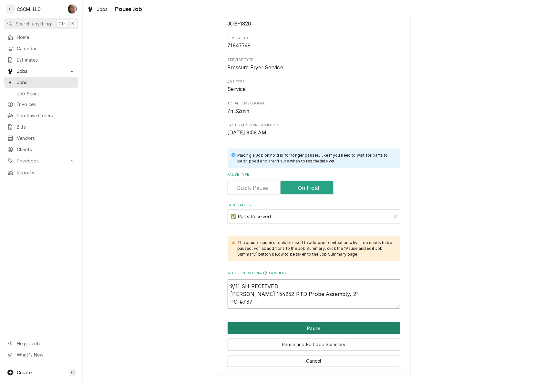
type textarea "9/11 SH RECEIVED [PERSON_NAME] 154252 RTD Probe Assembly, 2" PO #737"
click at [261, 326] on button "Pause" at bounding box center [314, 329] width 173 height 12
type textarea "x"
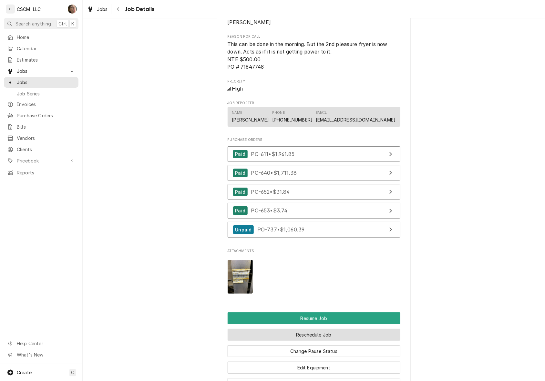
scroll to position [565, 0]
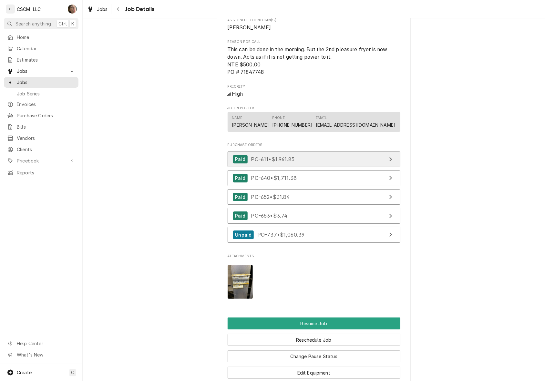
click at [333, 168] on link "Paid PO-611 • $1,961.85" at bounding box center [314, 160] width 173 height 16
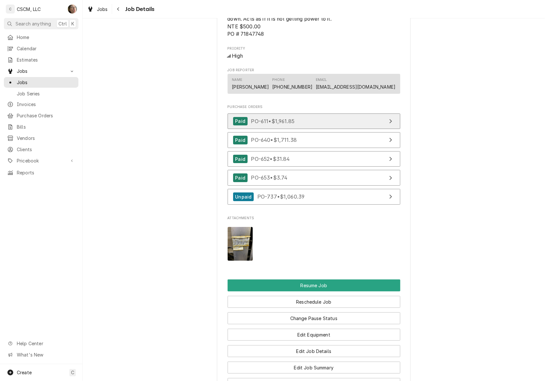
scroll to position [605, 0]
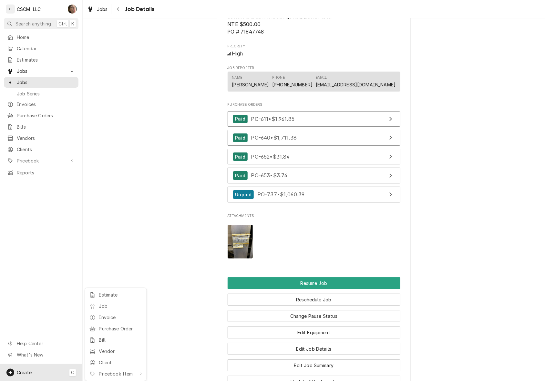
click at [183, 99] on html "C CSCM, LLC SH Search anything Ctrl K Home Calendar Estimates Jobs Jobs Job Ser…" at bounding box center [272, 190] width 545 height 381
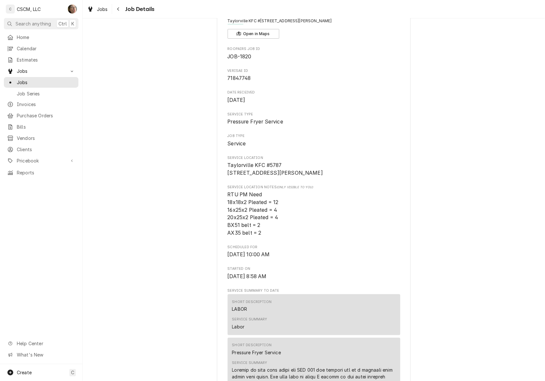
scroll to position [0, 0]
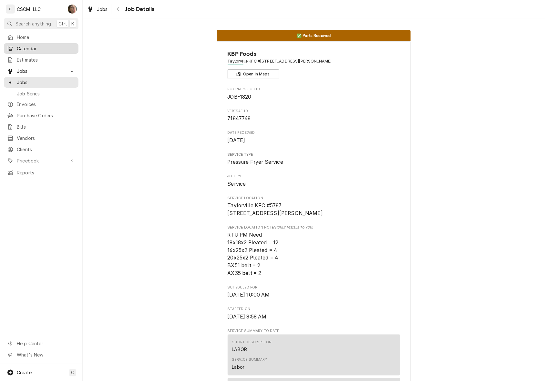
click at [28, 49] on span "Calendar" at bounding box center [46, 48] width 58 height 7
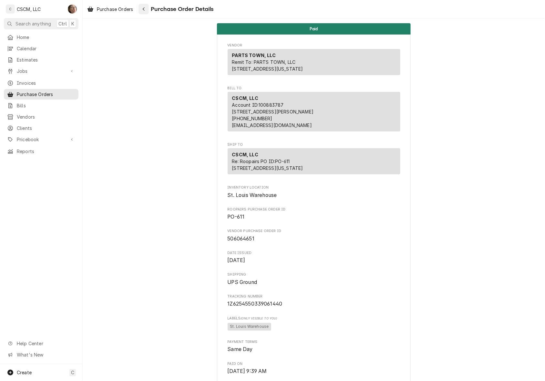
click at [146, 8] on div "Navigate back" at bounding box center [143, 9] width 6 height 6
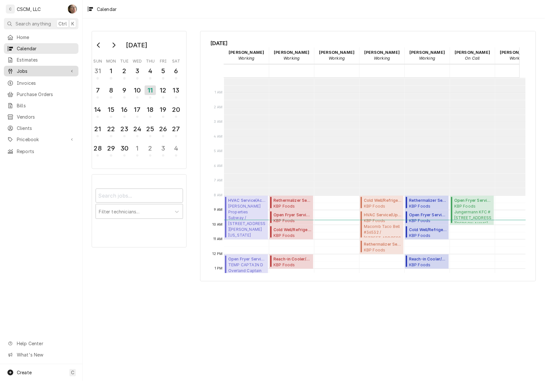
scroll to position [117, 0]
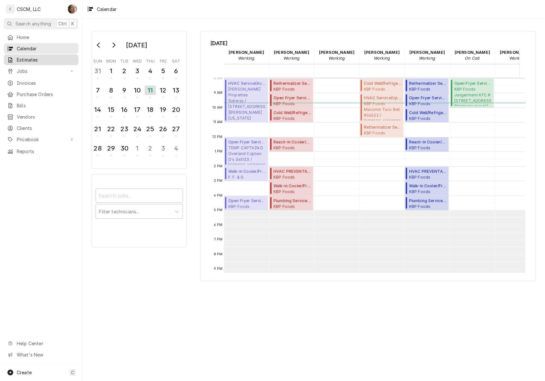
click at [41, 63] on link "Estimates" at bounding box center [41, 60] width 75 height 11
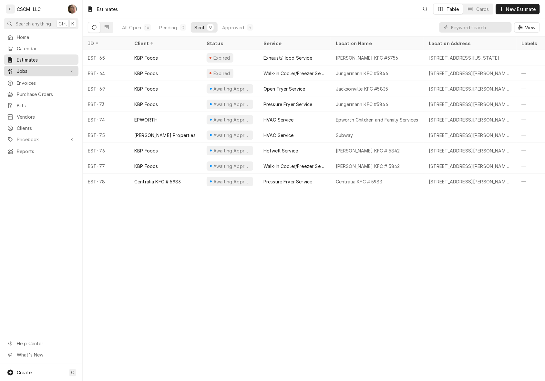
click at [44, 72] on div "Jobs" at bounding box center [41, 71] width 72 height 8
click at [43, 82] on span "Jobs" at bounding box center [46, 82] width 58 height 7
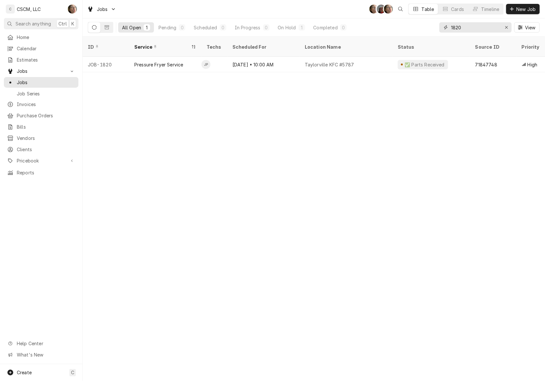
drag, startPoint x: 470, startPoint y: 25, endPoint x: 388, endPoint y: 26, distance: 82.0
click at [388, 26] on div "All Open 1 Pending 0 Scheduled 0 In Progress 0 On Hold 1 Completed 0 1820 View" at bounding box center [314, 27] width 452 height 18
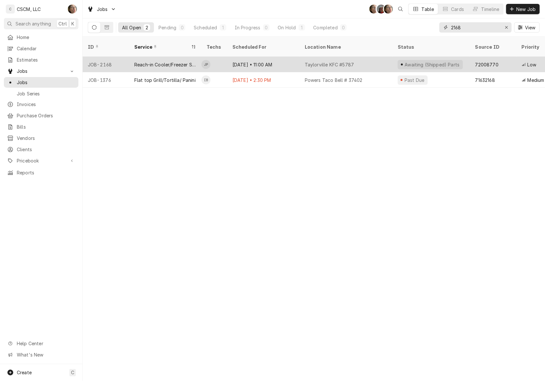
type input "2168"
click at [351, 61] on div "Taylorville KFC #5787" at bounding box center [329, 64] width 49 height 7
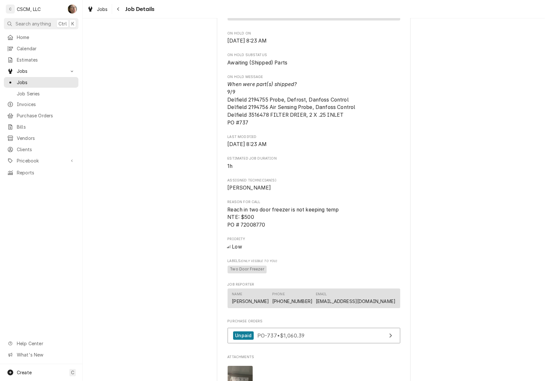
scroll to position [405, 0]
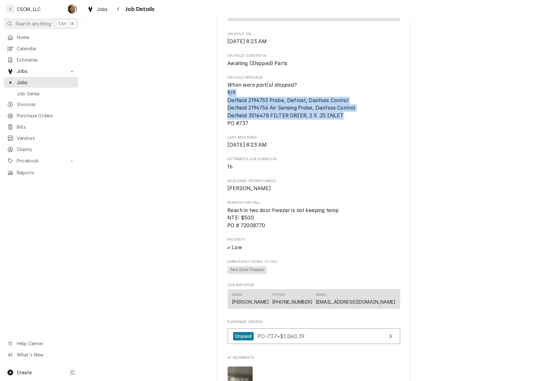
drag, startPoint x: 342, startPoint y: 127, endPoint x: 221, endPoint y: 99, distance: 124.3
click at [221, 99] on div "KBP Foods Taylorville KFC #5787 / 510 N. Webster St, Taylorville, Ilinois 62568…" at bounding box center [314, 95] width 194 height 919
copy span "9/9 Delfield 2194755 Probe, Defrost, Danfoss Control Delfield 2194756 Air Sensi…"
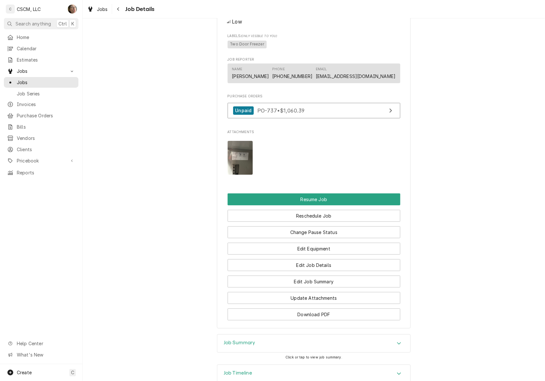
scroll to position [685, 0]
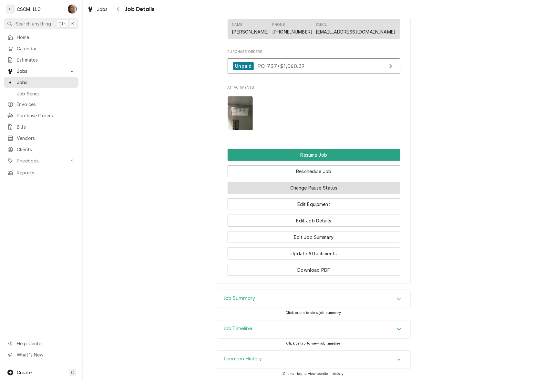
click at [339, 183] on button "Change Pause Status" at bounding box center [314, 188] width 173 height 12
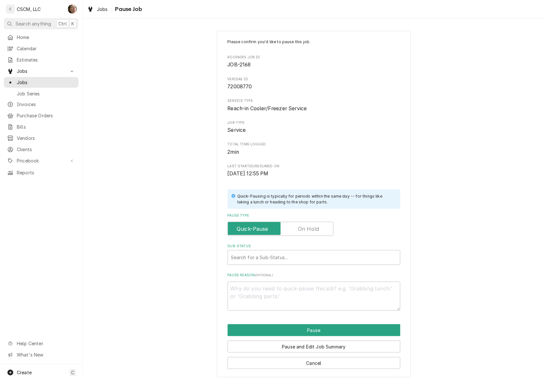
click at [302, 228] on label "Pause Type" at bounding box center [281, 229] width 106 height 14
click at [302, 228] on input "Pause Type" at bounding box center [280, 229] width 100 height 14
checkbox input "true"
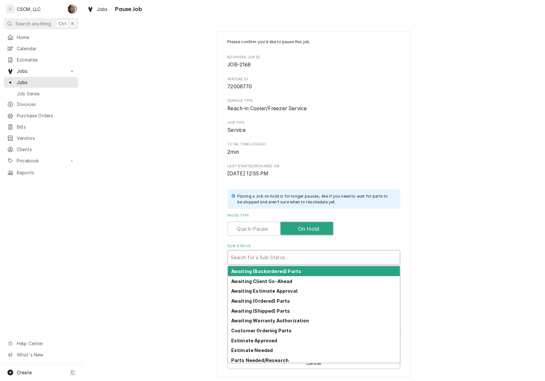
click at [288, 261] on div "Sub-Status" at bounding box center [314, 258] width 166 height 12
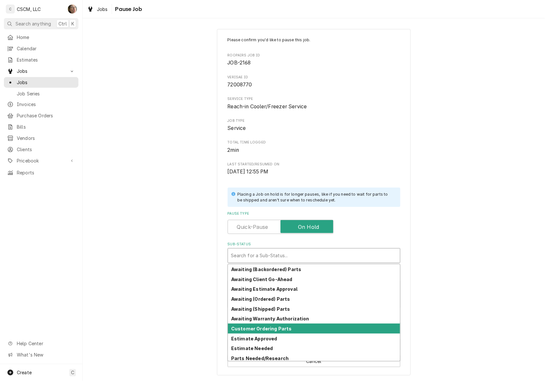
scroll to position [61, 0]
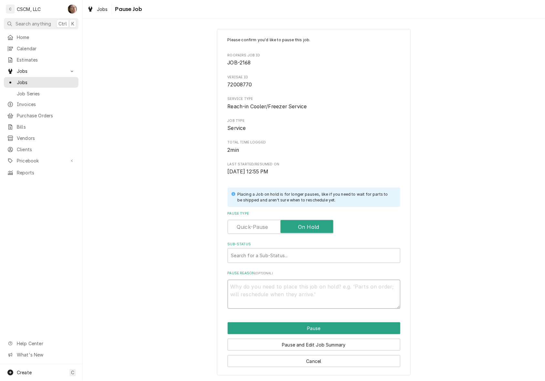
drag, startPoint x: 293, startPoint y: 315, endPoint x: 266, endPoint y: 288, distance: 37.9
click at [266, 288] on textarea "Pause Reason ( optional )" at bounding box center [314, 294] width 173 height 29
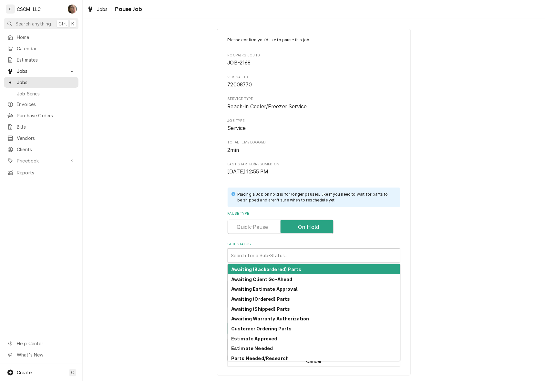
click at [268, 255] on div "Sub-Status" at bounding box center [314, 256] width 166 height 12
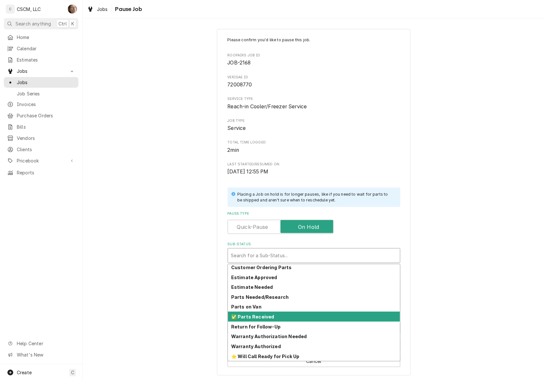
click at [275, 317] on div "✅ Parts Received" at bounding box center [314, 317] width 172 height 10
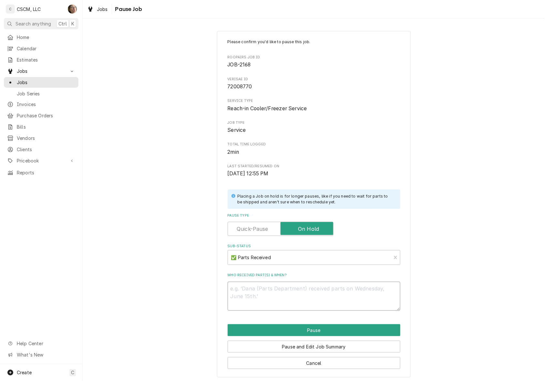
click at [271, 299] on textarea "Who received part(s) & when?" at bounding box center [314, 296] width 173 height 29
type textarea "x"
type textarea "9"
type textarea "x"
type textarea "9/"
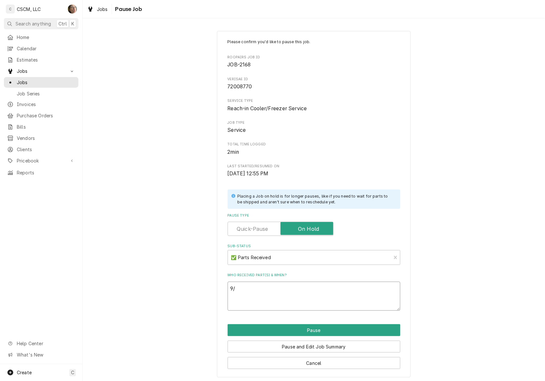
type textarea "x"
type textarea "9/1"
type textarea "x"
type textarea "9/11"
type textarea "x"
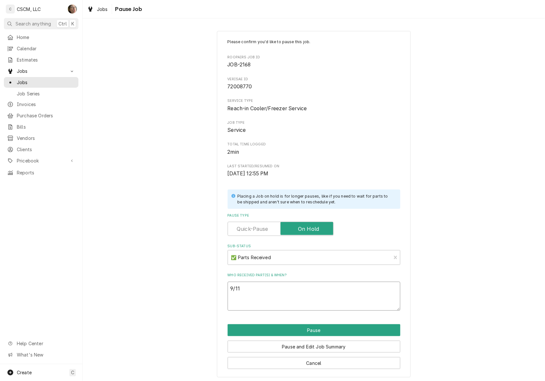
type textarea "9/11"
type textarea "x"
type textarea "9/11 S"
type textarea "x"
type textarea "9/11 SH"
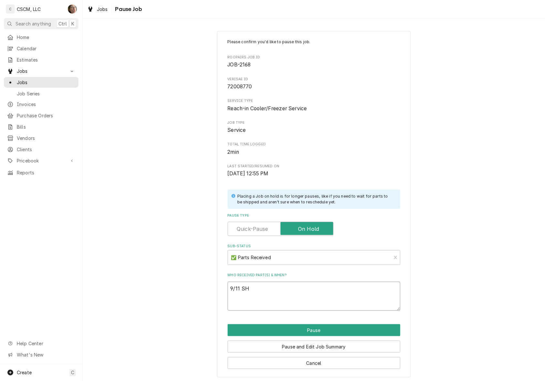
type textarea "x"
type textarea "9/11 SH"
type textarea "x"
type textarea "9/11 SH R"
type textarea "x"
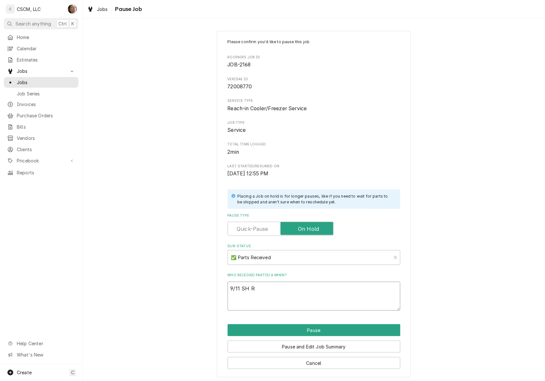
type textarea "9/11 SH RE"
type textarea "x"
type textarea "9/11 SH REC"
type textarea "x"
type textarea "9/11 SH RECE"
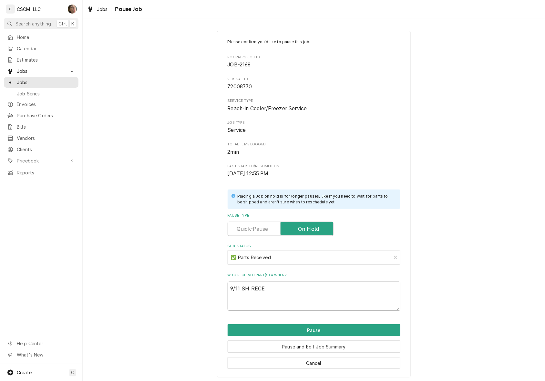
type textarea "x"
type textarea "9/11 SH RECEI"
type textarea "x"
type textarea "9/11 SH RECEIV"
type textarea "x"
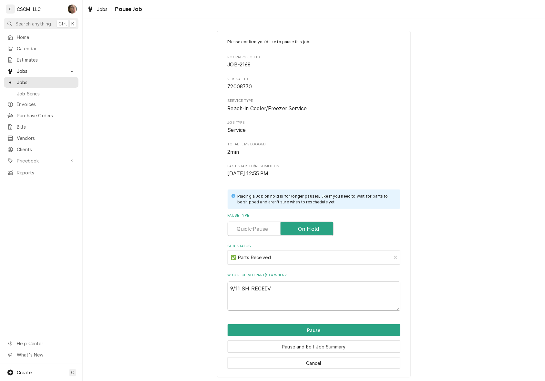
type textarea "9/11 SH RECEIVE"
type textarea "x"
type textarea "9/11 SH RECEIVED"
type textarea "x"
type textarea "9/11 SH RECEIVED"
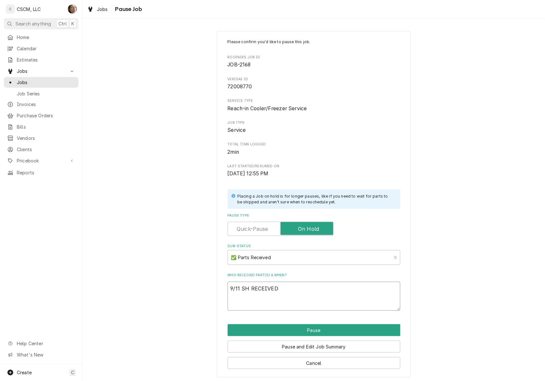
paste textarea "9/9 Delfield 2194755 Probe, Defrost, Danfoss Control Delfield 2194756 Air Sensi…"
type textarea "x"
type textarea "9/11 SH RECEIVED 9/9 Delfield 2194755 Probe, Defrost, Danfoss Control Delfield …"
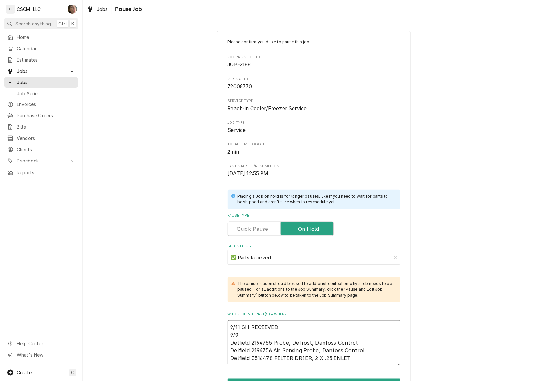
scroll to position [57, 0]
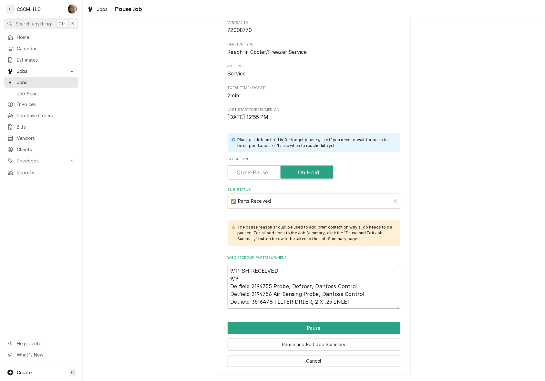
click at [240, 277] on textarea "9/11 SH RECEIVED 9/9 Delfield 2194755 Probe, Defrost, Danfoss Control Delfield …" at bounding box center [314, 286] width 173 height 45
type textarea "x"
type textarea "9/11 SH RECEIVED 9/ Delfield 2194755 Probe, Defrost, Danfoss Control Delfield 2…"
type textarea "x"
type textarea "9/11 SH RECEIVED 9 Delfield 2194755 Probe, Defrost, Danfoss Control Delfield 21…"
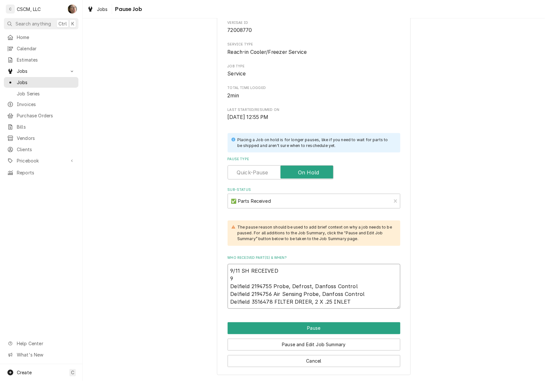
type textarea "x"
type textarea "9/11 SH RECEIVED Delfield 2194755 Probe, Defrost, Danfoss Control Delfield 2194…"
type textarea "x"
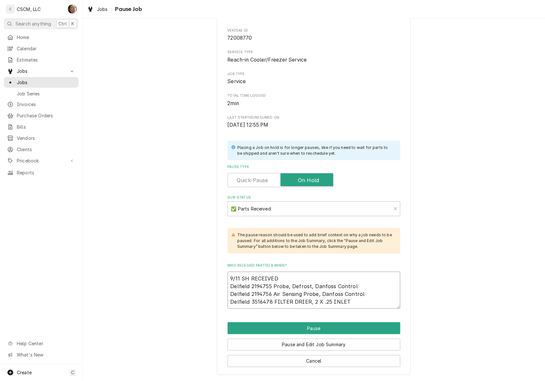
scroll to position [49, 0]
type textarea "9/11 SH RECEIVED Delfield 2194755 Probe, Defrost, Danfoss Control Delfield 2194…"
click at [314, 331] on button "Pause" at bounding box center [314, 329] width 173 height 12
type textarea "x"
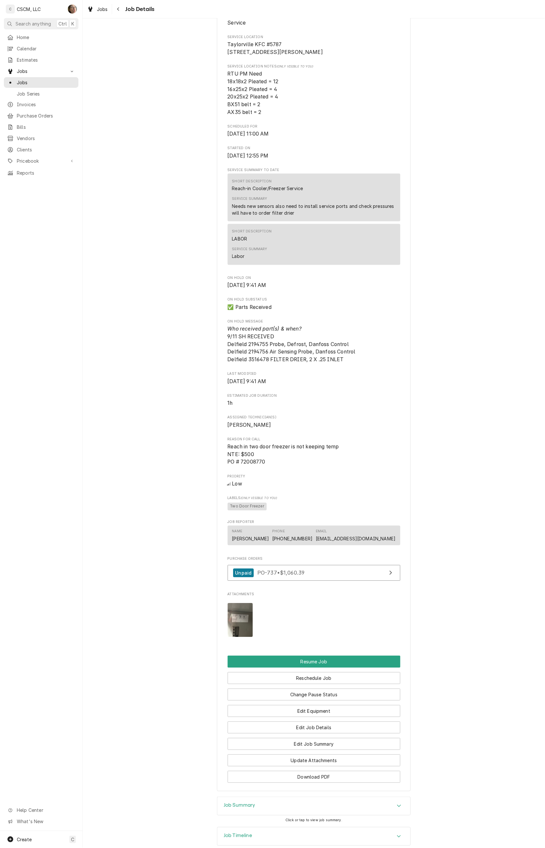
scroll to position [161, 0]
click at [118, 10] on icon "Navigate back" at bounding box center [118, 9] width 3 height 5
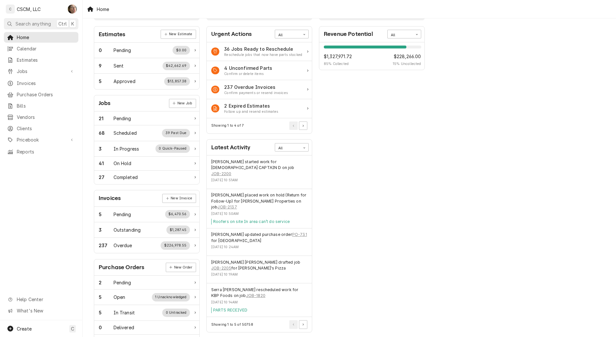
scroll to position [40, 0]
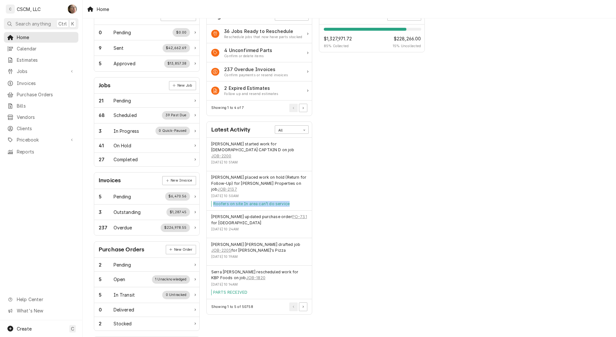
drag, startPoint x: 289, startPoint y: 192, endPoint x: 211, endPoint y: 198, distance: 78.6
click at [211, 198] on div "[PERSON_NAME] placed work on hold (Return for Follow-Up) for [PERSON_NAME] Prop…" at bounding box center [259, 190] width 105 height 39
drag, startPoint x: 366, startPoint y: 201, endPoint x: 369, endPoint y: 203, distance: 3.4
click at [369, 203] on div "Performance Metrics Revenue Potential All 85% $1,327,971.72 85 % Collected $228…" at bounding box center [372, 193] width 113 height 419
click at [335, 161] on div "Performance Metrics Revenue Potential All 85% $1,327,971.72 85 % Collected $228…" at bounding box center [372, 193] width 113 height 419
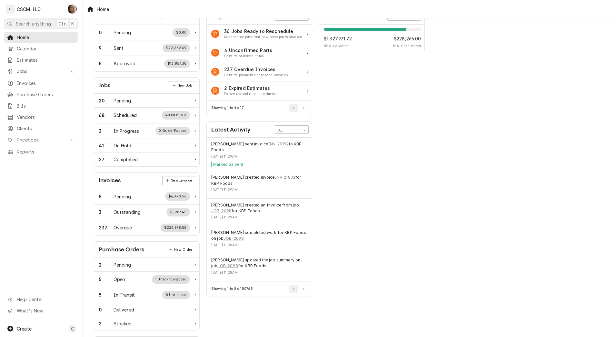
click at [371, 151] on div "Performance Metrics Revenue Potential All 85% $1,327,971.72 85 % Collected $228…" at bounding box center [372, 193] width 113 height 419
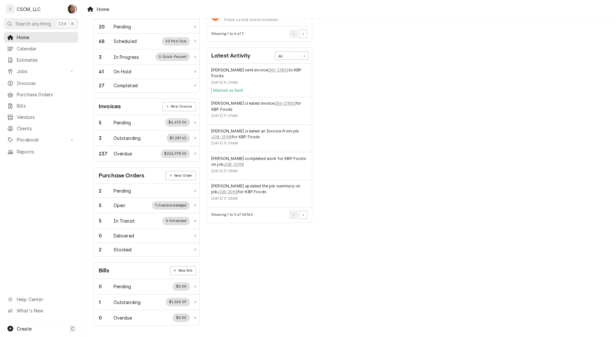
scroll to position [74, 0]
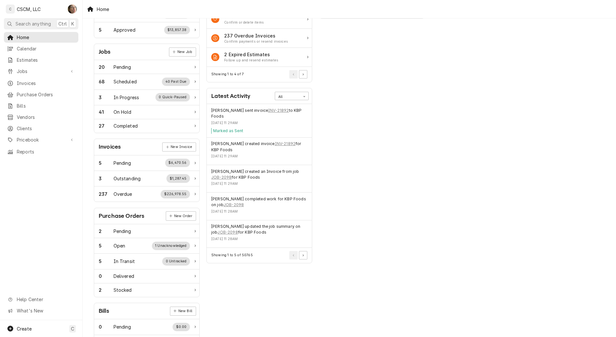
click at [347, 138] on div "Performance Metrics Revenue Potential All 85% $1,327,971.72 85 % Collected $228…" at bounding box center [372, 159] width 113 height 419
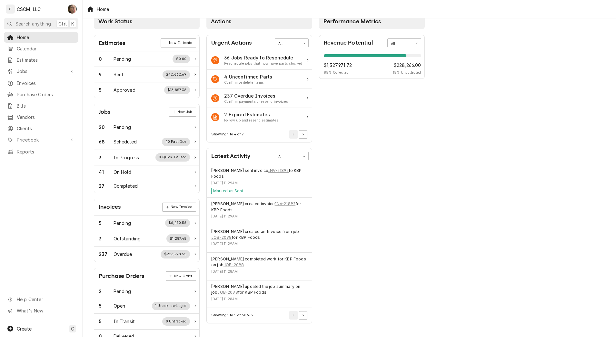
scroll to position [0, 0]
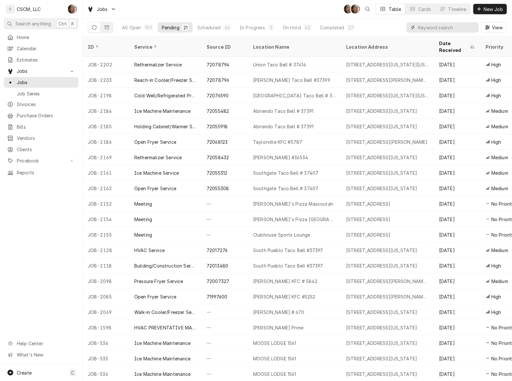
click at [198, 28] on input "Dynamic Content Wrapper" at bounding box center [446, 27] width 57 height 10
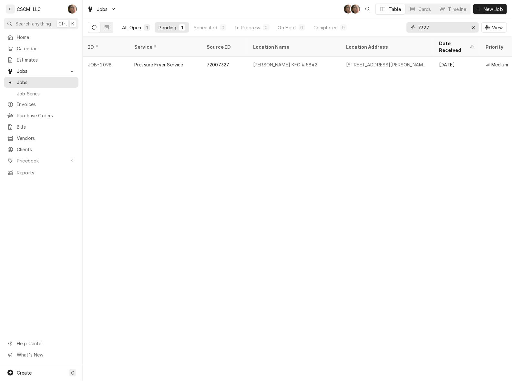
type input "7327"
click at [130, 28] on div "All Open" at bounding box center [131, 27] width 19 height 7
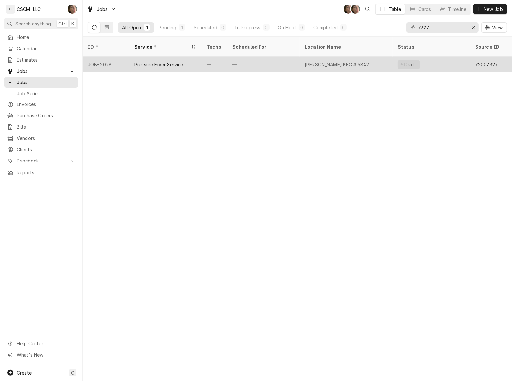
click at [171, 61] on div "Pressure Fryer Service" at bounding box center [158, 64] width 49 height 7
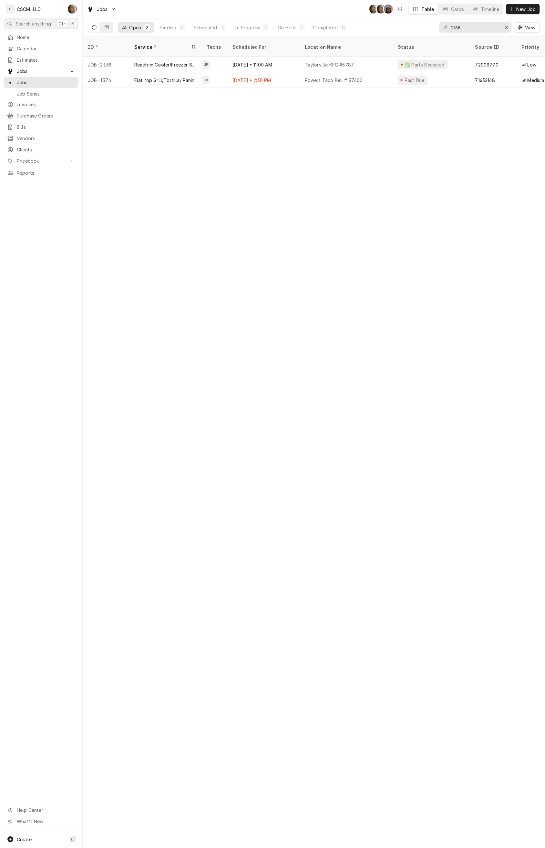
drag, startPoint x: 482, startPoint y: 20, endPoint x: 462, endPoint y: 26, distance: 21.3
click at [462, 26] on div "2168 View" at bounding box center [489, 27] width 100 height 18
drag, startPoint x: 473, startPoint y: 25, endPoint x: 423, endPoint y: 26, distance: 50.0
click at [423, 27] on div "All Open 2 Pending 0 Scheduled 1 In Progress 0 On Hold 1 Completed 0 2168 View" at bounding box center [314, 27] width 452 height 18
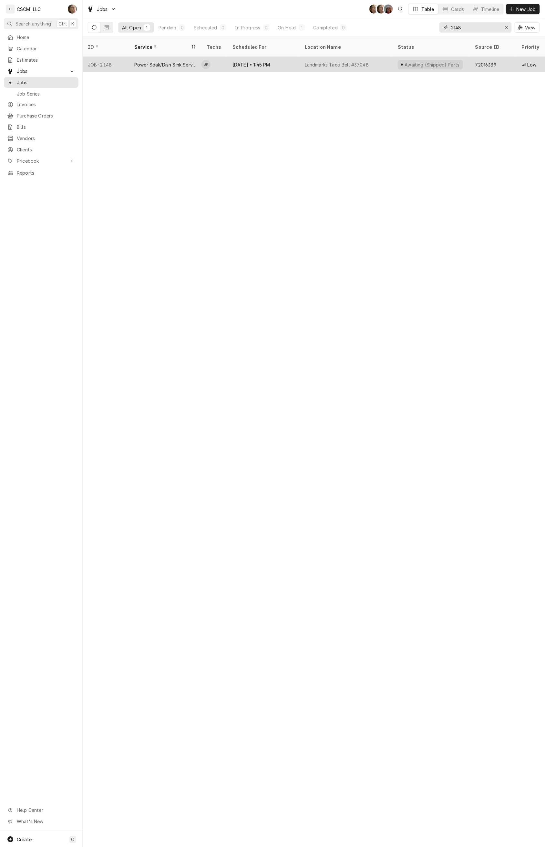
type input "2148"
click at [295, 61] on div "[DATE] • 1:45 PM" at bounding box center [263, 64] width 72 height 15
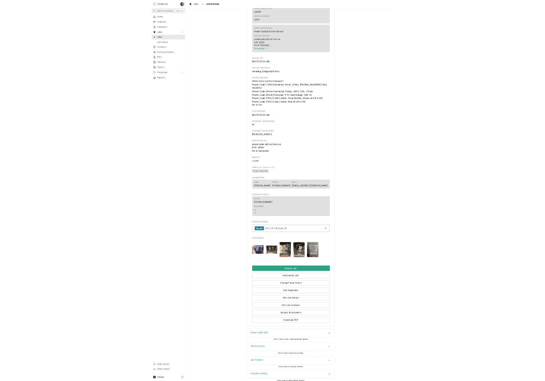
scroll to position [347, 0]
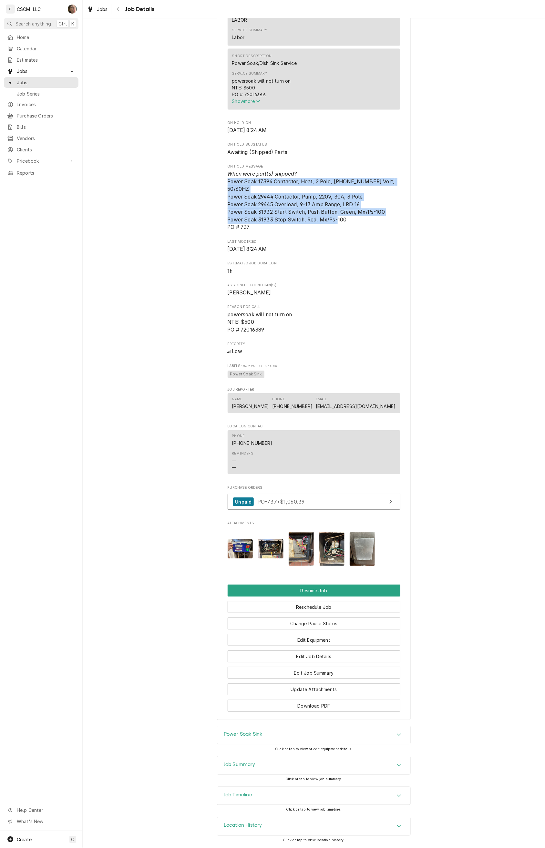
drag, startPoint x: 350, startPoint y: 219, endPoint x: 220, endPoint y: 182, distance: 134.6
click at [220, 182] on div "KBP Foods Landmarks Taco Bell #37048 / [STREET_ADDRESS][US_STATE] Open in Maps …" at bounding box center [314, 212] width 194 height 1016
copy span "Power Soak 17394 Contactor, Heat, 2 Pole, [PHONE_NUMBER] Volt, 50/60HZ Power So…"
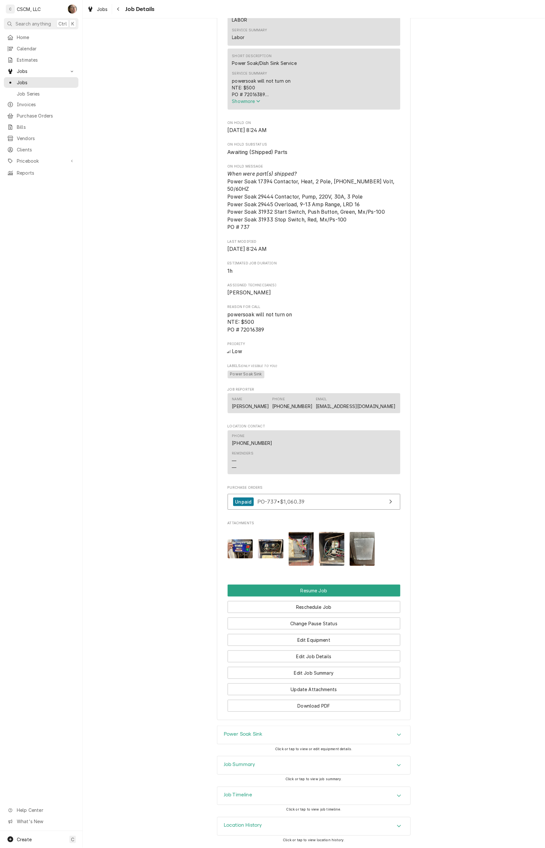
click at [370, 286] on span "Assigned Technician(s)" at bounding box center [314, 285] width 173 height 5
click at [448, 254] on div "Awaiting (Shipped) Parts KBP Foods Landmarks Taco Bell #37048 / [STREET_ADDRESS…" at bounding box center [314, 207] width 462 height 1038
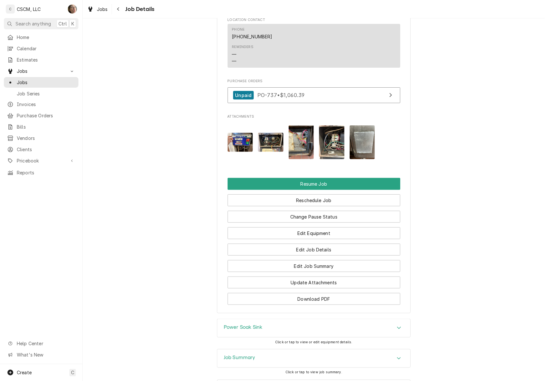
scroll to position [813, 0]
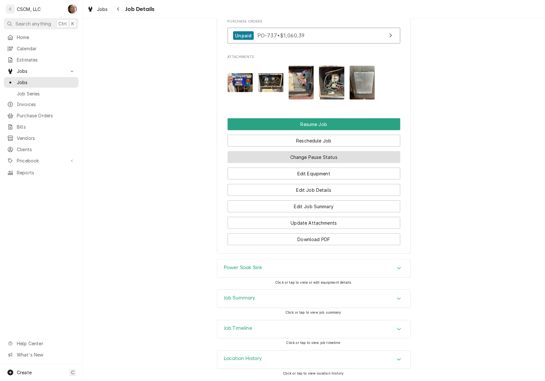
click at [289, 156] on button "Change Pause Status" at bounding box center [314, 157] width 173 height 12
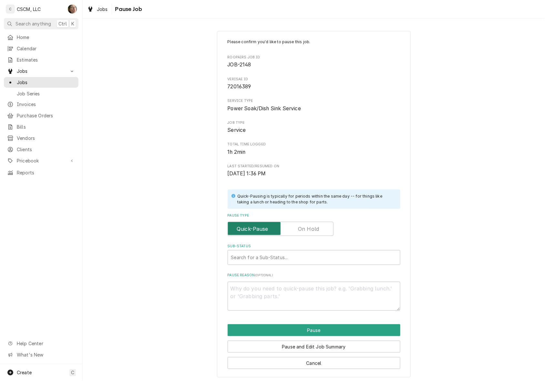
click at [294, 231] on input "Pause Type" at bounding box center [280, 229] width 100 height 14
checkbox input "true"
click at [281, 252] on div "Sub-Status" at bounding box center [314, 258] width 166 height 12
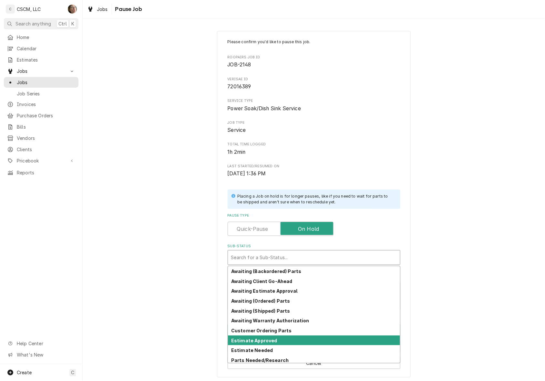
scroll to position [61, 0]
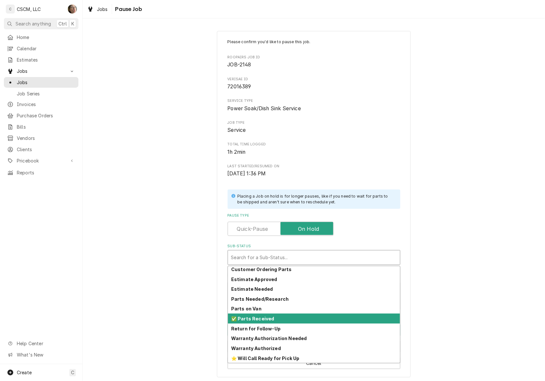
click at [280, 320] on div "✅ Parts Received" at bounding box center [314, 319] width 172 height 10
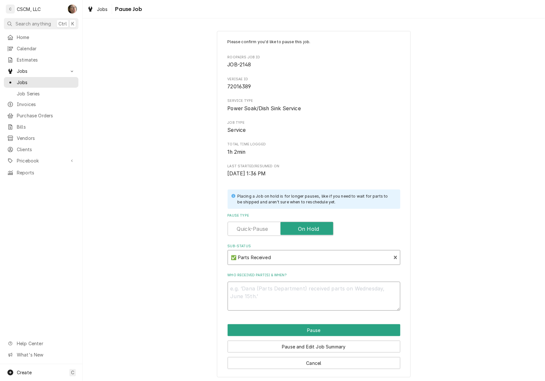
click at [282, 303] on textarea "Who received part(s) & when?" at bounding box center [314, 296] width 173 height 29
type textarea "x"
type textarea "9"
type textarea "x"
type textarea "9/"
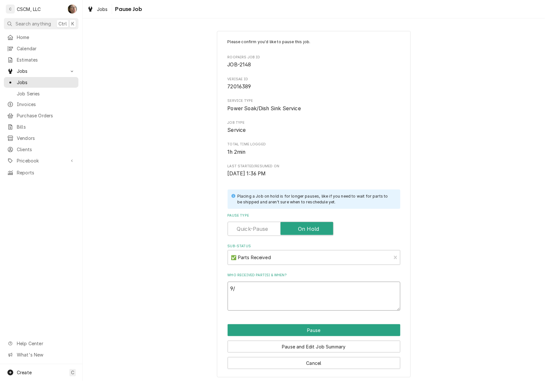
type textarea "x"
type textarea "9/1"
type textarea "x"
type textarea "9/11"
type textarea "x"
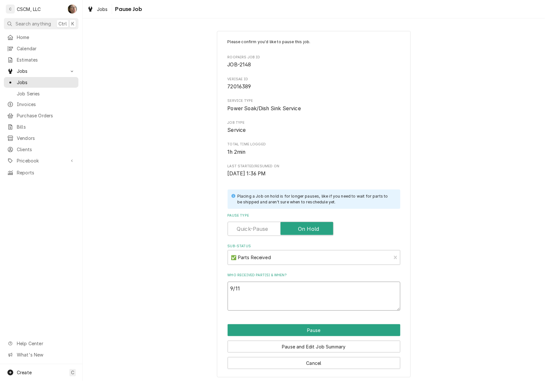
type textarea "9/11"
type textarea "x"
type textarea "9/11 S"
type textarea "x"
type textarea "9/11 SH"
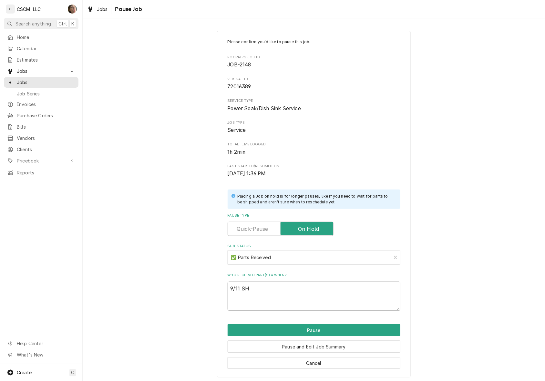
type textarea "x"
type textarea "9/11 SH"
type textarea "x"
type textarea "9/11 SH R"
type textarea "x"
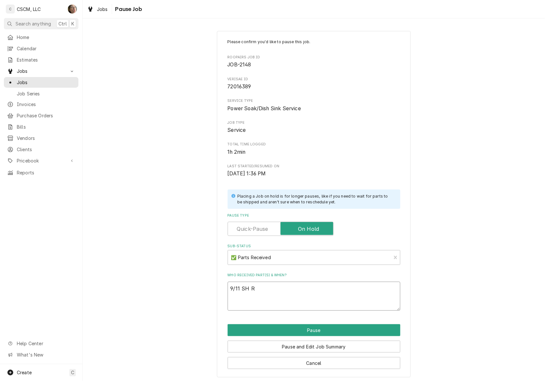
type textarea "9/11 SH RE"
type textarea "x"
type textarea "9/11 SH REC"
type textarea "x"
type textarea "9/11 SH RECE"
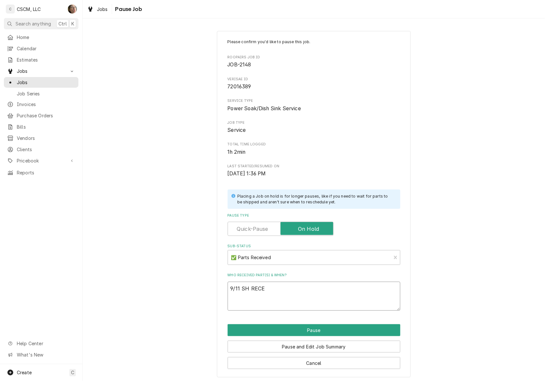
type textarea "x"
type textarea "9/11 SH RECEI"
type textarea "x"
type textarea "9/11 SH RECEIV"
type textarea "x"
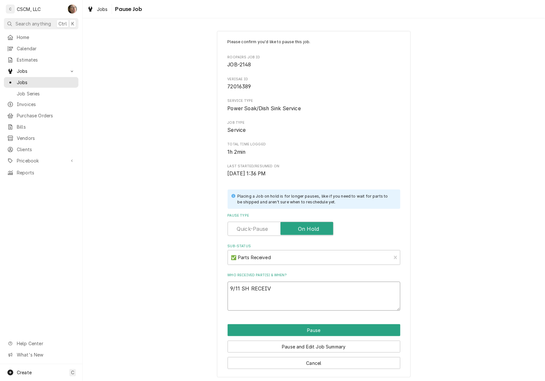
type textarea "9/11 SH RECEIVE"
type textarea "x"
type textarea "9/11 SH RECEIVED"
type textarea "x"
type textarea "9/11 SH RECEIVED"
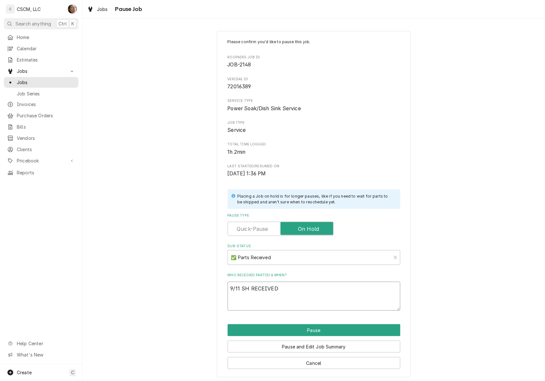
paste textarea "Power Soak 17394 Contactor, Heat, 2 Pole, [PHONE_NUMBER] Volt, 50/60HZ Power So…"
type textarea "x"
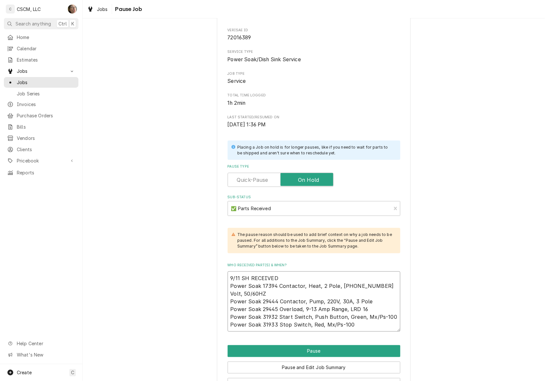
scroll to position [73, 0]
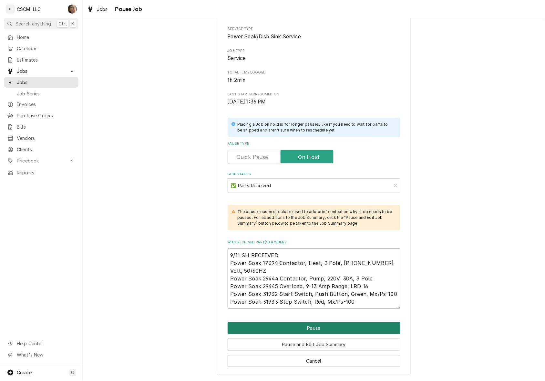
type textarea "9/11 SH RECEIVED Power Soak 17394 Contactor, Heat, 2 Pole, [PHONE_NUMBER] Volt,…"
click at [304, 324] on button "Pause" at bounding box center [314, 329] width 173 height 12
type textarea "x"
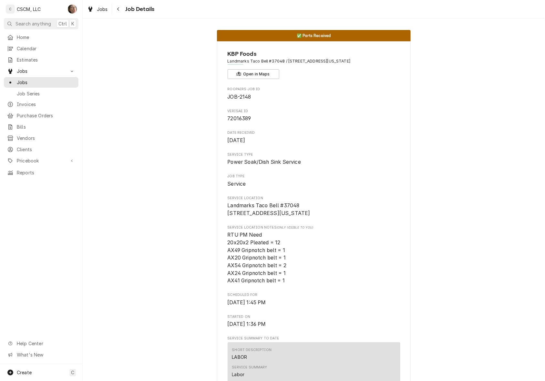
click at [134, 5] on span "Job Details" at bounding box center [139, 9] width 31 height 9
click at [113, 7] on div "Jobs Job Details" at bounding box center [120, 9] width 70 height 11
click at [118, 11] on icon "Navigate back" at bounding box center [118, 9] width 3 height 5
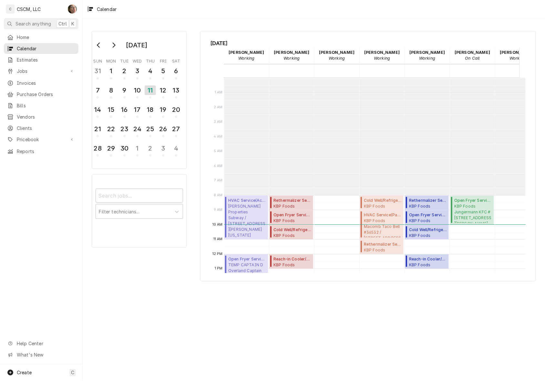
scroll to position [117, 0]
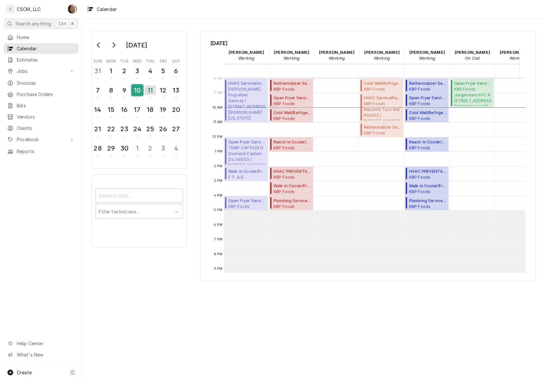
click at [136, 89] on div "10" at bounding box center [137, 90] width 11 height 11
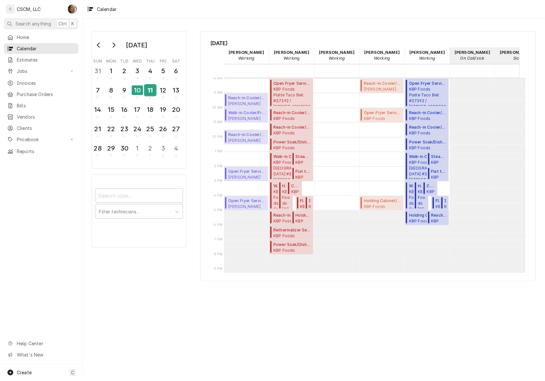
click at [152, 91] on div "11" at bounding box center [150, 90] width 11 height 11
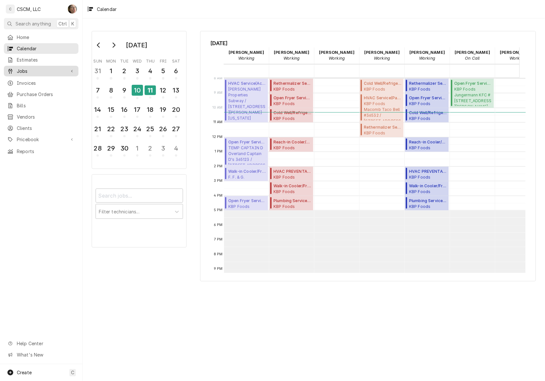
drag, startPoint x: 29, startPoint y: 67, endPoint x: 29, endPoint y: 73, distance: 6.1
click at [29, 68] on span "Jobs" at bounding box center [41, 71] width 49 height 7
click at [28, 84] on link "Jobs" at bounding box center [41, 82] width 75 height 11
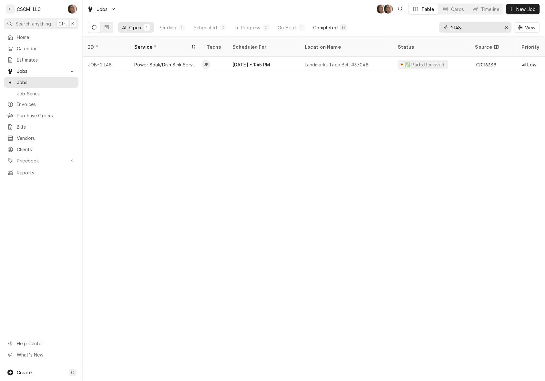
drag, startPoint x: 470, startPoint y: 24, endPoint x: 325, endPoint y: 25, distance: 144.9
click at [329, 28] on div "All Open 1 Pending 0 Scheduled 0 In Progress 0 On Hold 1 Completed 0 2148 View" at bounding box center [314, 27] width 452 height 18
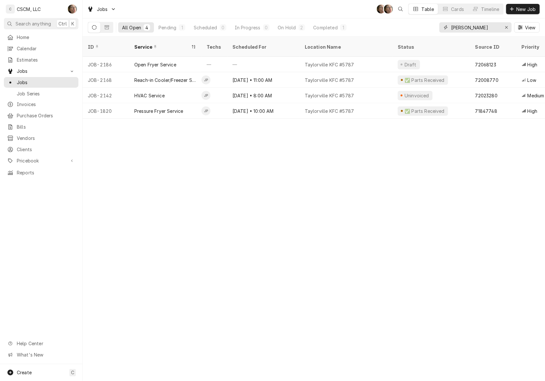
type input "[PERSON_NAME]"
click at [107, 31] on button "Dynamic Content Wrapper" at bounding box center [107, 27] width 12 height 10
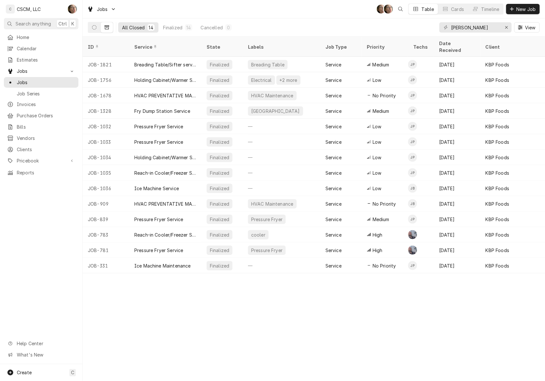
click at [107, 27] on icon "Dynamic Content Wrapper" at bounding box center [107, 27] width 5 height 5
click at [92, 30] on button "Dynamic Content Wrapper" at bounding box center [94, 27] width 12 height 10
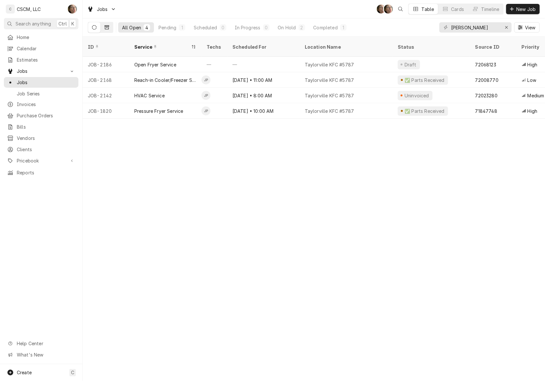
click at [109, 31] on button "Dynamic Content Wrapper" at bounding box center [107, 27] width 12 height 10
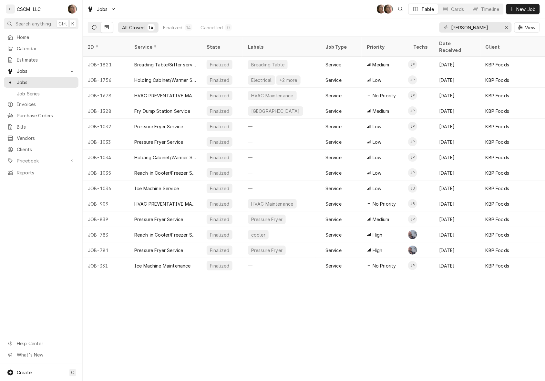
click at [92, 28] on icon "Dynamic Content Wrapper" at bounding box center [94, 27] width 5 height 5
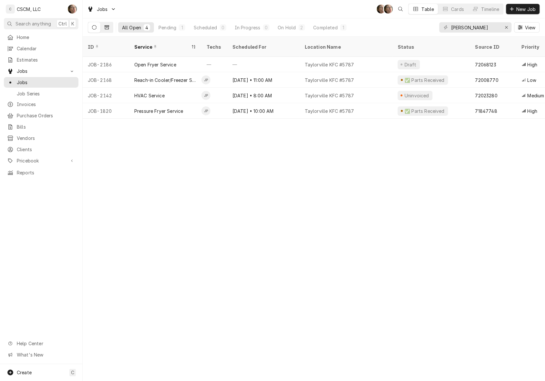
click at [102, 28] on button "Dynamic Content Wrapper" at bounding box center [107, 27] width 12 height 10
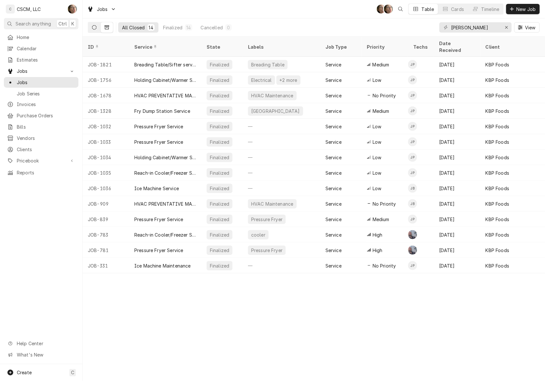
click at [89, 25] on button "Dynamic Content Wrapper" at bounding box center [94, 27] width 12 height 10
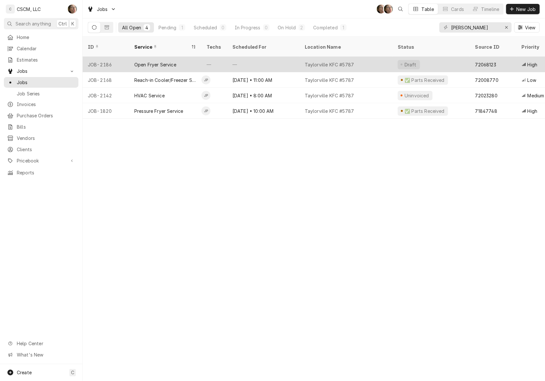
click at [371, 59] on div "Taylorville KFC #5787" at bounding box center [345, 64] width 93 height 15
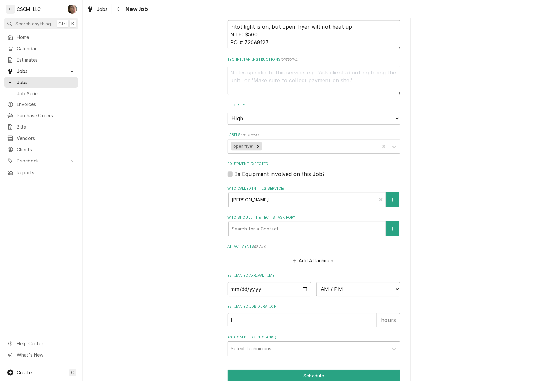
scroll to position [458, 0]
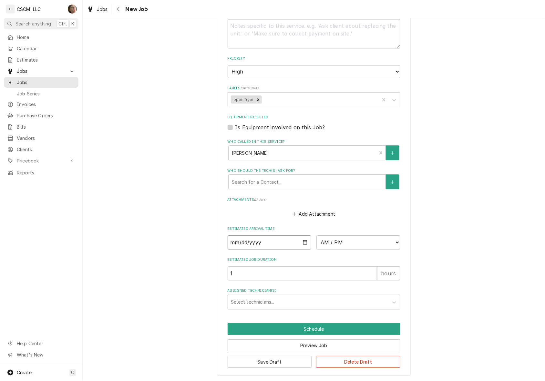
click at [299, 242] on input "Date" at bounding box center [270, 243] width 84 height 14
type textarea "x"
type input "[DATE]"
type textarea "x"
click at [376, 238] on select "AM / PM 6:00 AM 6:15 AM 6:30 AM 6:45 AM 7:00 AM 7:15 AM 7:30 AM 7:45 AM 8:00 AM…" at bounding box center [358, 243] width 84 height 14
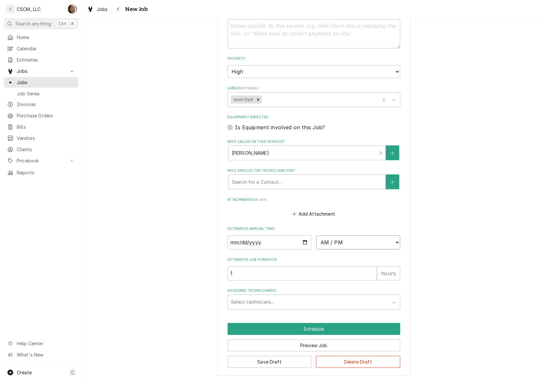
select select "08:00:00"
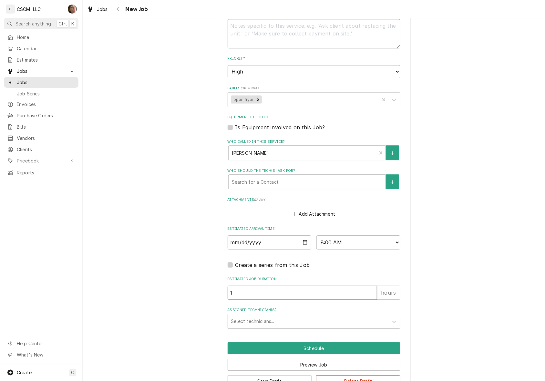
type textarea "x"
type input "2"
click at [370, 289] on input "2" at bounding box center [302, 293] width 149 height 14
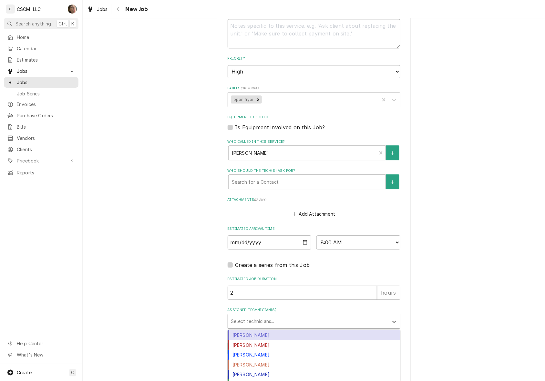
click at [262, 321] on div "Assigned Technician(s)" at bounding box center [308, 322] width 154 height 12
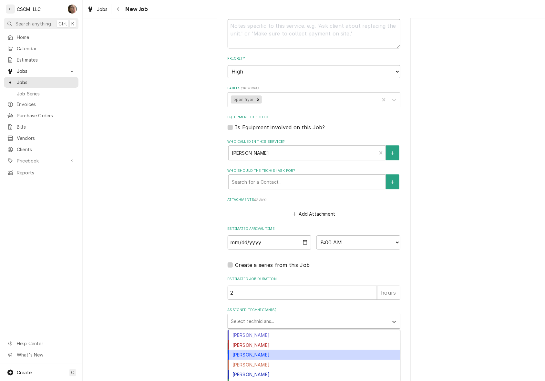
scroll to position [18, 0]
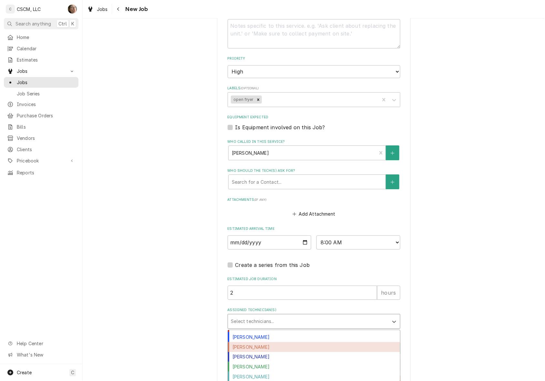
click at [304, 348] on div "[PERSON_NAME]" at bounding box center [314, 347] width 172 height 10
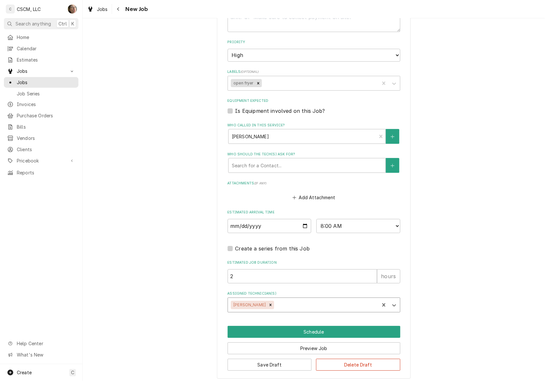
scroll to position [478, 0]
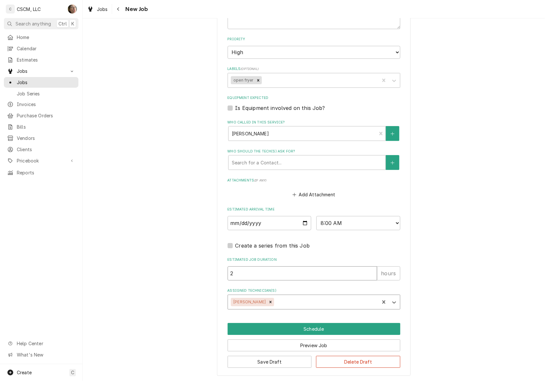
type textarea "x"
type input "1"
click at [369, 273] on input "1" at bounding box center [302, 274] width 149 height 14
click at [301, 327] on button "Schedule" at bounding box center [314, 329] width 173 height 12
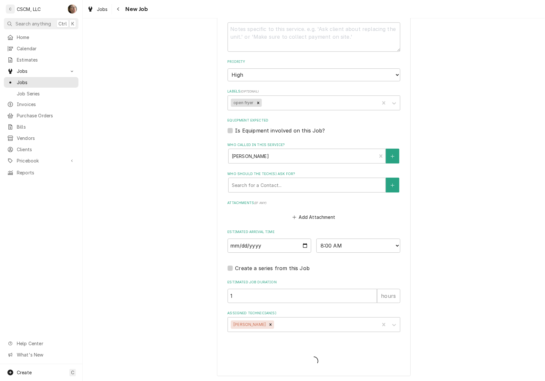
type textarea "x"
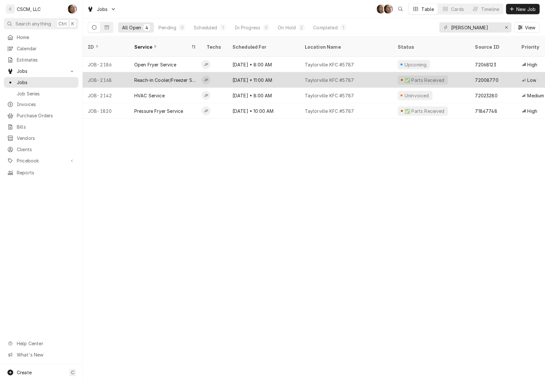
click at [312, 77] on div "Taylorville KFC #5787" at bounding box center [329, 80] width 49 height 7
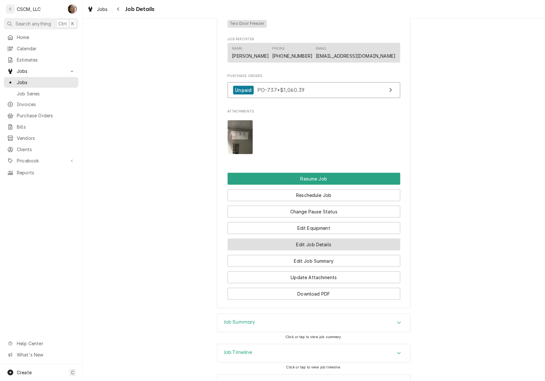
scroll to position [678, 0]
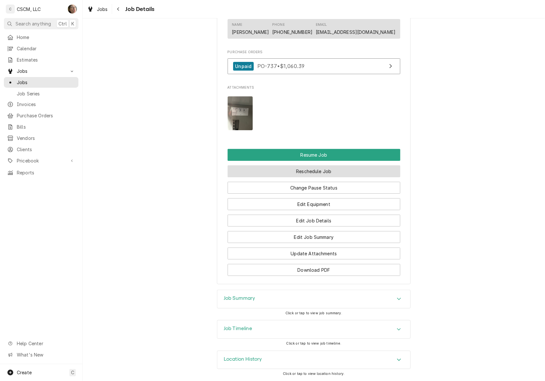
click at [307, 171] on button "Reschedule Job" at bounding box center [314, 172] width 173 height 12
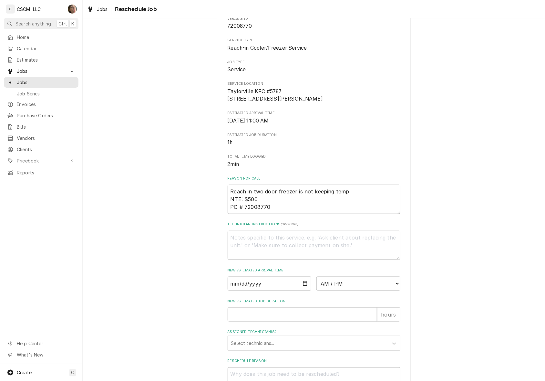
scroll to position [123, 0]
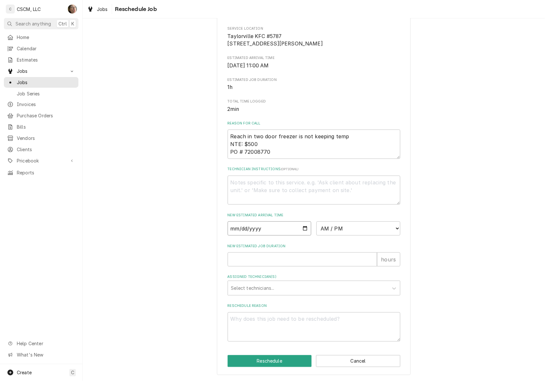
click at [302, 227] on input "Date" at bounding box center [270, 229] width 84 height 14
type textarea "x"
type input "[DATE]"
click at [331, 235] on select "AM / PM 6:00 AM 6:15 AM 6:30 AM 6:45 AM 7:00 AM 7:15 AM 7:30 AM 7:45 AM 8:00 AM…" at bounding box center [358, 229] width 84 height 14
select select "09:00:00"
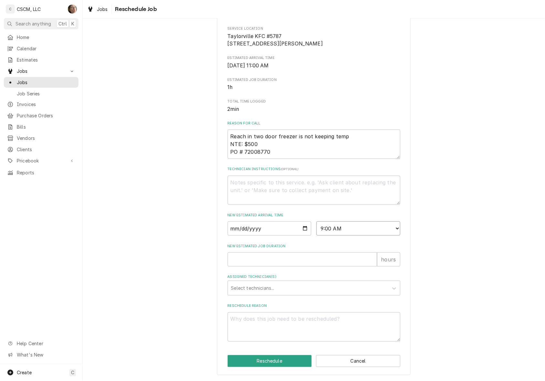
click at [316, 222] on select "AM / PM 6:00 AM 6:15 AM 6:30 AM 6:45 AM 7:00 AM 7:15 AM 7:30 AM 7:45 AM 8:00 AM…" at bounding box center [358, 229] width 84 height 14
click at [271, 252] on div "New Estimated Job Duration hours" at bounding box center [314, 255] width 173 height 23
click at [273, 259] on input "New Estimated Job Duration" at bounding box center [302, 260] width 149 height 14
type textarea "x"
type input "1"
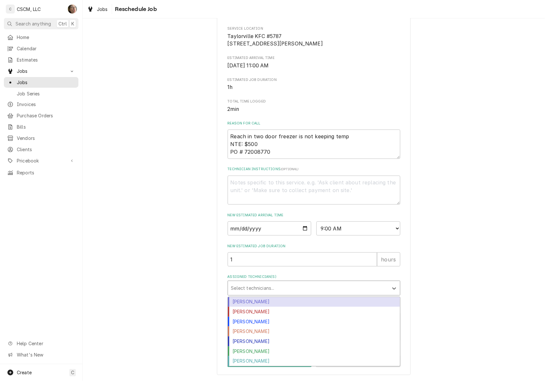
click at [268, 291] on div "Assigned Technician(s)" at bounding box center [308, 289] width 154 height 12
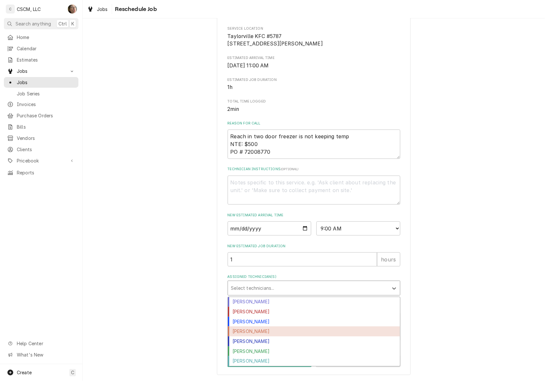
click at [268, 330] on div "[PERSON_NAME]" at bounding box center [314, 332] width 172 height 10
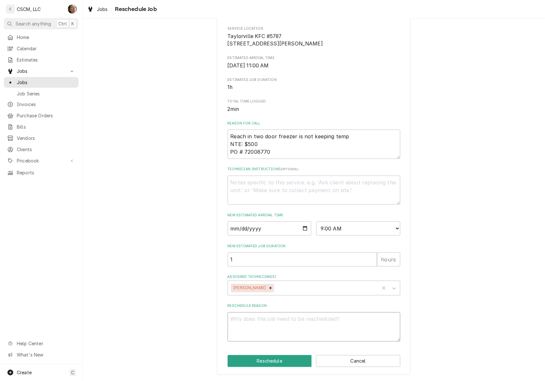
click at [268, 329] on textarea "Reschedule Reason" at bounding box center [314, 327] width 173 height 29
type textarea "x"
type textarea "P"
type textarea "x"
type textarea "PA"
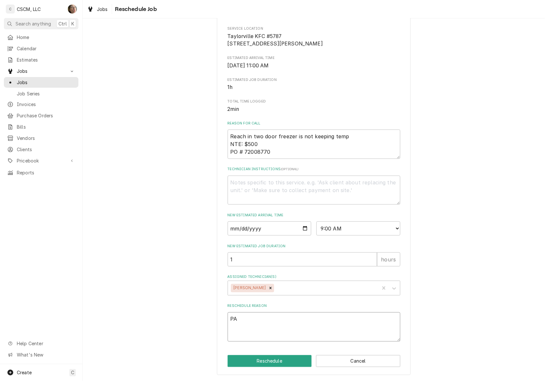
type textarea "x"
type textarea "PAR"
type textarea "x"
type textarea "PART"
type textarea "x"
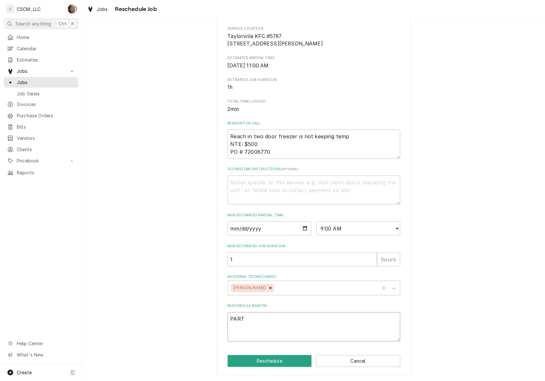
type textarea "PARTS"
type textarea "x"
type textarea "PARTS"
type textarea "x"
type textarea "PARTS R"
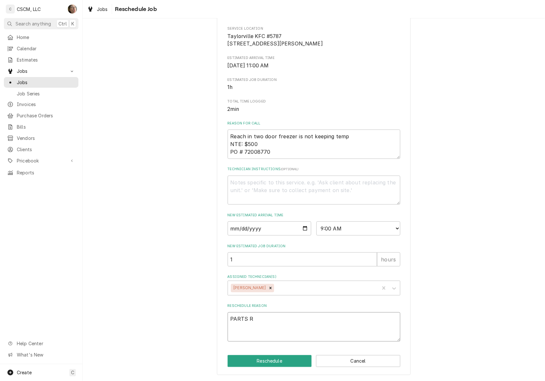
type textarea "x"
type textarea "PARTS RE"
type textarea "x"
type textarea "PARTS REC"
type textarea "x"
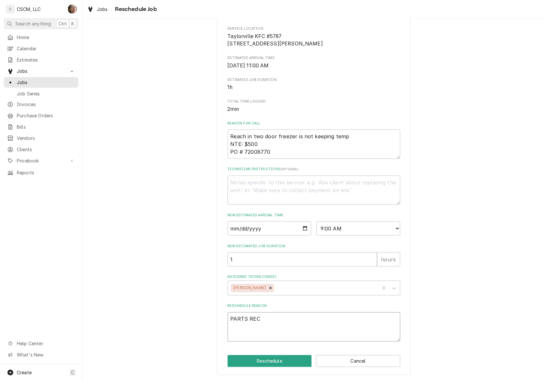
type textarea "PARTS RECE"
type textarea "x"
type textarea "PARTS RECEI"
type textarea "x"
type textarea "PARTS RECEIV"
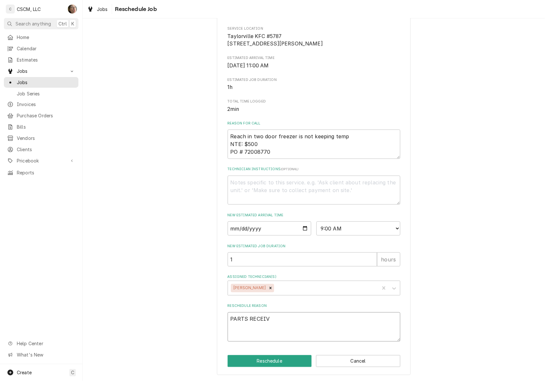
type textarea "x"
type textarea "PARTS RECEIVE"
type textarea "x"
type textarea "PARTS RECEIVED"
click at [259, 364] on button "Reschedule" at bounding box center [270, 362] width 84 height 12
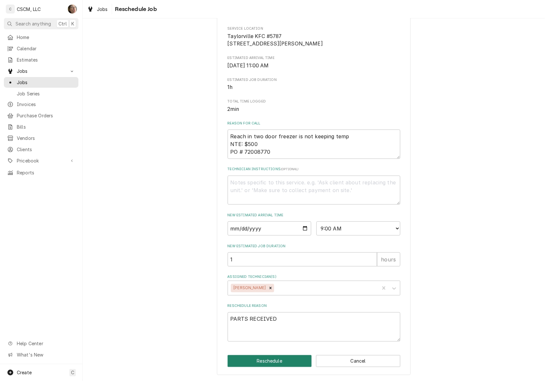
type textarea "x"
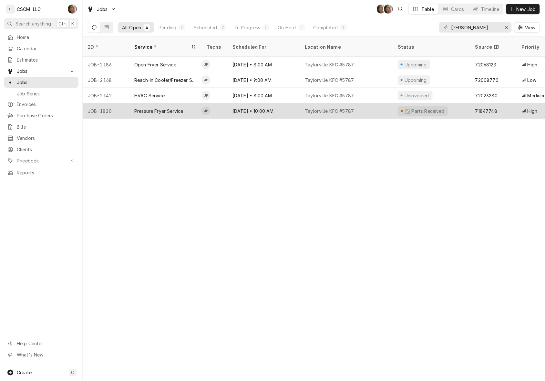
click at [457, 103] on div "✅ Parts Received" at bounding box center [430, 110] width 77 height 15
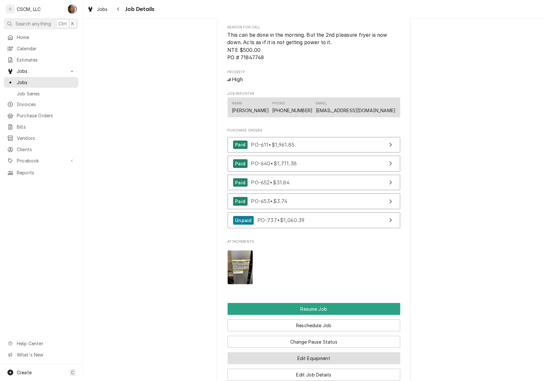
scroll to position [645, 0]
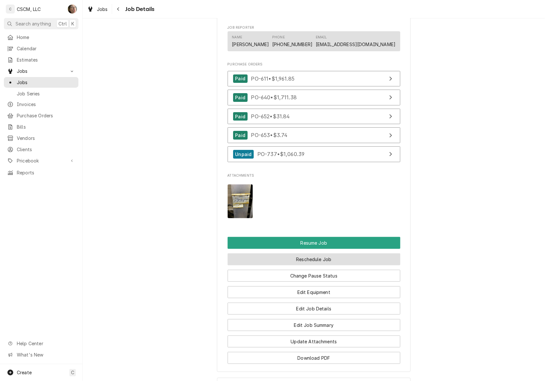
click at [324, 266] on button "Reschedule Job" at bounding box center [314, 260] width 173 height 12
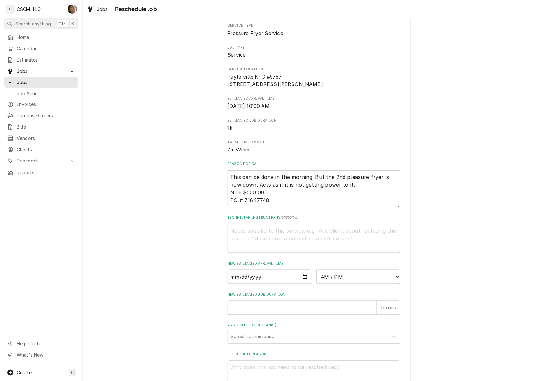
scroll to position [131, 0]
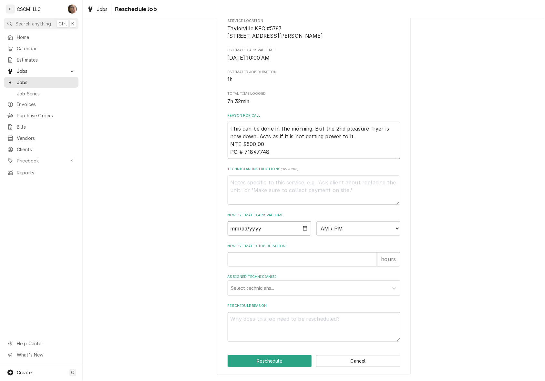
click at [301, 229] on input "Date" at bounding box center [270, 229] width 84 height 14
type textarea "x"
type input "[DATE]"
click at [338, 231] on select "AM / PM 6:00 AM 6:15 AM 6:30 AM 6:45 AM 7:00 AM 7:15 AM 7:30 AM 7:45 AM 8:00 AM…" at bounding box center [358, 229] width 84 height 14
select select "10:00:00"
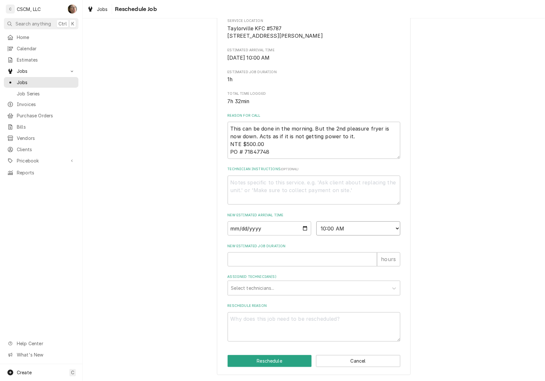
click at [316, 222] on select "AM / PM 6:00 AM 6:15 AM 6:30 AM 6:45 AM 7:00 AM 7:15 AM 7:30 AM 7:45 AM 8:00 AM…" at bounding box center [358, 229] width 84 height 14
click at [286, 263] on input "New Estimated Job Duration" at bounding box center [302, 260] width 149 height 14
type textarea "x"
type input "1"
click at [236, 323] on textarea "Reschedule Reason" at bounding box center [314, 327] width 173 height 29
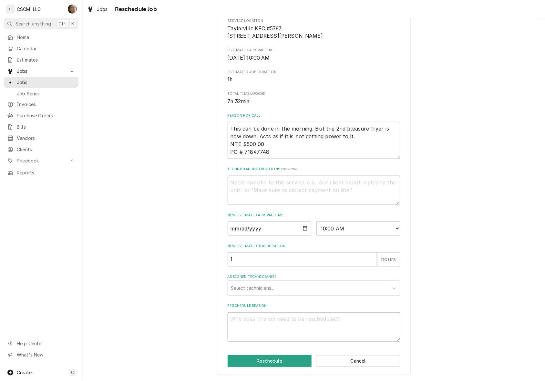
type textarea "x"
type textarea "V"
type textarea "x"
paste textarea "PARTS RECEIVED"
type textarea "x"
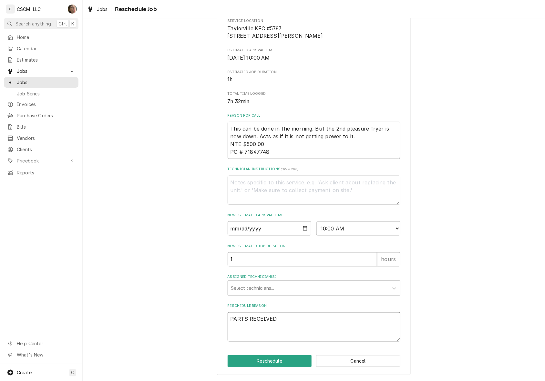
type textarea "PARTS RECEIVED"
click at [272, 291] on div "Assigned Technician(s)" at bounding box center [308, 289] width 154 height 12
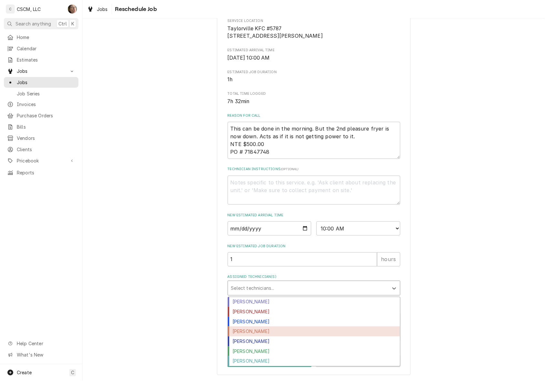
click at [274, 332] on div "[PERSON_NAME]" at bounding box center [314, 332] width 172 height 10
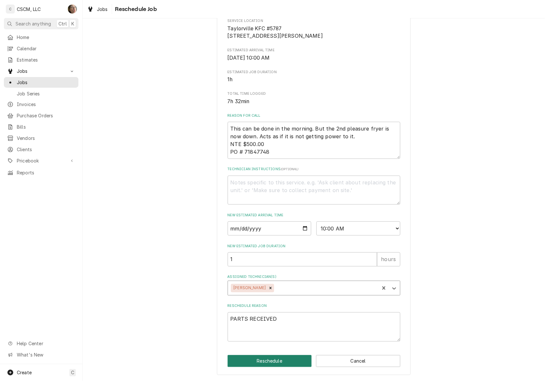
click at [261, 360] on button "Reschedule" at bounding box center [270, 362] width 84 height 12
type textarea "x"
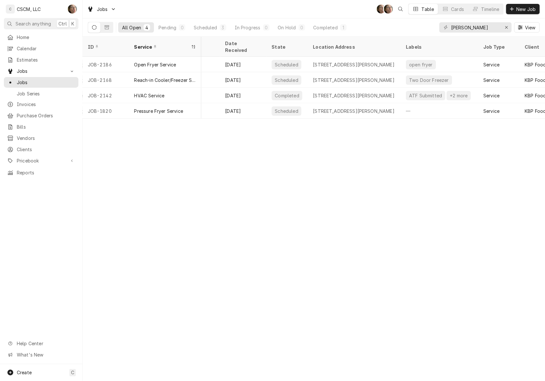
scroll to position [0, 354]
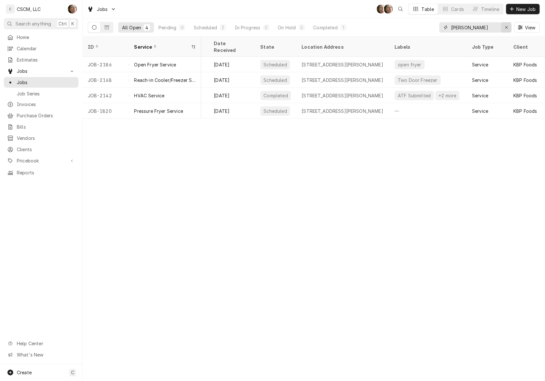
click at [508, 24] on button "Erase input" at bounding box center [506, 27] width 10 height 10
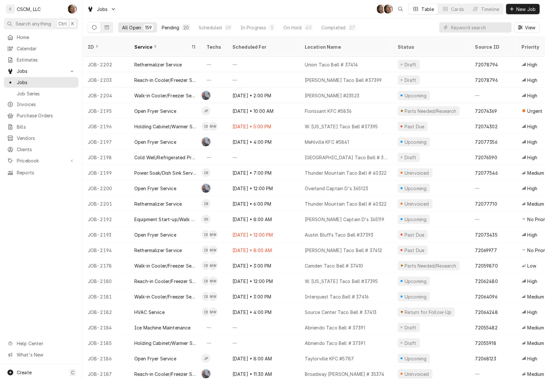
click at [166, 28] on div "Pending" at bounding box center [171, 27] width 18 height 7
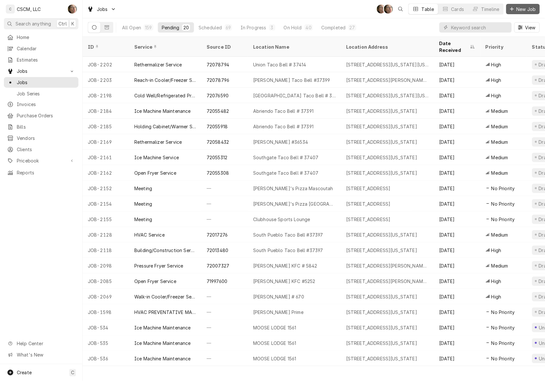
click at [528, 8] on span "New Job" at bounding box center [526, 9] width 22 height 7
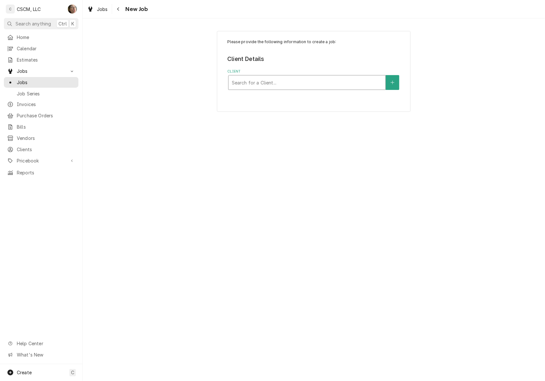
click at [288, 76] on div "Search for a Client..." at bounding box center [306, 83] width 157 height 14
type input "[PERSON_NAME]"
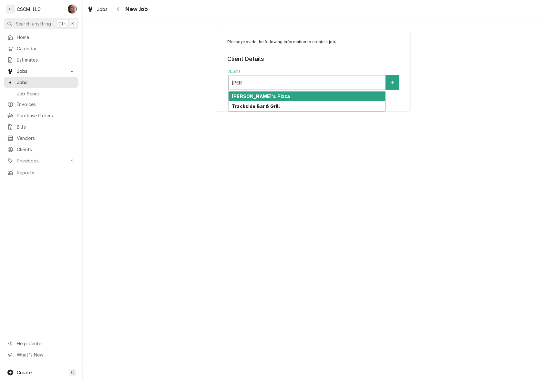
click at [269, 99] on div "[PERSON_NAME]'s Pizza" at bounding box center [306, 97] width 157 height 10
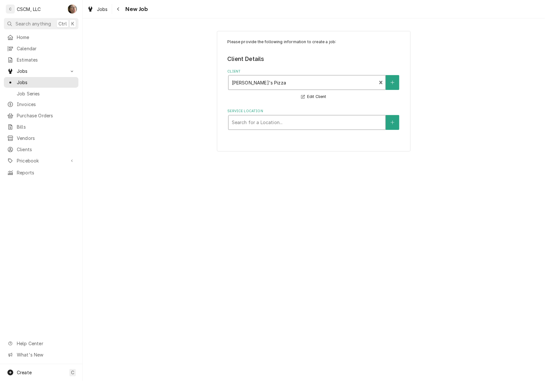
click at [262, 121] on div "Service Location" at bounding box center [307, 123] width 150 height 12
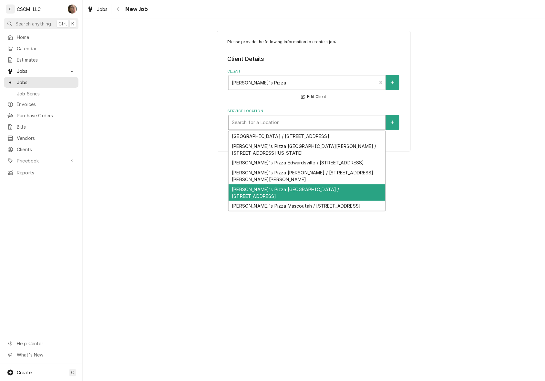
click at [262, 185] on div "[PERSON_NAME]'s Pizza [GEOGRAPHIC_DATA] / [STREET_ADDRESS]" at bounding box center [306, 193] width 157 height 17
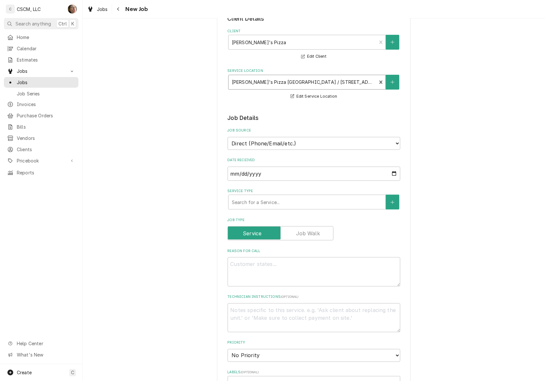
scroll to position [81, 0]
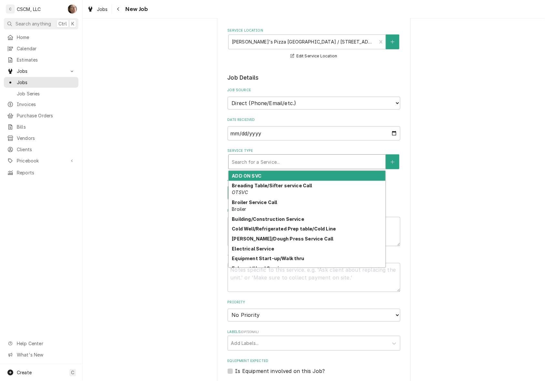
click at [274, 161] on div "Service Type" at bounding box center [307, 162] width 150 height 12
type textarea "x"
type input "H"
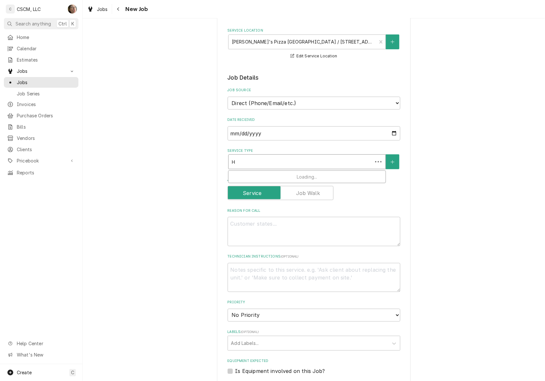
type textarea "x"
type input "HV"
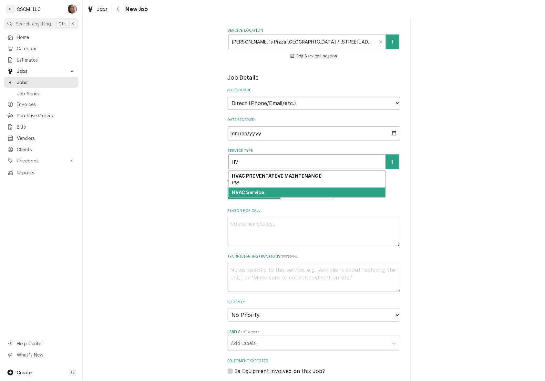
click at [273, 191] on div "HVAC Service" at bounding box center [306, 193] width 157 height 10
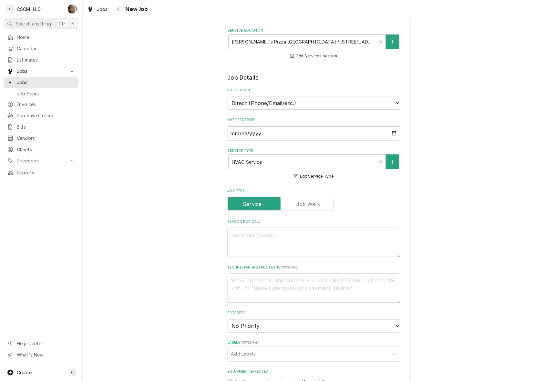
click at [253, 241] on textarea "Reason For Call" at bounding box center [314, 242] width 173 height 29
type textarea "x"
type textarea "C"
type textarea "x"
type textarea "CO"
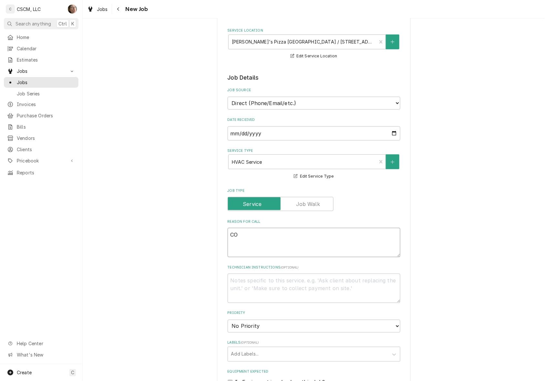
type textarea "x"
type textarea "COU"
type textarea "x"
type textarea "COUL"
type textarea "x"
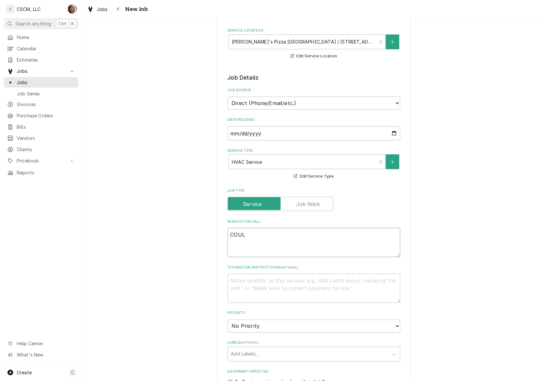
type textarea "COULD"
type textarea "x"
type textarea "COULD"
type textarea "x"
type textarea "COULD Y"
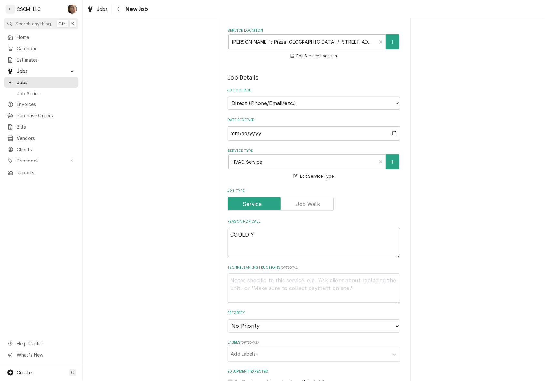
type textarea "x"
type textarea "COULD YO"
type textarea "x"
type textarea "COULD YOU"
type textarea "x"
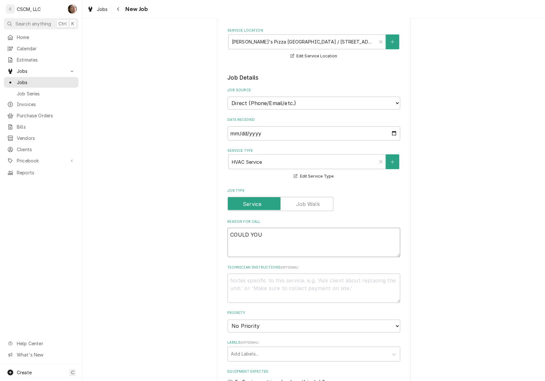
type textarea "COULD YOU"
type textarea "x"
type textarea "COULD YOU G"
type textarea "x"
type textarea "COULD YOU GY"
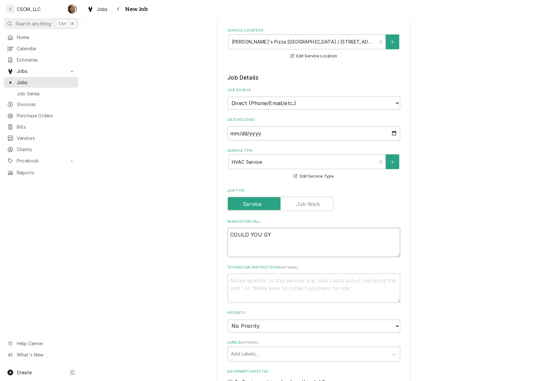
type textarea "x"
type textarea "COULD YOU G"
type textarea "x"
type textarea "COULD YOU"
type textarea "x"
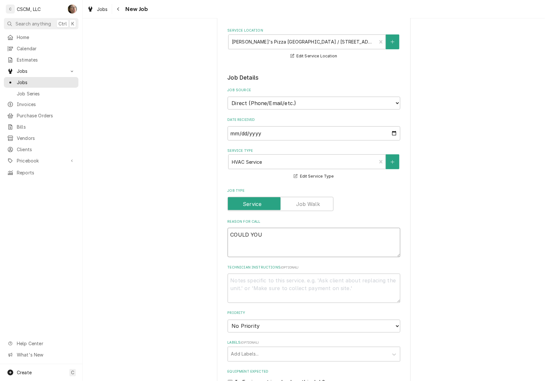
type textarea "COULD YOU"
type textarea "x"
type textarea "COULD YO"
type textarea "x"
type textarea "COULD Y"
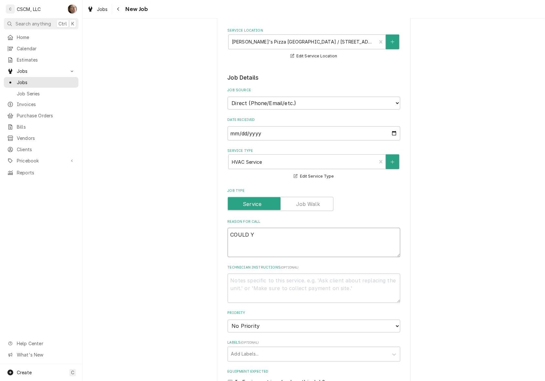
type textarea "x"
type textarea "COULD"
type textarea "x"
type textarea "COULD"
type textarea "x"
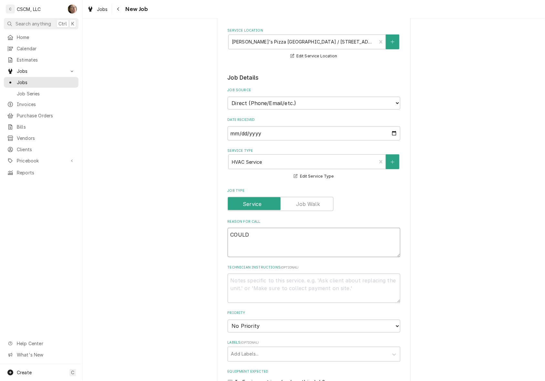
type textarea "COUL"
type textarea "x"
type textarea "COU"
type textarea "x"
type textarea "CO"
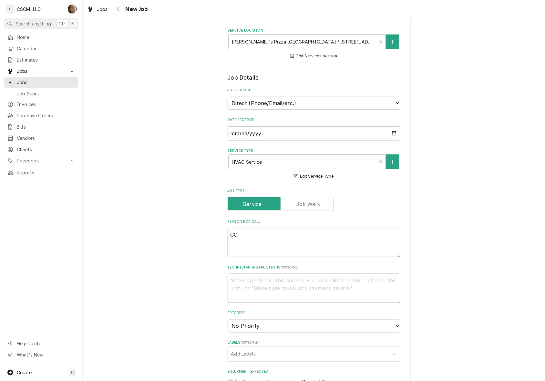
type textarea "x"
type textarea "C"
type textarea "x"
type textarea """
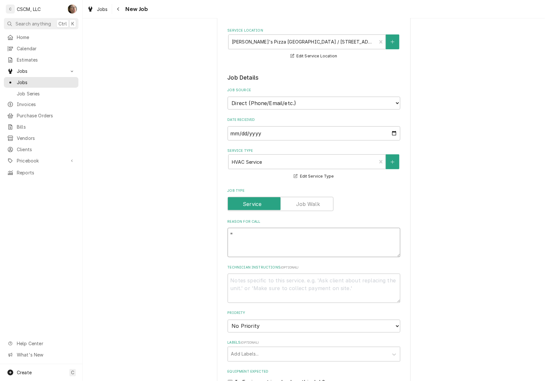
type textarea "x"
type textarea ""c"
type textarea "x"
type textarea ""co"
type textarea "x"
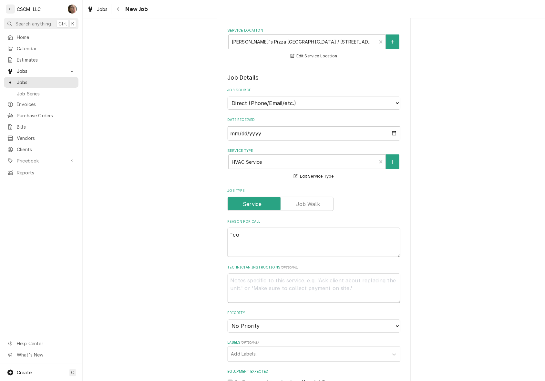
type textarea ""cou"
type textarea "x"
type textarea ""coul"
type textarea "x"
type textarea ""could"
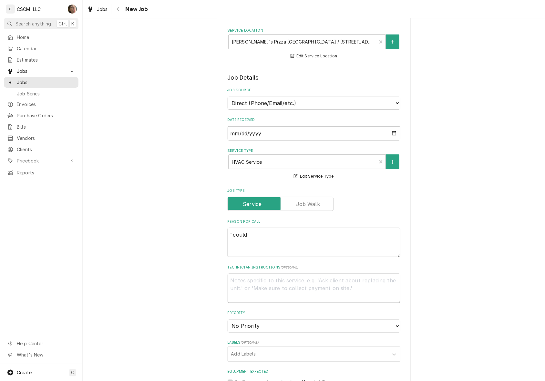
type textarea "x"
type textarea ""could"
type textarea "x"
type textarea ""could y"
type textarea "x"
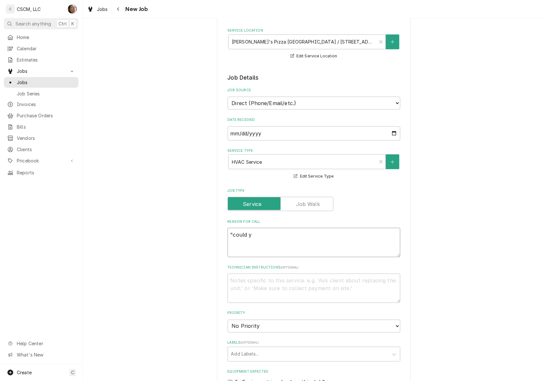
type textarea ""could yo"
type textarea "x"
type textarea ""could you"
type textarea "x"
type textarea ""could you"
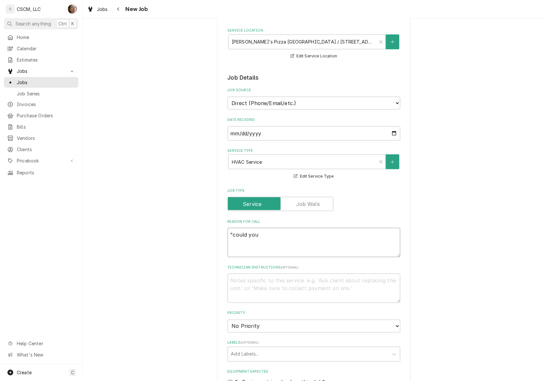
type textarea "x"
type textarea ""could you g"
type textarea "x"
type textarea ""could you gu"
type textarea "x"
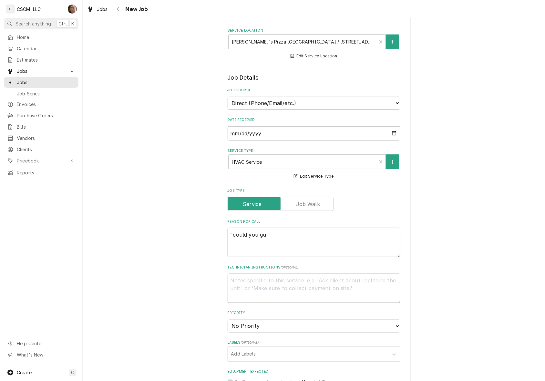
type textarea ""could you guy"
type textarea "x"
type textarea ""could you guys"
type textarea "x"
type textarea ""could you guys"
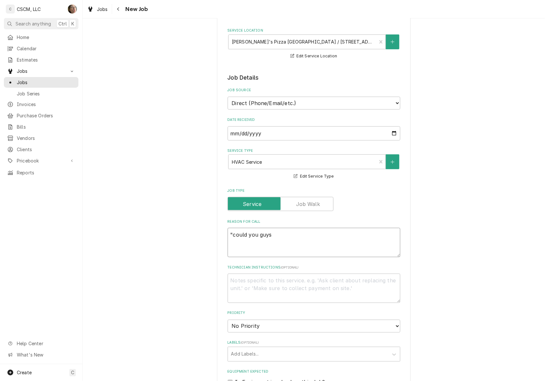
type textarea "x"
type textarea ""could you guys c"
type textarea "x"
type textarea ""could you guys ch"
type textarea "x"
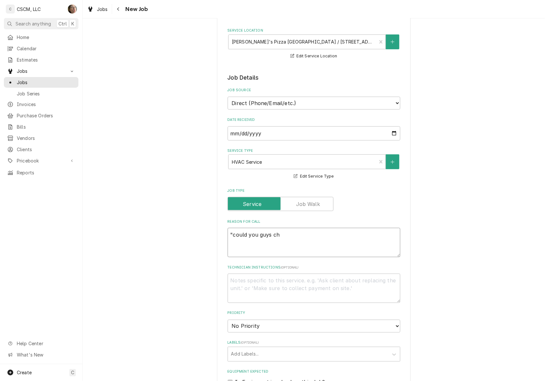
type textarea ""could you guys che"
type textarea "x"
type textarea ""could you guys chec"
type textarea "x"
type textarea ""could you guys check"
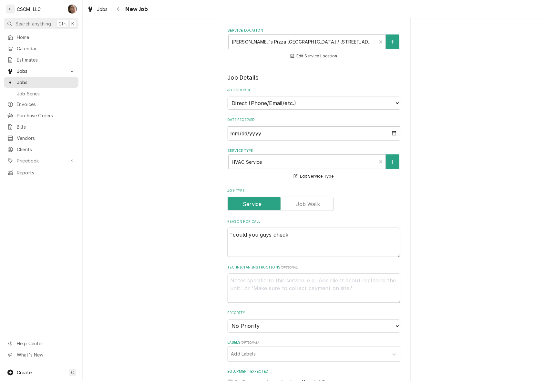
type textarea "x"
type textarea ""could you guys check"
type textarea "x"
type textarea ""could you guys check o"
type textarea "x"
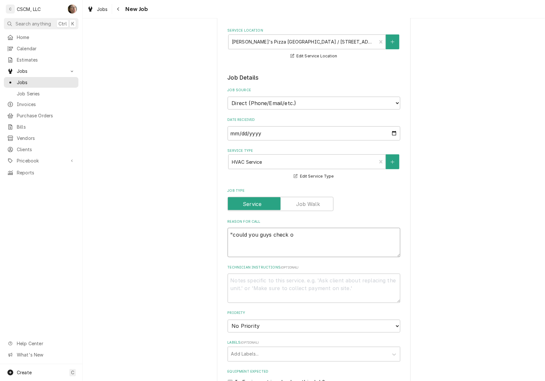
type textarea ""could you guys check ou"
type textarea "x"
type textarea ""could you guys check out"
type textarea "x"
type textarea ""could you guys check out o"
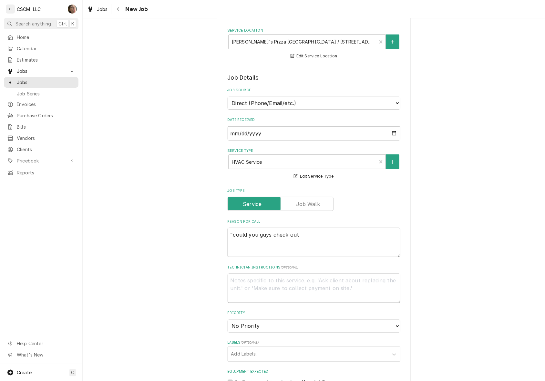
type textarea "x"
type textarea ""could you guys check out ou"
type textarea "x"
type textarea ""could you guys check out our"
type textarea "x"
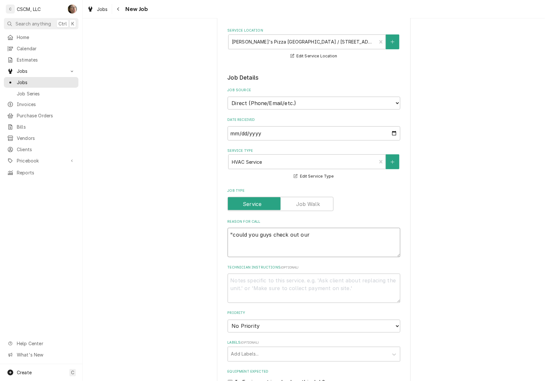
type textarea ""could you guys check out our"
type textarea "x"
type textarea ""could you guys check out our a"
type textarea "x"
type textarea ""could you guys check out our a/"
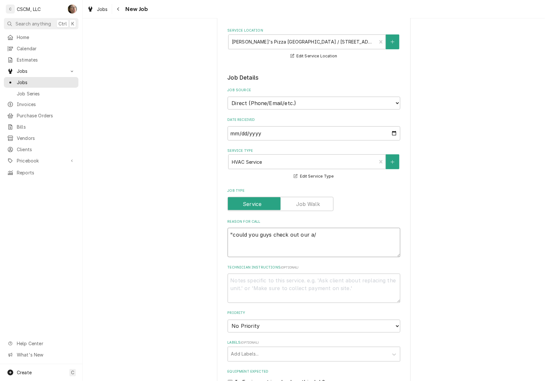
type textarea "x"
type textarea ""could you guys check out our a/c"
type textarea "x"
type textarea ""could you guys check out our a/c"
type textarea "x"
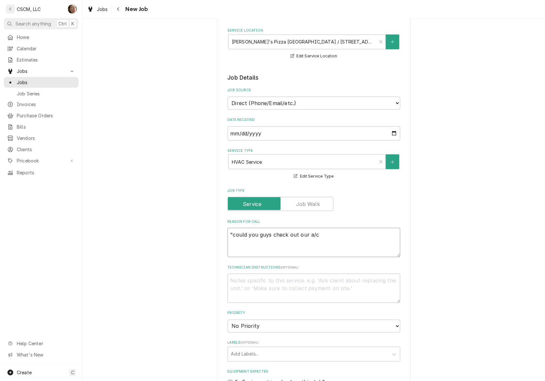
type textarea ""could you guys check out our a/c u"
type textarea "x"
type textarea ""could you guys check out our a/c un"
type textarea "x"
type textarea ""could you guys check out our a/c uni"
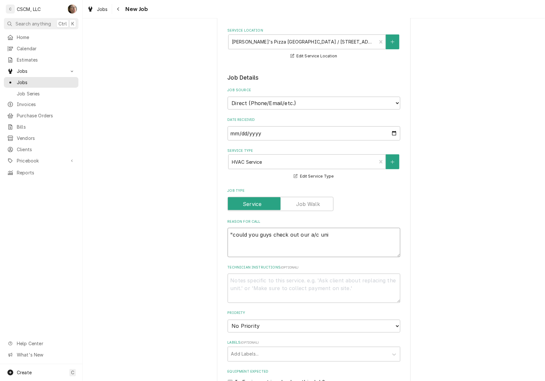
type textarea "x"
type textarea ""could you guys check out our a/c unit"
type textarea "x"
type textarea ""could you guys check out our a/c units"
type textarea "x"
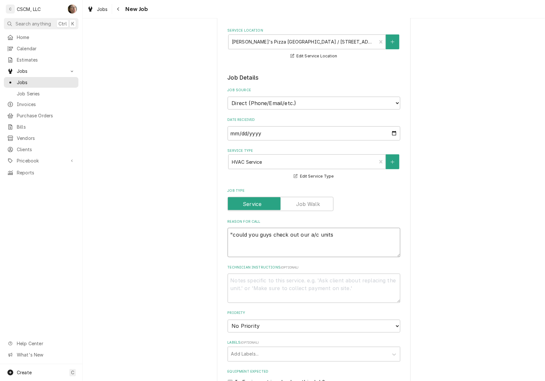
type textarea ""could you guys check out our a/c units"
type textarea "x"
type textarea ""could you guys check out our a/c units wh"
type textarea "x"
type textarea ""could you guys check out our a/c units whe"
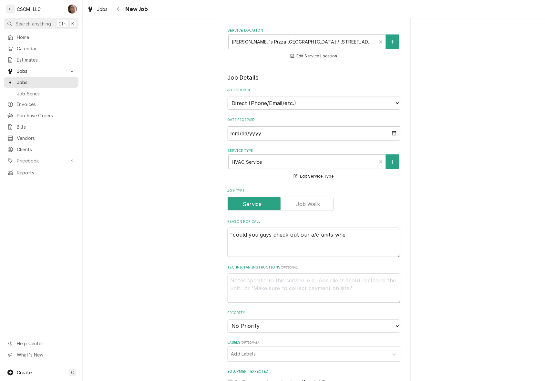
type textarea "x"
type textarea ""could you guys check out our a/c units when"
type textarea "x"
type textarea ""could you guys check out our a/c units when"
type textarea "x"
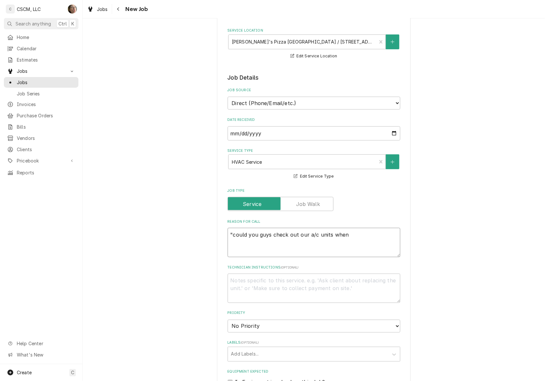
type textarea ""could you guys check out our a/c units when y"
type textarea "x"
type textarea ""could you guys check out our a/c units when yo"
type textarea "x"
type textarea ""could you guys check out our a/c units when you"
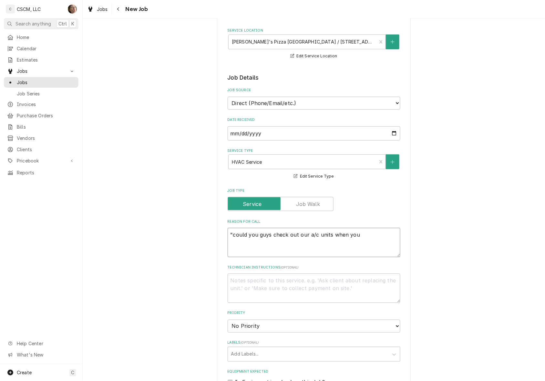
type textarea "x"
type textarea ""could you guys check out our a/c units when your"
type textarea "x"
type textarea ""could you guys check out our a/c units when youre"
type textarea "x"
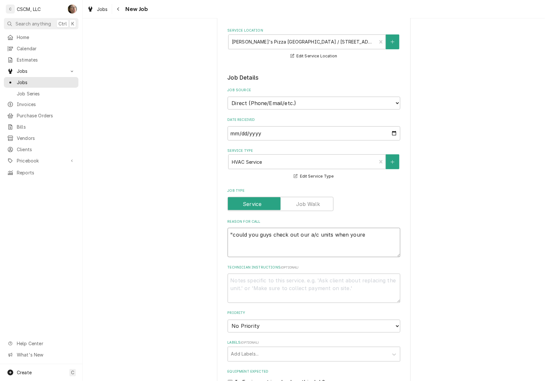
type textarea ""could you guys check out our a/c units when youre"
type textarea "x"
type textarea ""could you guys check out our a/c units when youre a"
type textarea "x"
type textarea ""could you guys check out our a/c units when youre ab"
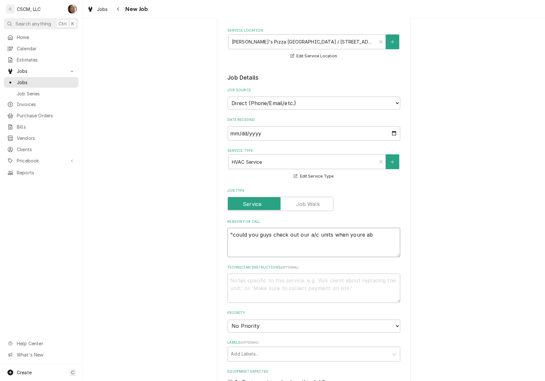
type textarea "x"
type textarea ""could you guys check out our a/c units when youre able"
type textarea "x"
type textarea ""could you guys check out our a/c units when youre able"
type textarea "x"
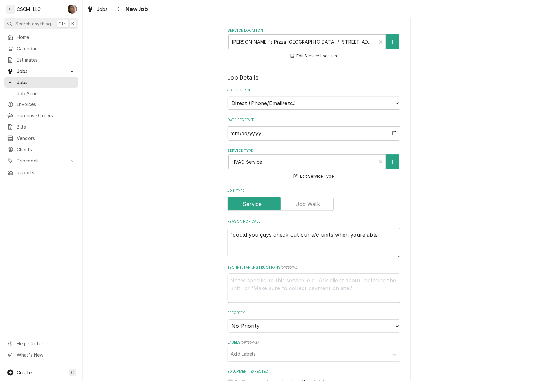
type textarea ""could you guys check out our a/c units when youre able t"
type textarea "x"
type textarea ""could you guys check out our a/c units when youre able to"
type textarea "x"
type textarea ""could you guys check out our a/c units when youre able to"
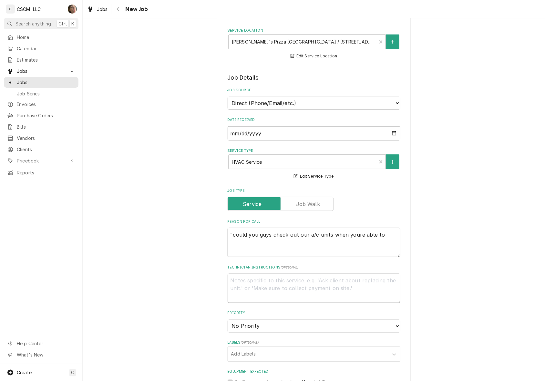
type textarea "x"
type textarea ""could you guys check out our a/c units when youre able to i"
type textarea "x"
type textarea ""could you guys check out our a/c units when youre able to in"
type textarea "x"
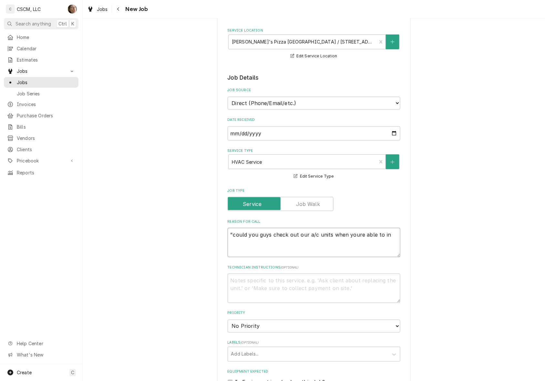
type textarea ""could you guys check out our a/c units when youre able to in"
type textarea "x"
type textarea ""could you guys check out our a/c units when youre able to in J"
type textarea "x"
type textarea ""could you guys check out our a/c units when youre able to in Je"
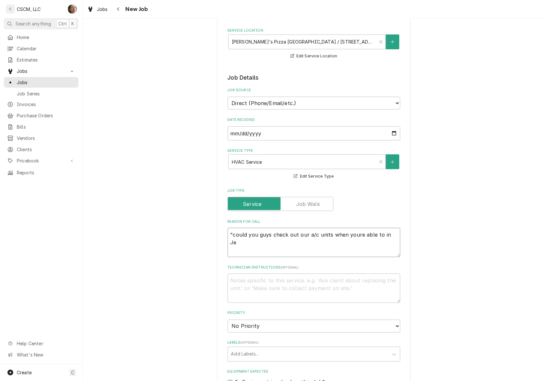
type textarea "x"
type textarea ""could you guys check out our a/c units when youre able to in Jer"
type textarea "x"
type textarea ""could you guys check out our a/c units when youre able to in Jers"
type textarea "x"
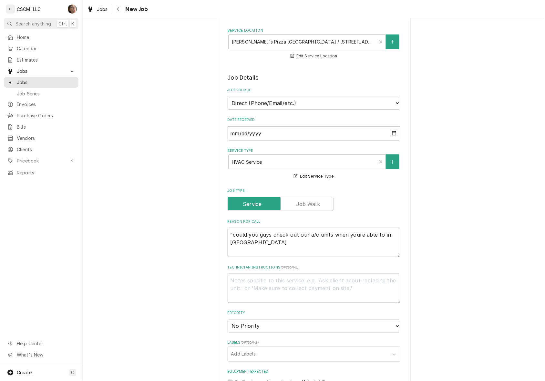
type textarea ""could you guys check out our a/c units when youre able to in Jerse"
type textarea "x"
type textarea ""could you guys check out our a/c units when youre able to in Jers"
type textarea "x"
type textarea ""could you guys check out our a/c units when youre able to in Jersy"
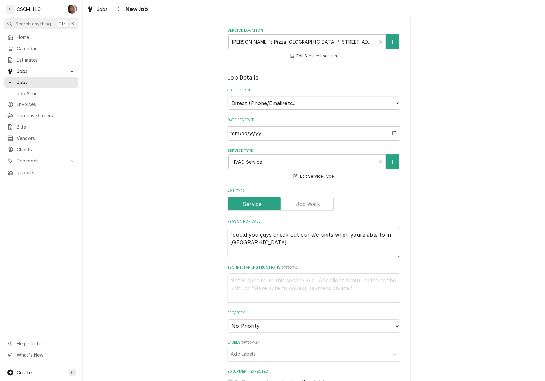
type textarea "x"
type textarea ""could you guys check out our a/c units when youre able to in Jersyv"
type textarea "x"
type textarea ""could you guys check out our a/c units when youre able to in Jersyvi"
type textarea "x"
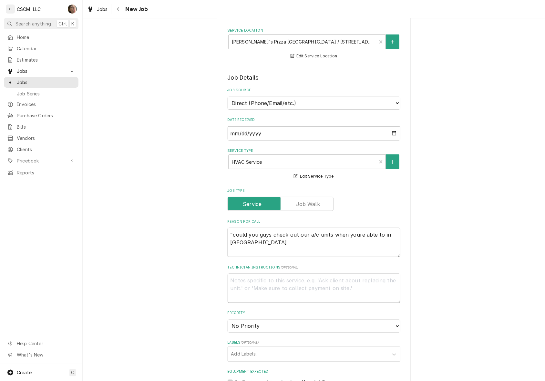
type textarea ""could you guys check out our a/c units when youre able to in Jersyvil"
type textarea "x"
type textarea ""could you guys check out our a/c units when youre able to in Jersyvill"
type textarea "x"
type textarea ""could you guys check out our a/c units when youre able to in Jersyville"
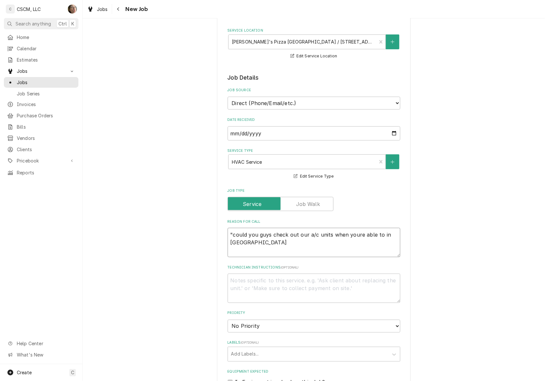
type textarea "x"
type textarea ""could you guys check out our a/c units when you're able to in Jersyville"
type textarea "x"
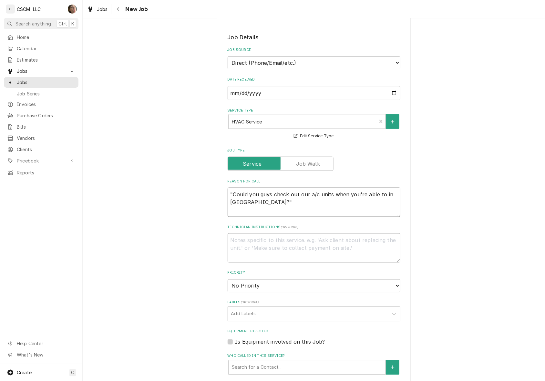
click at [266, 204] on textarea ""Could you guys check out our a/c units when you're able to in Jersyville?"" at bounding box center [314, 202] width 173 height 29
drag, startPoint x: 261, startPoint y: 207, endPoint x: 379, endPoint y: 191, distance: 118.3
click at [379, 191] on textarea ""Could you guys check out our a/c units when you're able to in Jersyville" at bounding box center [314, 202] width 173 height 29
click at [269, 192] on textarea ""Could you guys check out our a/c units when you're able to" at bounding box center [314, 202] width 173 height 29
click at [269, 195] on textarea ""Could you guys check out our a/c units when you're able to" at bounding box center [314, 202] width 173 height 29
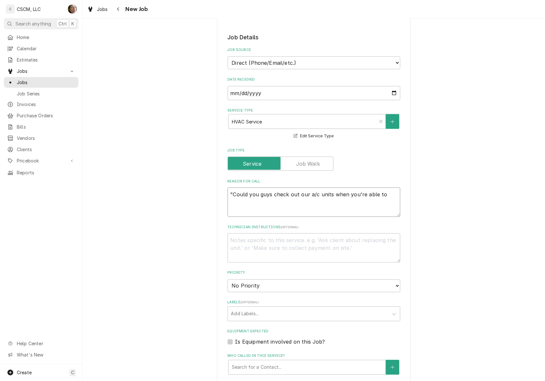
drag, startPoint x: 269, startPoint y: 195, endPoint x: 99, endPoint y: 195, distance: 169.4
click at [99, 195] on div "Please provide the following information to create a job: Client Details Client…" at bounding box center [314, 242] width 462 height 676
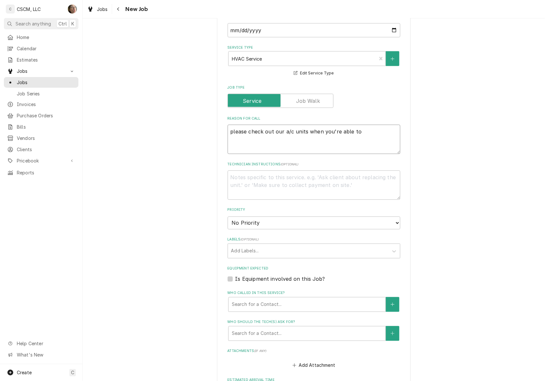
scroll to position [202, 0]
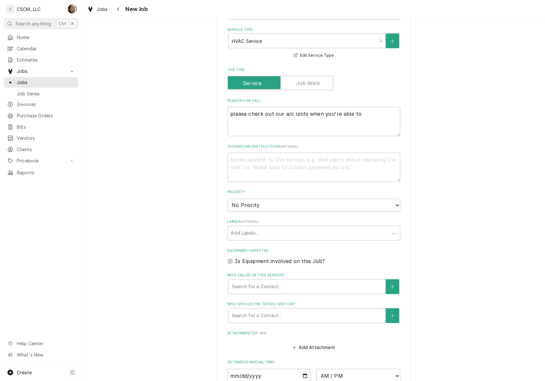
click at [277, 195] on div "Priority No Priority Urgent High Medium Low" at bounding box center [314, 201] width 173 height 22
click at [273, 208] on select "No Priority Urgent High Medium Low" at bounding box center [314, 205] width 173 height 13
click at [228, 199] on select "No Priority Urgent High Medium Low" at bounding box center [314, 205] width 173 height 13
click at [250, 233] on div "Labels" at bounding box center [308, 234] width 154 height 12
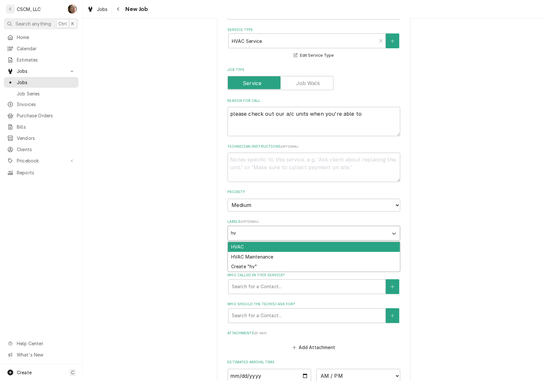
click at [251, 244] on div "HVAC" at bounding box center [314, 247] width 172 height 10
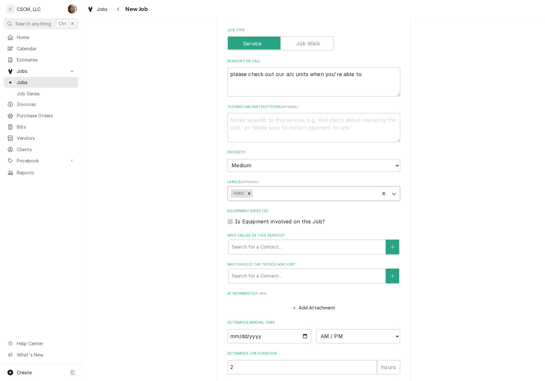
scroll to position [242, 0]
click at [257, 243] on div "Who called in this service?" at bounding box center [307, 247] width 150 height 12
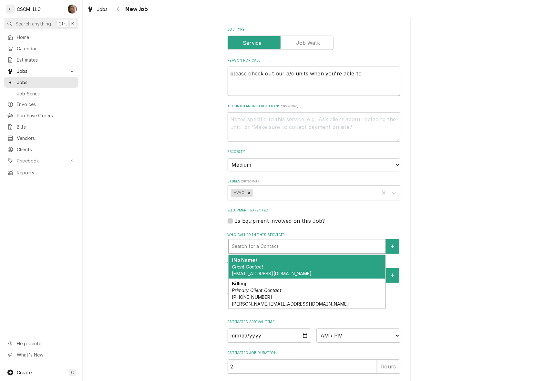
click at [282, 273] on span "joesedwardsville@gmail.com" at bounding box center [272, 273] width 80 height 5
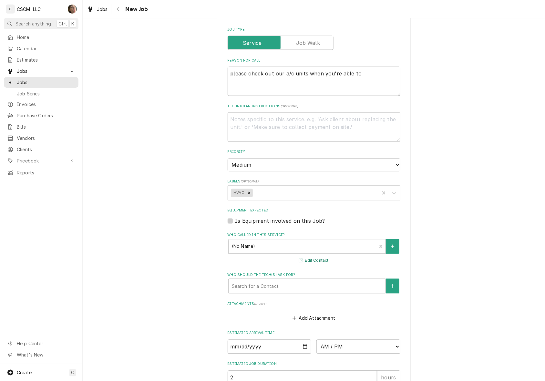
click at [317, 257] on button "Edit Contact" at bounding box center [313, 261] width 31 height 8
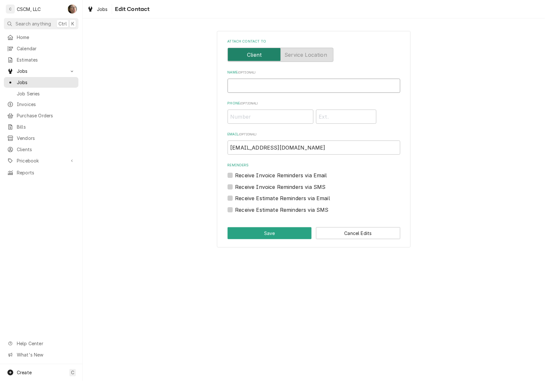
click at [244, 83] on input "Name ( optional )" at bounding box center [314, 86] width 173 height 14
click at [282, 232] on button "Save" at bounding box center [270, 234] width 84 height 12
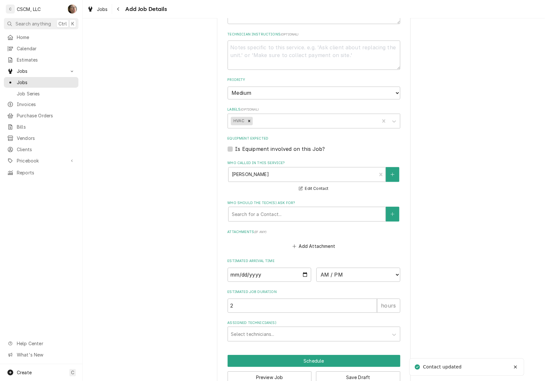
scroll to position [330, 0]
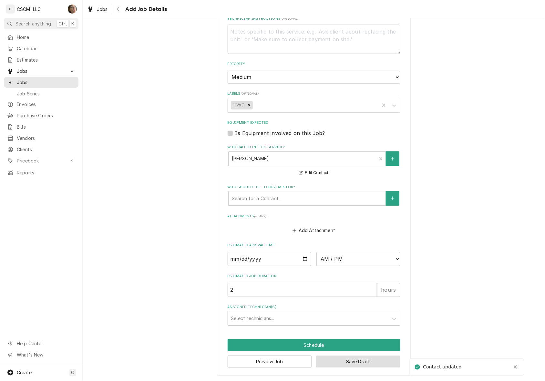
click at [349, 362] on button "Save Draft" at bounding box center [358, 362] width 84 height 12
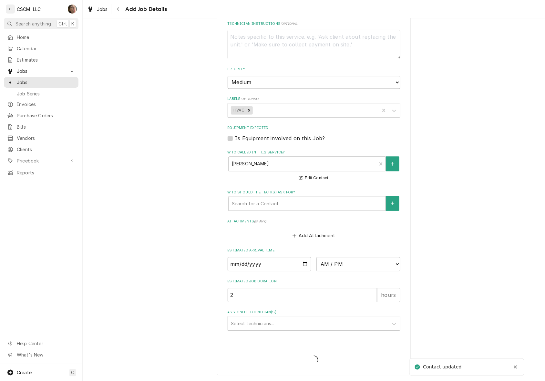
scroll to position [324, 0]
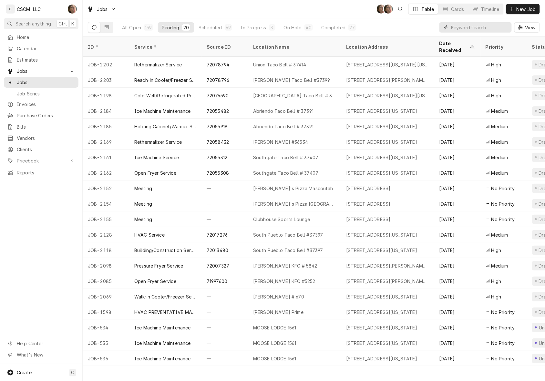
click at [485, 25] on input "Dynamic Content Wrapper" at bounding box center [479, 27] width 57 height 10
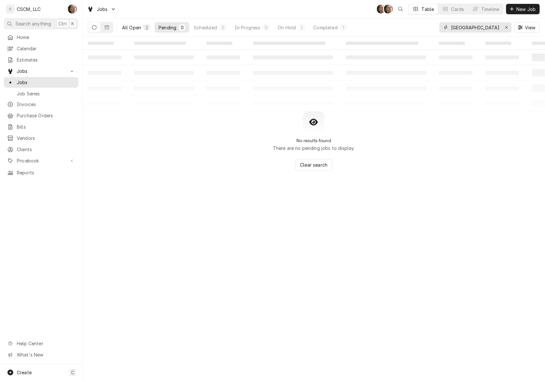
type input "[GEOGRAPHIC_DATA]"
click at [139, 26] on div "All Open" at bounding box center [131, 27] width 19 height 7
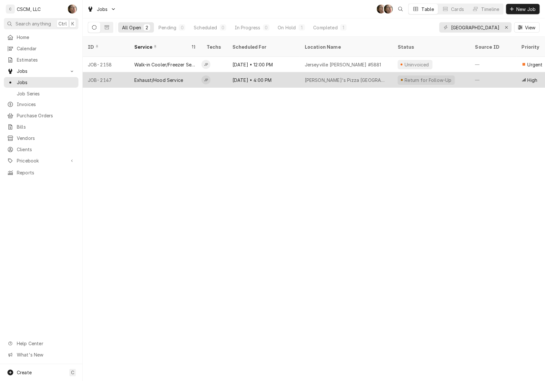
click at [272, 73] on div "[DATE] • 4:00 PM" at bounding box center [263, 79] width 72 height 15
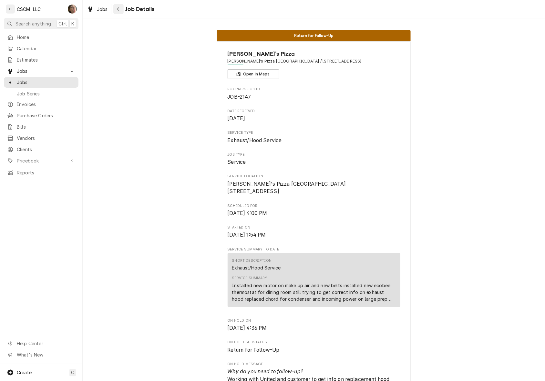
click at [122, 6] on button "Navigate back" at bounding box center [118, 9] width 10 height 10
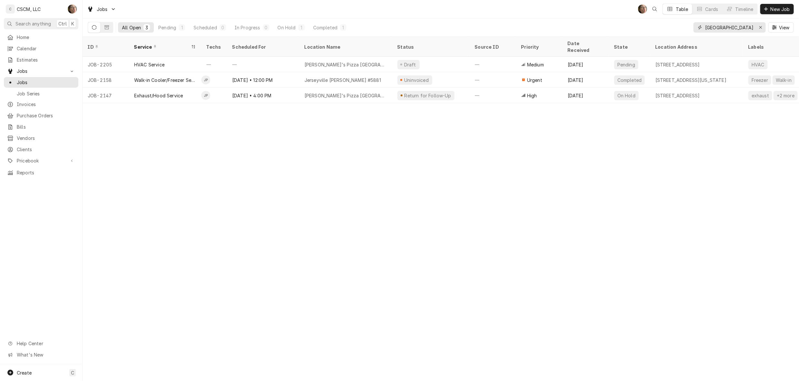
drag, startPoint x: 732, startPoint y: 25, endPoint x: 592, endPoint y: 25, distance: 140.1
click at [544, 26] on div "All Open 3 Pending 1 Scheduled 0 In Progress 0 On Hold 1 Completed 1 JERSEY View" at bounding box center [441, 27] width 706 height 18
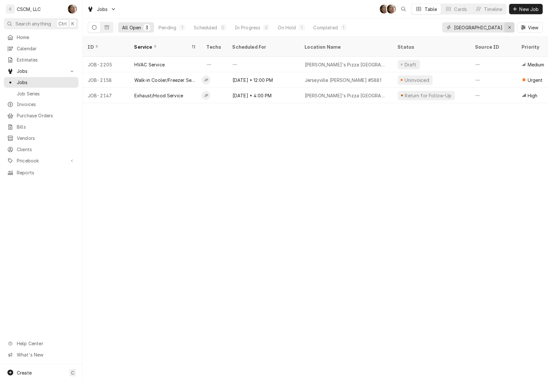
click at [506, 28] on div "Erase input" at bounding box center [509, 27] width 6 height 6
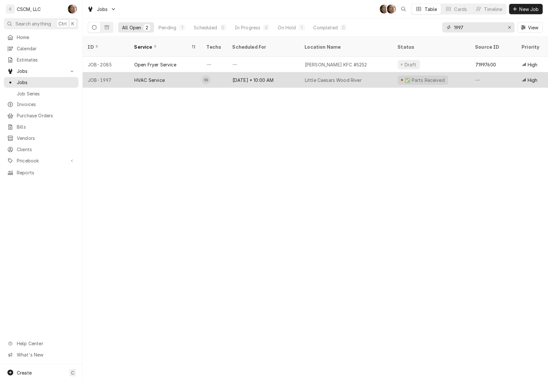
type input "1997"
click at [229, 75] on div "[DATE] • 10:00 AM" at bounding box center [263, 79] width 72 height 15
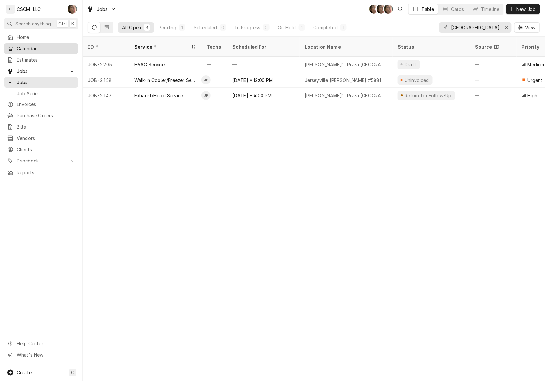
click at [32, 49] on span "Calendar" at bounding box center [46, 48] width 58 height 7
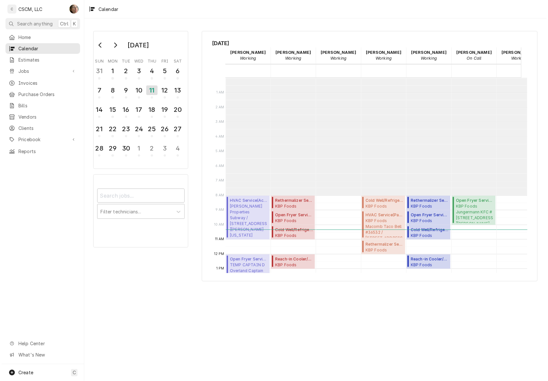
scroll to position [117, 0]
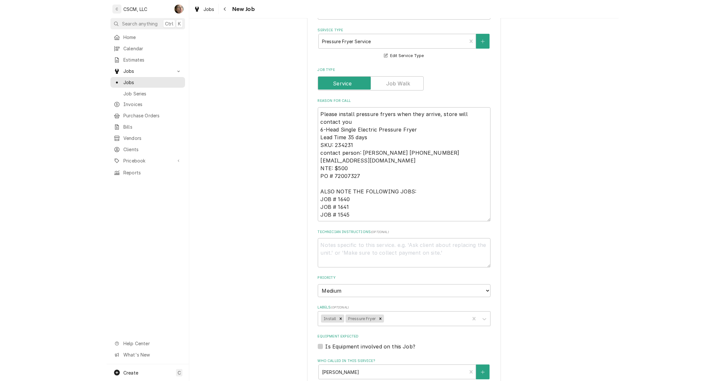
scroll to position [403, 0]
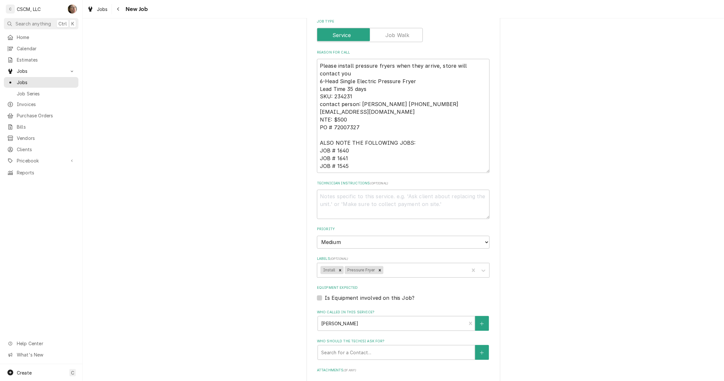
type textarea "x"
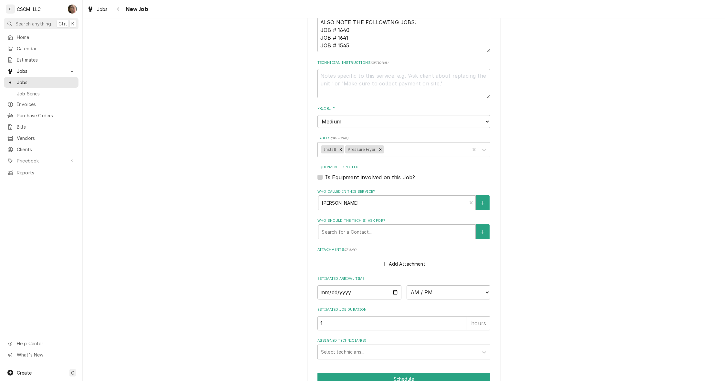
scroll to position [565, 0]
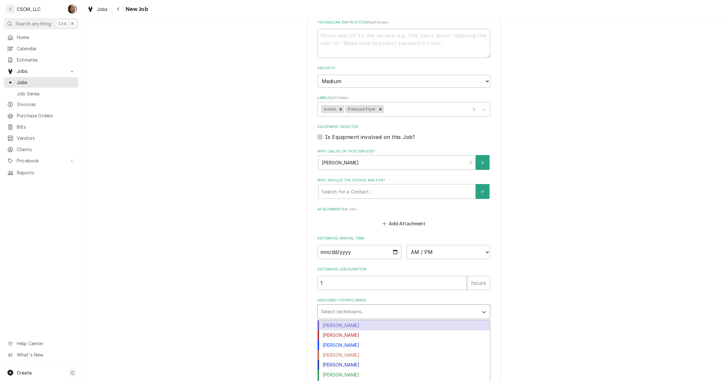
click at [391, 314] on div "Assigned Technician(s)" at bounding box center [398, 312] width 154 height 12
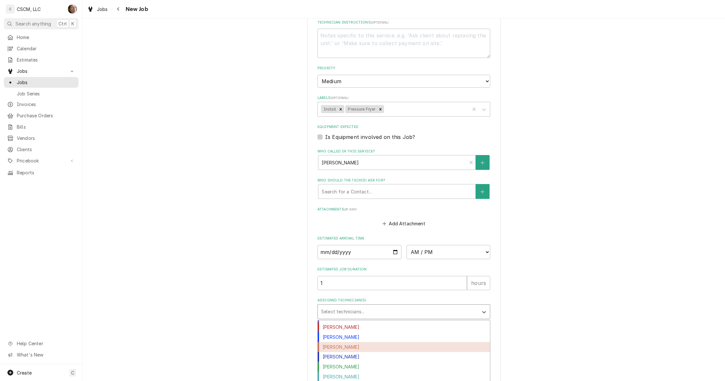
scroll to position [0, 0]
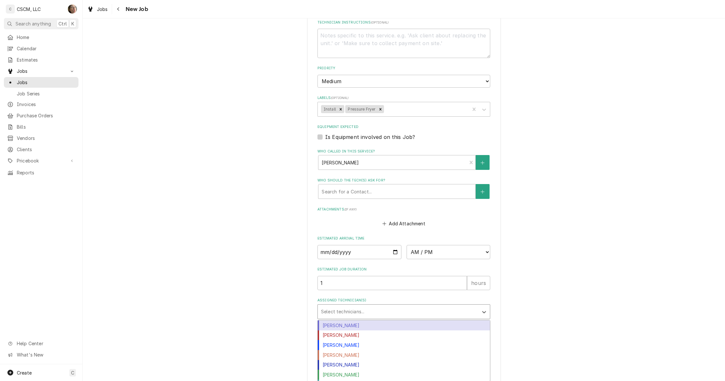
click at [428, 301] on label "Assigned Technician(s)" at bounding box center [403, 300] width 173 height 5
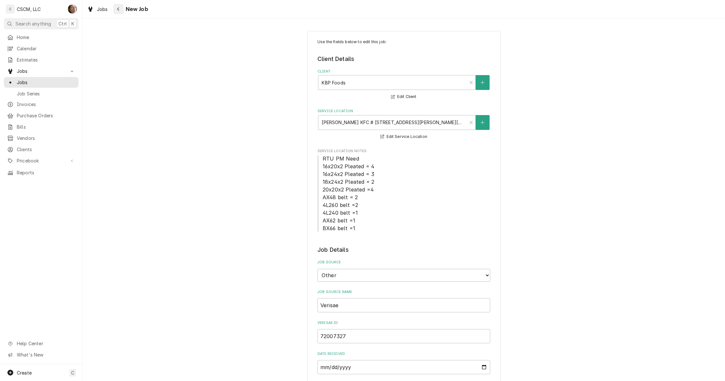
click at [120, 9] on div "Navigate back" at bounding box center [118, 9] width 6 height 6
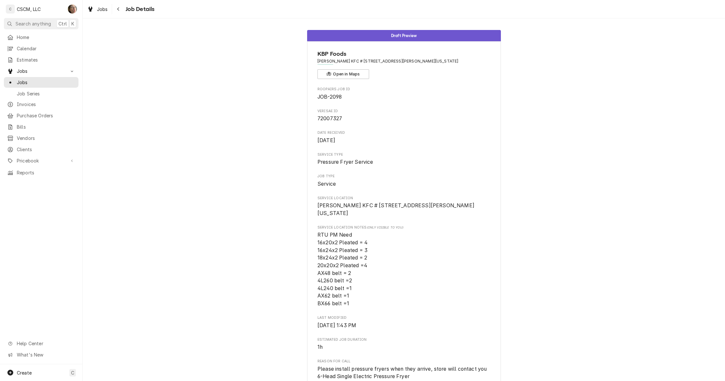
click at [607, 174] on div "Draft Preview KBP Foods [PERSON_NAME] KFC # 5842 / [STREET_ADDRESS][PERSON_NAME…" at bounding box center [404, 336] width 642 height 622
click at [120, 11] on div "Navigate back" at bounding box center [118, 9] width 6 height 6
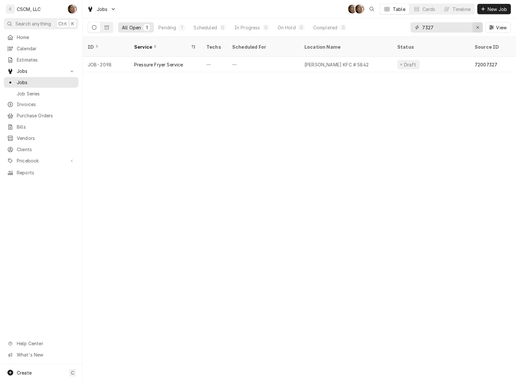
click at [478, 29] on icon "Erase input" at bounding box center [478, 27] width 4 height 5
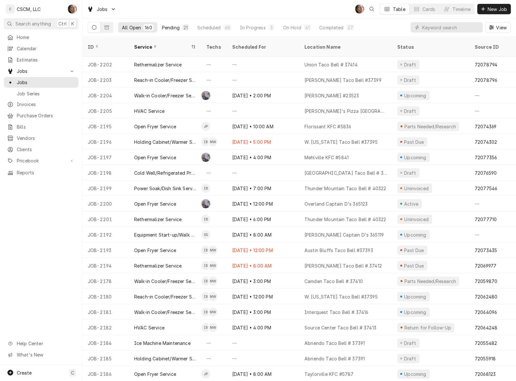
click at [171, 25] on div "Pending" at bounding box center [171, 27] width 18 height 7
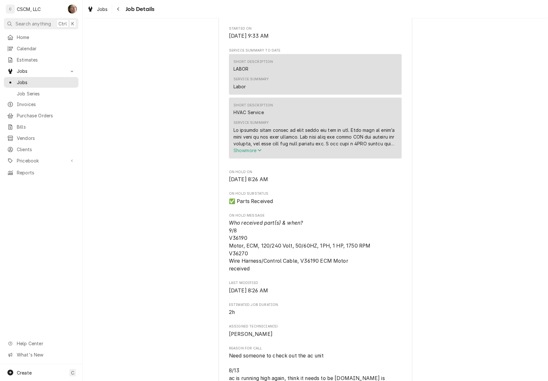
scroll to position [202, 0]
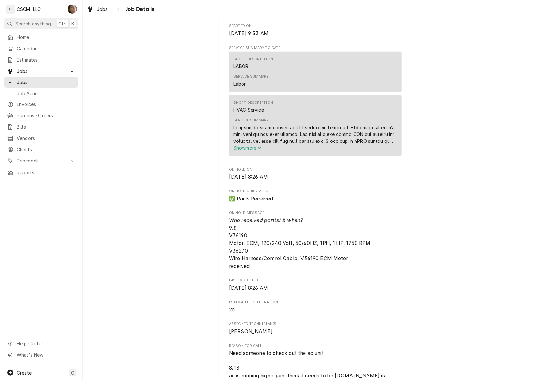
click at [240, 151] on button "Show more" at bounding box center [315, 148] width 164 height 7
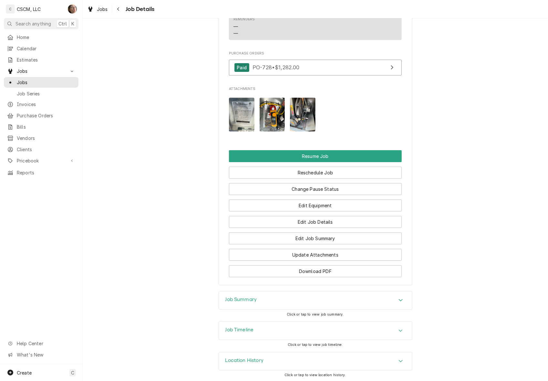
scroll to position [993, 0]
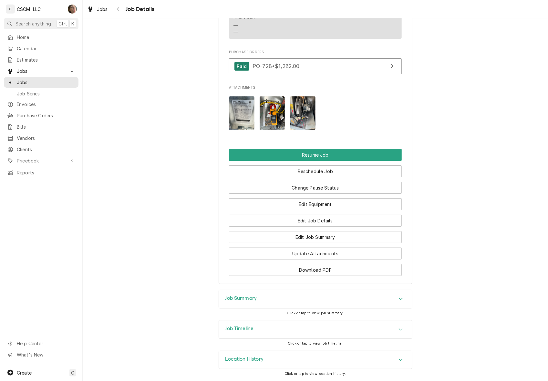
click at [255, 292] on div "Job Summary" at bounding box center [315, 299] width 193 height 18
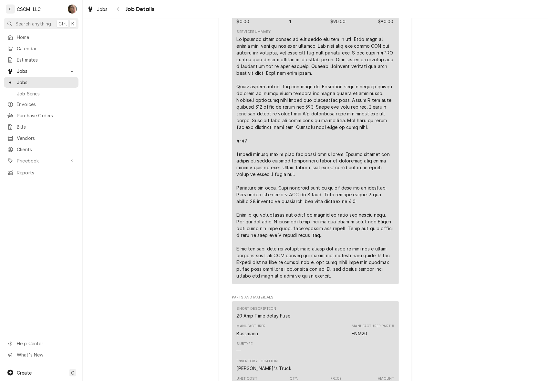
scroll to position [1518, 0]
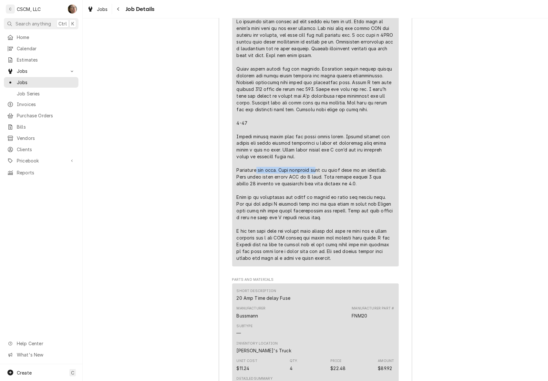
drag, startPoint x: 259, startPoint y: 179, endPoint x: 318, endPoint y: 182, distance: 59.1
click at [318, 182] on div "Line Item" at bounding box center [315, 140] width 157 height 244
drag, startPoint x: 318, startPoint y: 182, endPoint x: 325, endPoint y: 187, distance: 8.9
click at [325, 187] on div "Line Item" at bounding box center [315, 140] width 157 height 244
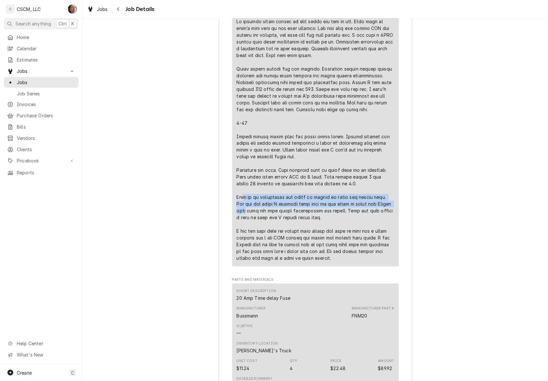
drag, startPoint x: 241, startPoint y: 205, endPoint x: 386, endPoint y: 215, distance: 145.3
click at [386, 215] on div "Line Item" at bounding box center [315, 140] width 157 height 244
click at [309, 225] on div "Line Item" at bounding box center [315, 140] width 157 height 244
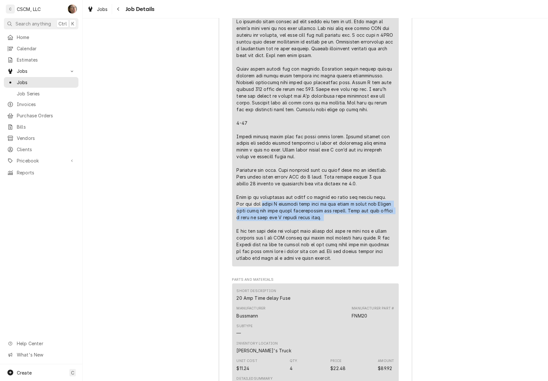
drag, startPoint x: 252, startPoint y: 212, endPoint x: 319, endPoint y: 228, distance: 68.6
click at [319, 228] on div "Line Item" at bounding box center [315, 140] width 157 height 244
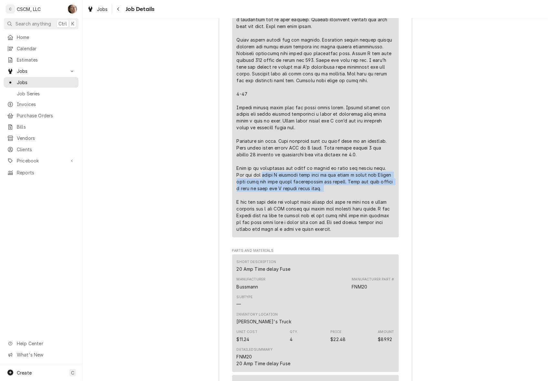
scroll to position [1558, 0]
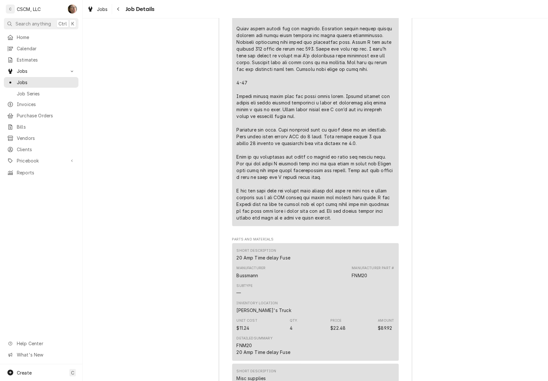
click at [286, 191] on div "Line Item" at bounding box center [315, 100] width 157 height 244
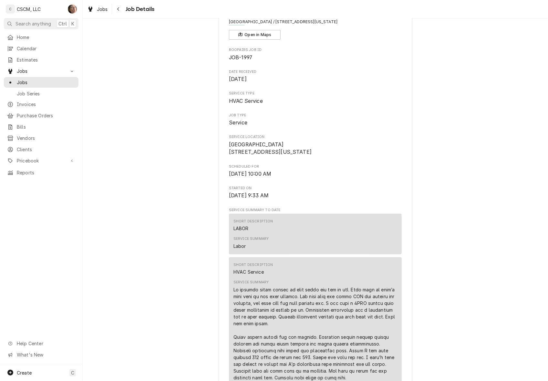
scroll to position [0, 0]
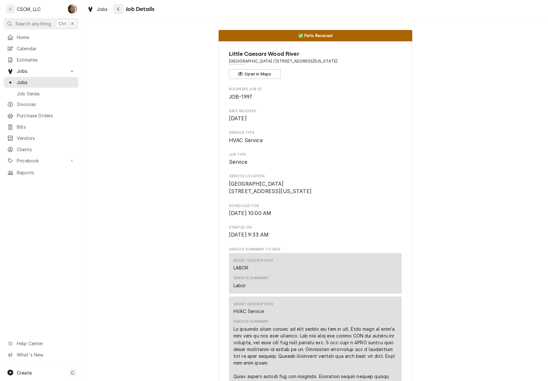
click at [118, 7] on icon "Navigate back" at bounding box center [118, 9] width 3 height 5
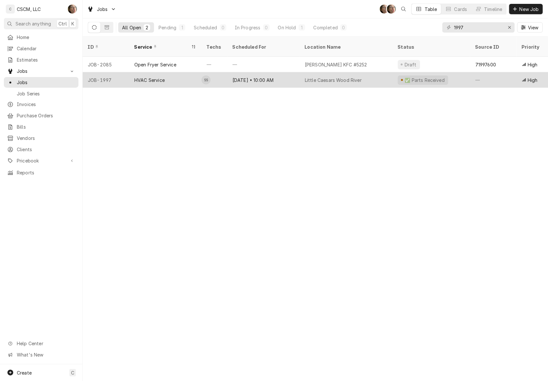
click at [344, 72] on div "Little Caesars Wood River" at bounding box center [345, 79] width 93 height 15
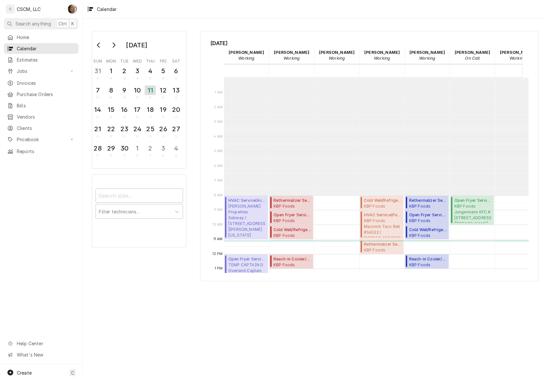
scroll to position [117, 0]
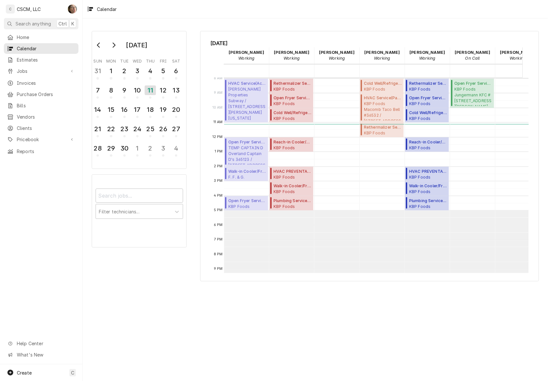
click at [227, 187] on div "8:00 AM – 11:00 AM HVAC Service ( Active ) Meyer Properties Subway / 120 S. Buc…" at bounding box center [246, 137] width 44 height 352
click at [237, 175] on span "F. F. & G. McDonald's #23523 / 1595 S. Hanley, Brentwood, Missouri 63114" at bounding box center [247, 177] width 38 height 5
click at [252, 153] on span "TEMP CAPTAIN D Overland Captain D's 365123 / 9387 Page Ave, Overland, MO 63114" at bounding box center [247, 155] width 38 height 20
click at [241, 175] on span "F. F. & G. McDonald's #23523 / 1595 S. Hanley, Brentwood, Missouri 63114" at bounding box center [247, 177] width 38 height 5
click at [246, 206] on span "KBP Foods Mehlville KFC #5841 / 4071 Union Rd, Mehlville, Missouri 63129" at bounding box center [247, 206] width 38 height 5
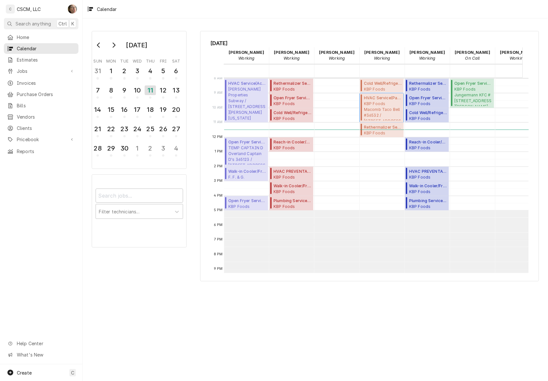
click at [384, 100] on span "HVAC Service ( Past Due )" at bounding box center [383, 98] width 38 height 6
click at [372, 89] on span "KBP Foods Macomb Taco Bell #36532 / 420 W Jackson St, Macomb, Illinois 61445" at bounding box center [383, 88] width 38 height 5
click at [165, 88] on div "12" at bounding box center [162, 90] width 11 height 11
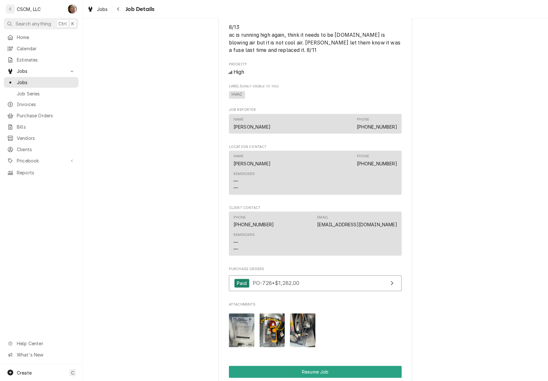
scroll to position [770, 0]
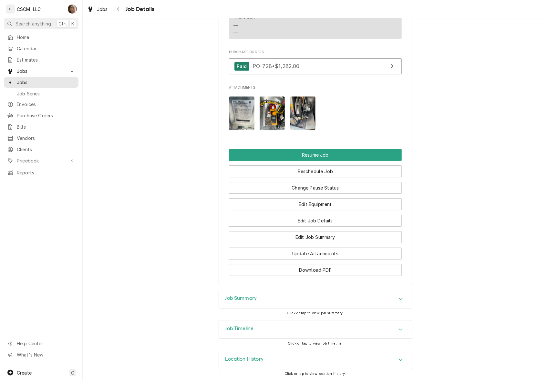
click at [290, 325] on div "Job Timeline" at bounding box center [315, 330] width 193 height 18
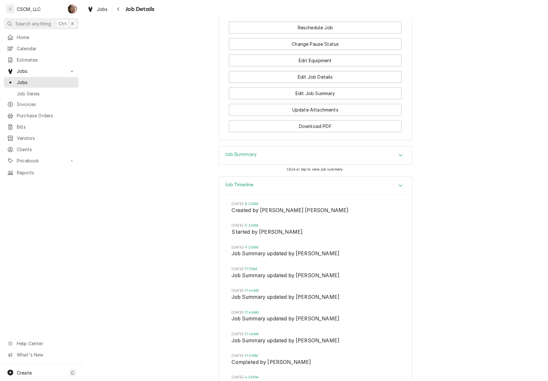
scroll to position [579, 0]
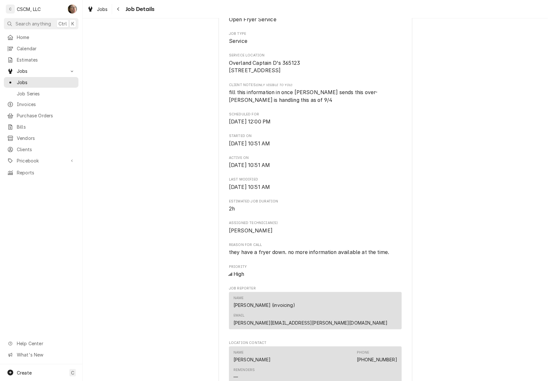
scroll to position [81, 0]
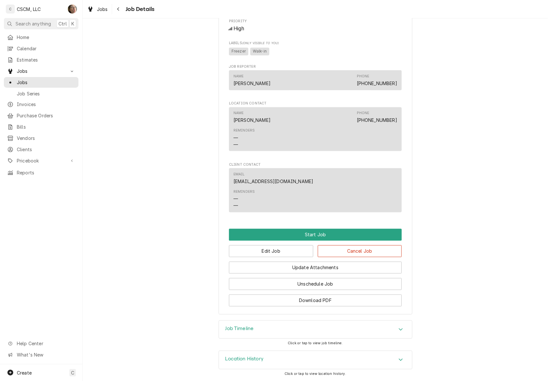
scroll to position [340, 0]
click at [305, 330] on div "Job Timeline" at bounding box center [315, 330] width 193 height 18
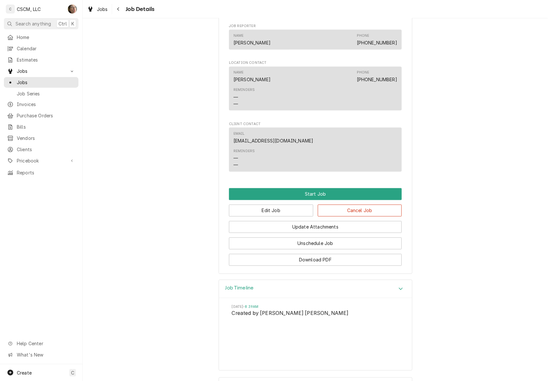
scroll to position [407, 0]
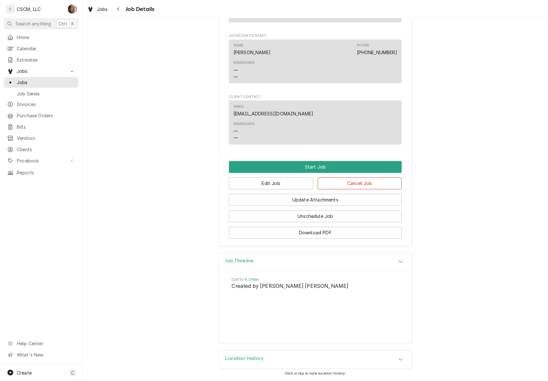
click at [373, 357] on div "Location History" at bounding box center [315, 360] width 193 height 18
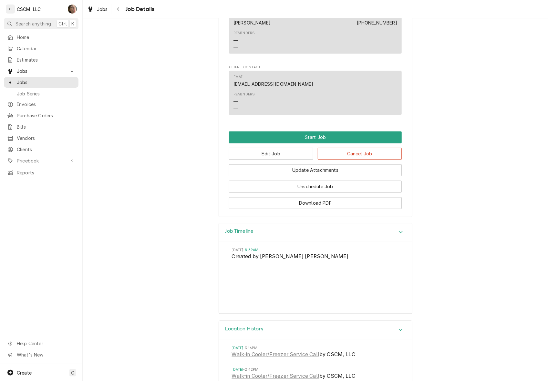
scroll to position [467, 0]
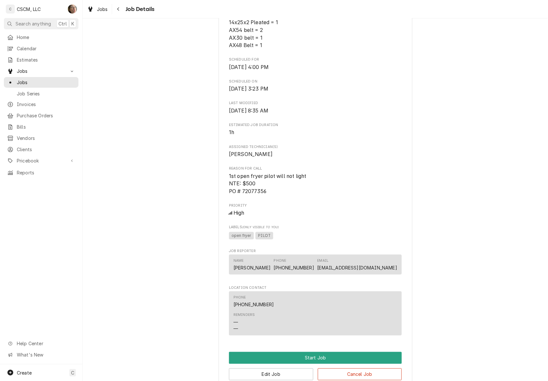
scroll to position [368, 0]
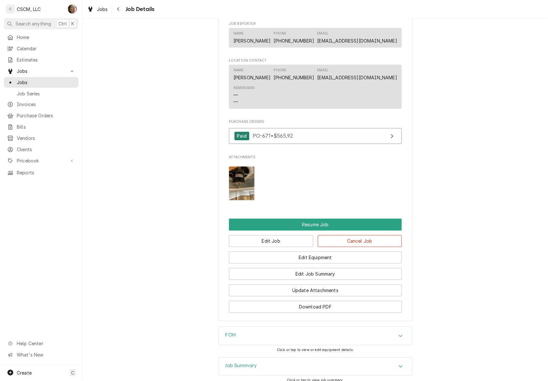
scroll to position [646, 0]
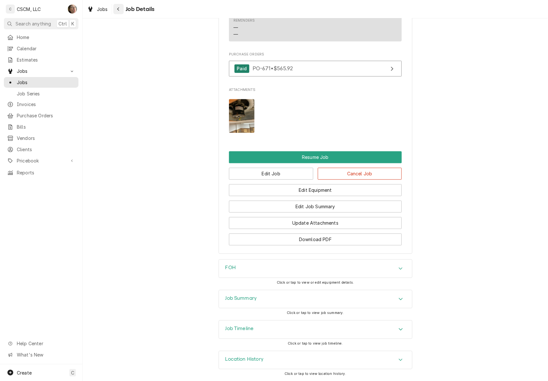
click at [117, 10] on icon "Navigate back" at bounding box center [118, 9] width 3 height 5
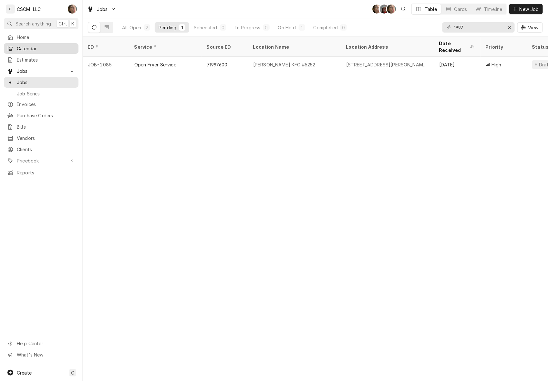
click at [36, 46] on span "Calendar" at bounding box center [46, 48] width 58 height 7
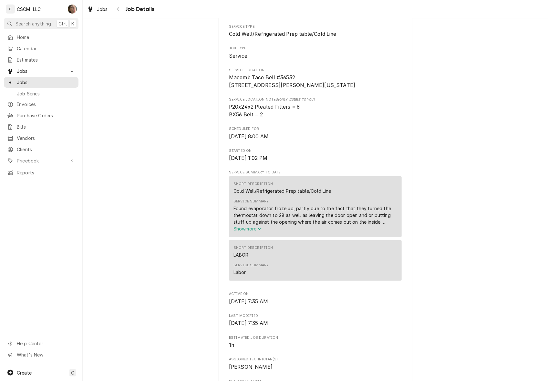
scroll to position [161, 0]
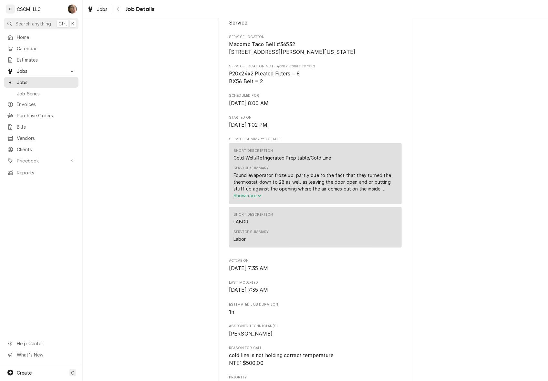
click at [252, 198] on span "Show more" at bounding box center [247, 195] width 28 height 5
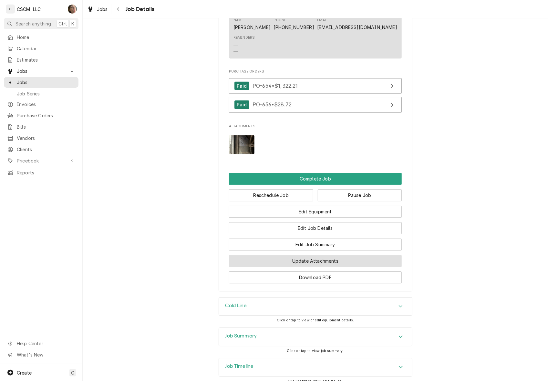
scroll to position [645, 0]
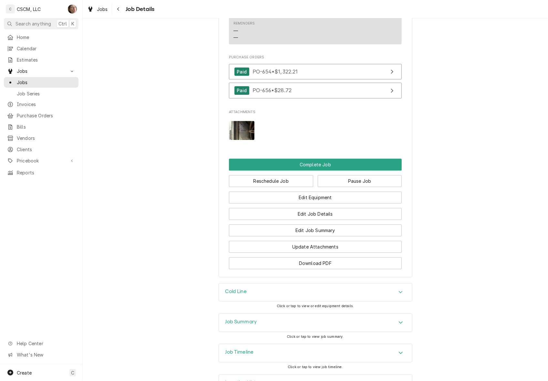
click at [302, 332] on div "Job Summary" at bounding box center [315, 323] width 193 height 18
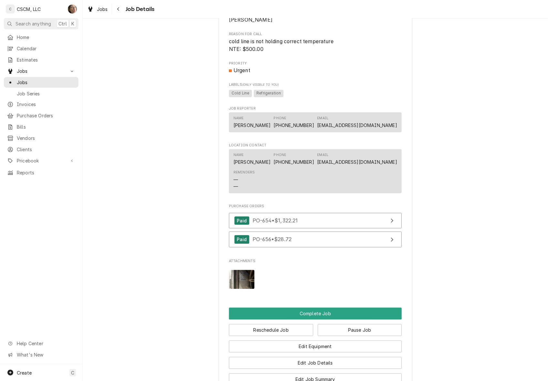
scroll to position [462, 0]
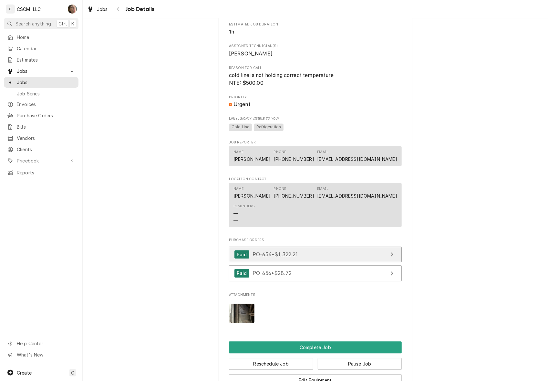
click at [275, 258] on span "PO-654 • $1,322.21" at bounding box center [275, 255] width 46 height 6
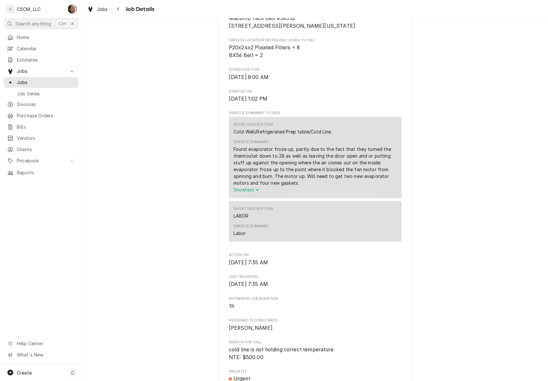
scroll to position [202, 0]
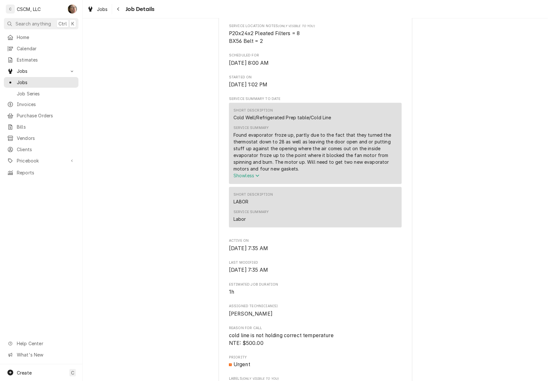
click at [241, 178] on span "Show less" at bounding box center [246, 175] width 26 height 5
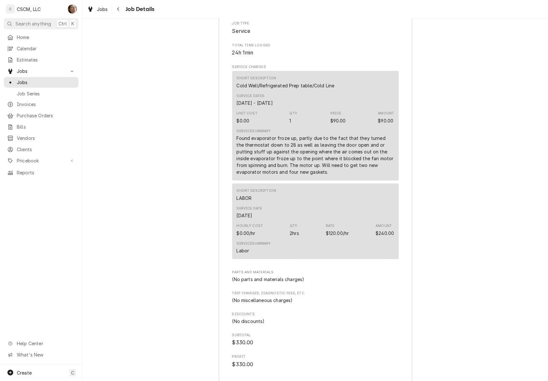
scroll to position [1088, 0]
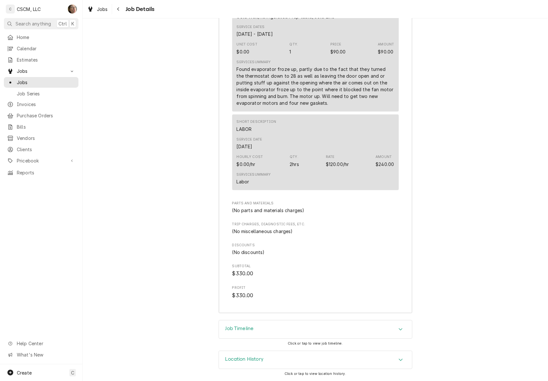
click at [257, 329] on div "Job Timeline" at bounding box center [315, 330] width 193 height 18
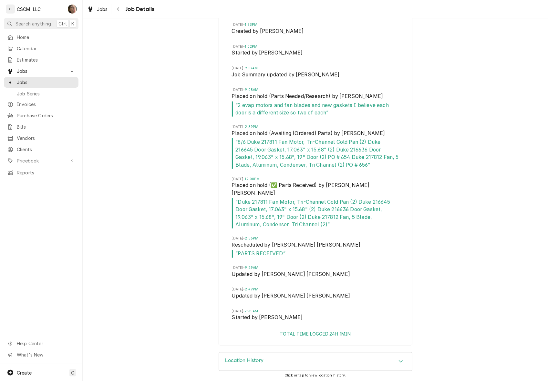
scroll to position [1426, 0]
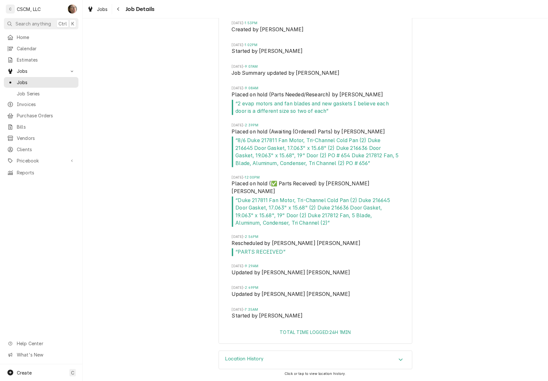
click at [172, 194] on div "Job Timeline [DATE] 11:36AM Drafted by [PERSON_NAME][DATE] 1:53PM Created by [P…" at bounding box center [315, 162] width 465 height 377
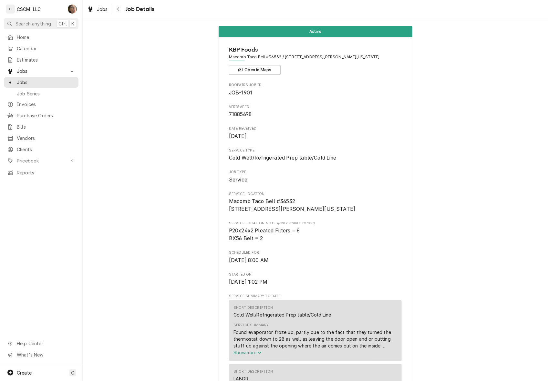
scroll to position [0, 0]
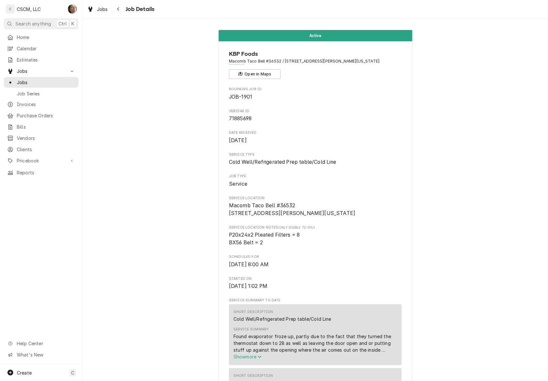
click at [124, 10] on span "Job Details" at bounding box center [139, 9] width 31 height 9
click at [117, 10] on icon "Navigate back" at bounding box center [118, 9] width 3 height 5
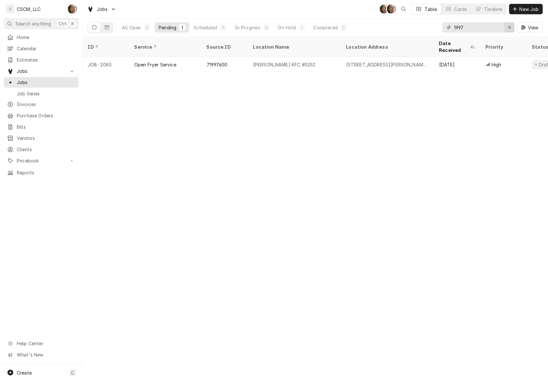
click at [508, 28] on icon "Erase input" at bounding box center [509, 27] width 3 height 3
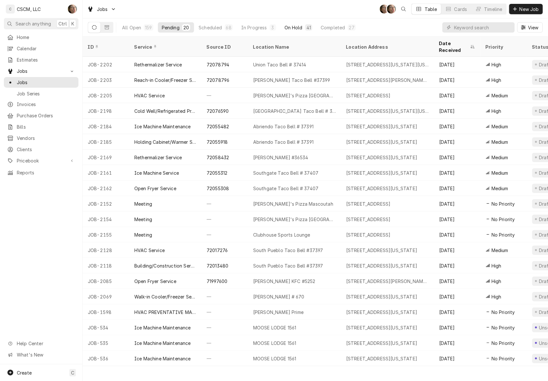
click at [300, 26] on div "On Hold" at bounding box center [293, 27] width 18 height 7
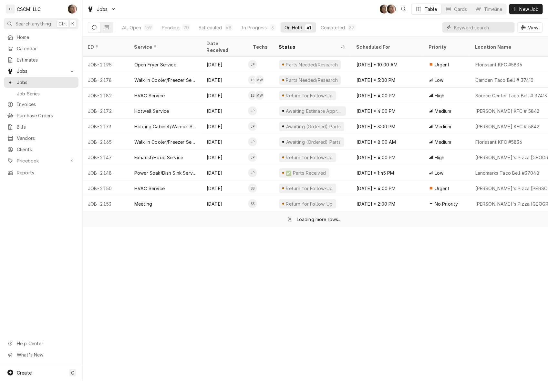
click at [478, 31] on input "Dynamic Content Wrapper" at bounding box center [482, 27] width 57 height 10
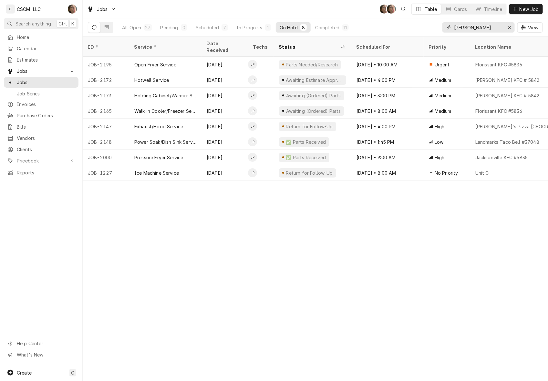
type input "[PERSON_NAME]"
click at [477, 200] on div "ID Service Date Received Techs Status Scheduled For Priority Location Name Loca…" at bounding box center [315, 209] width 465 height 345
click at [123, 29] on div "All Open" at bounding box center [131, 27] width 19 height 7
